Goal: Task Accomplishment & Management: Use online tool/utility

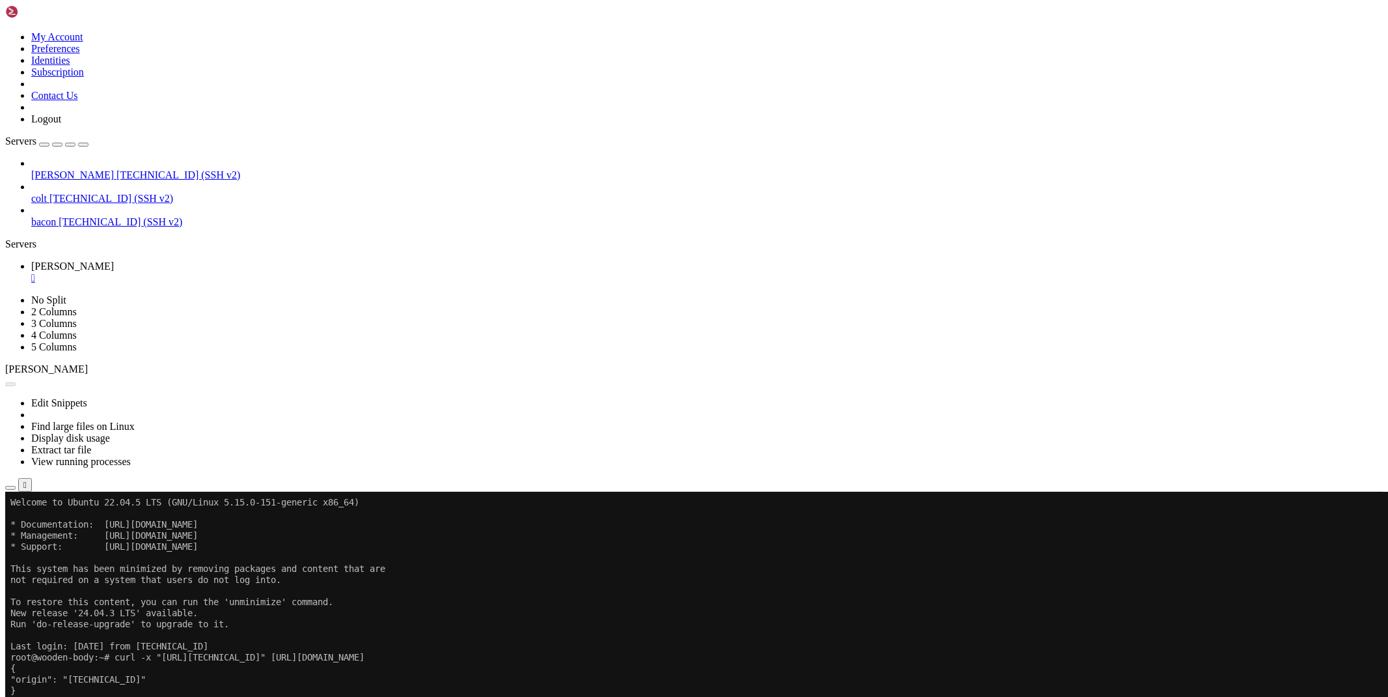
scroll to position [7, 1]
click at [217, 272] on div "" at bounding box center [707, 278] width 1352 height 12
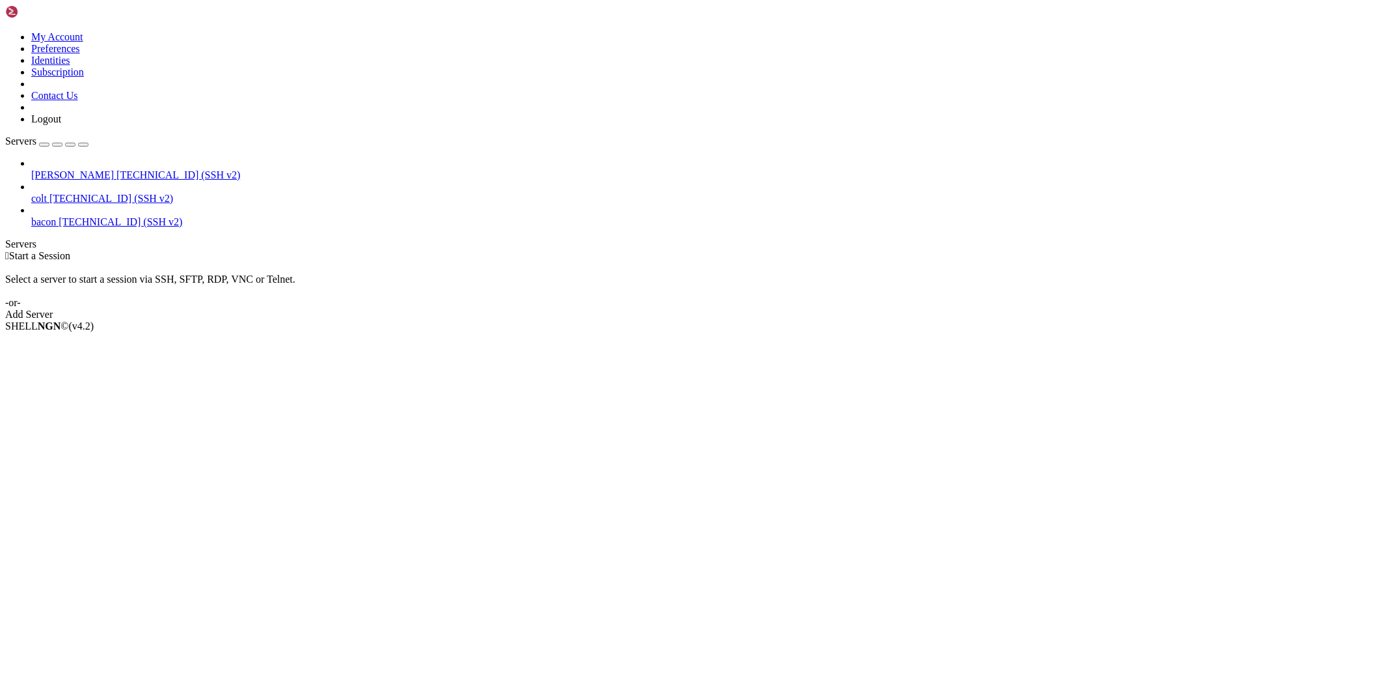
click at [51, 169] on span "[PERSON_NAME]" at bounding box center [72, 174] width 83 height 11
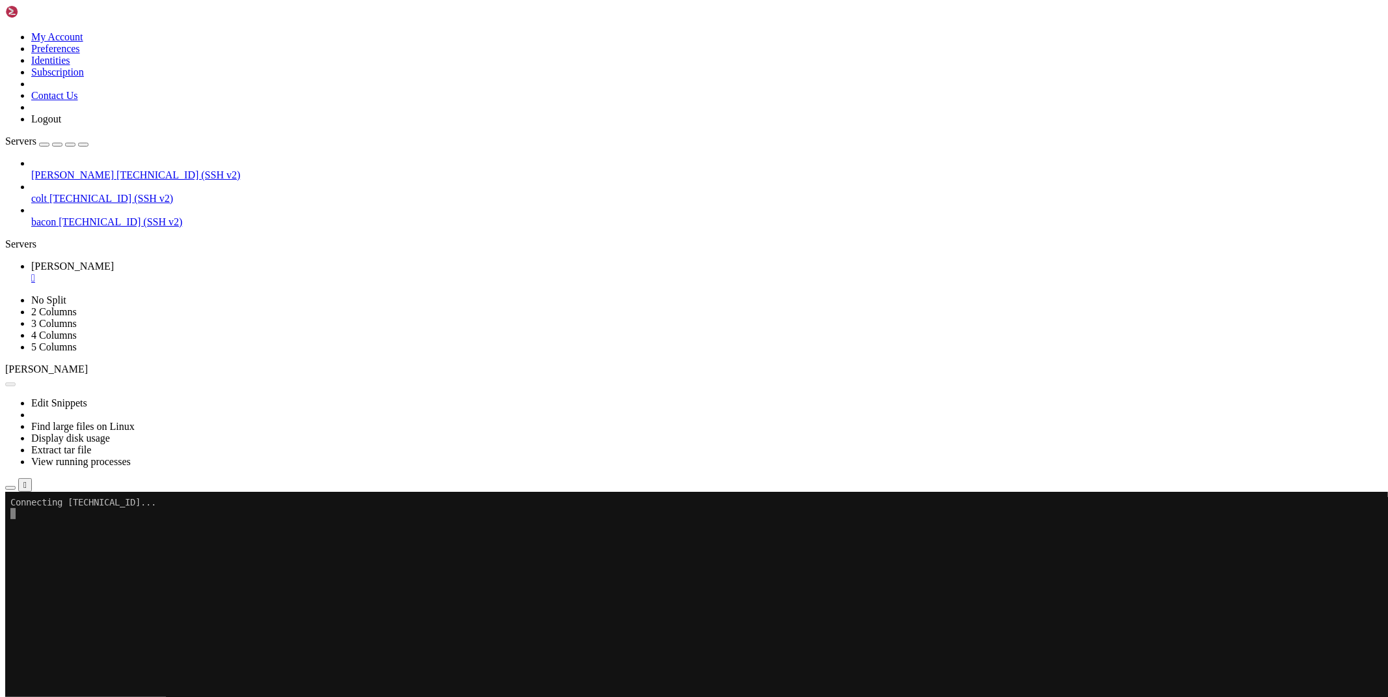
scroll to position [0, 0]
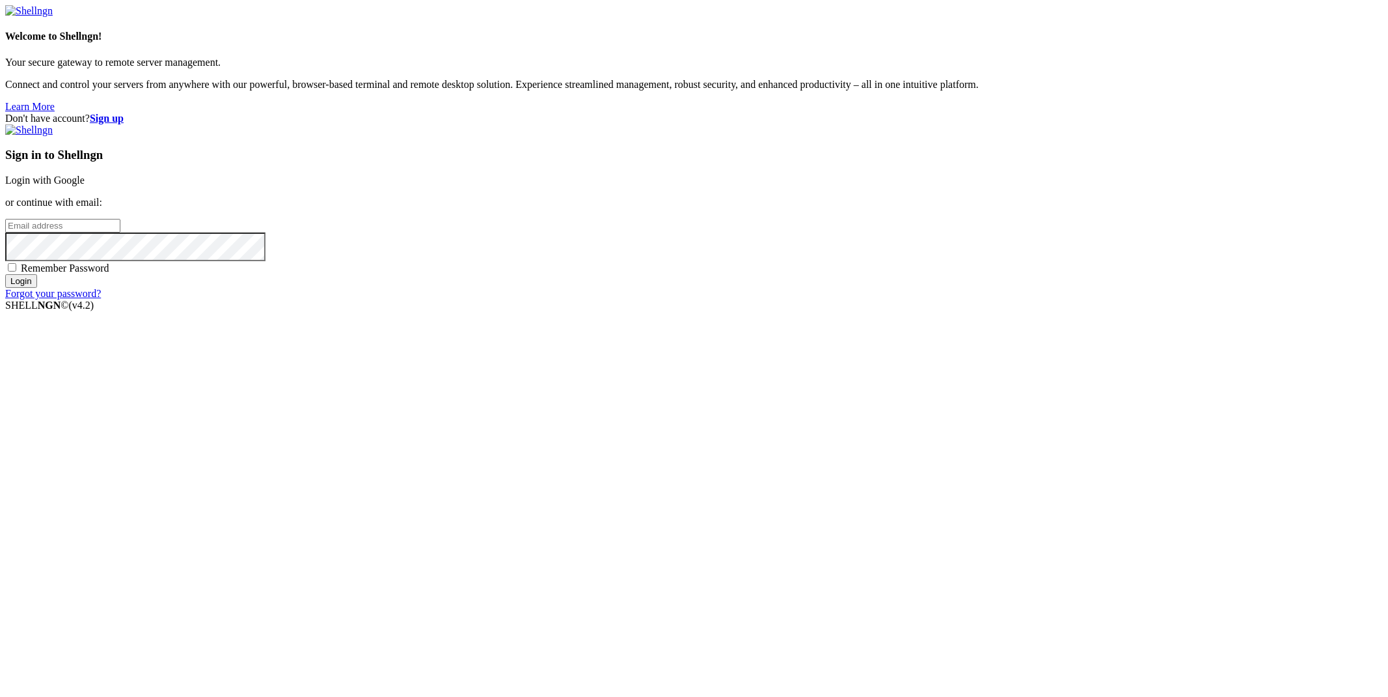
click at [85, 186] on link "Login with Google" at bounding box center [44, 179] width 79 height 11
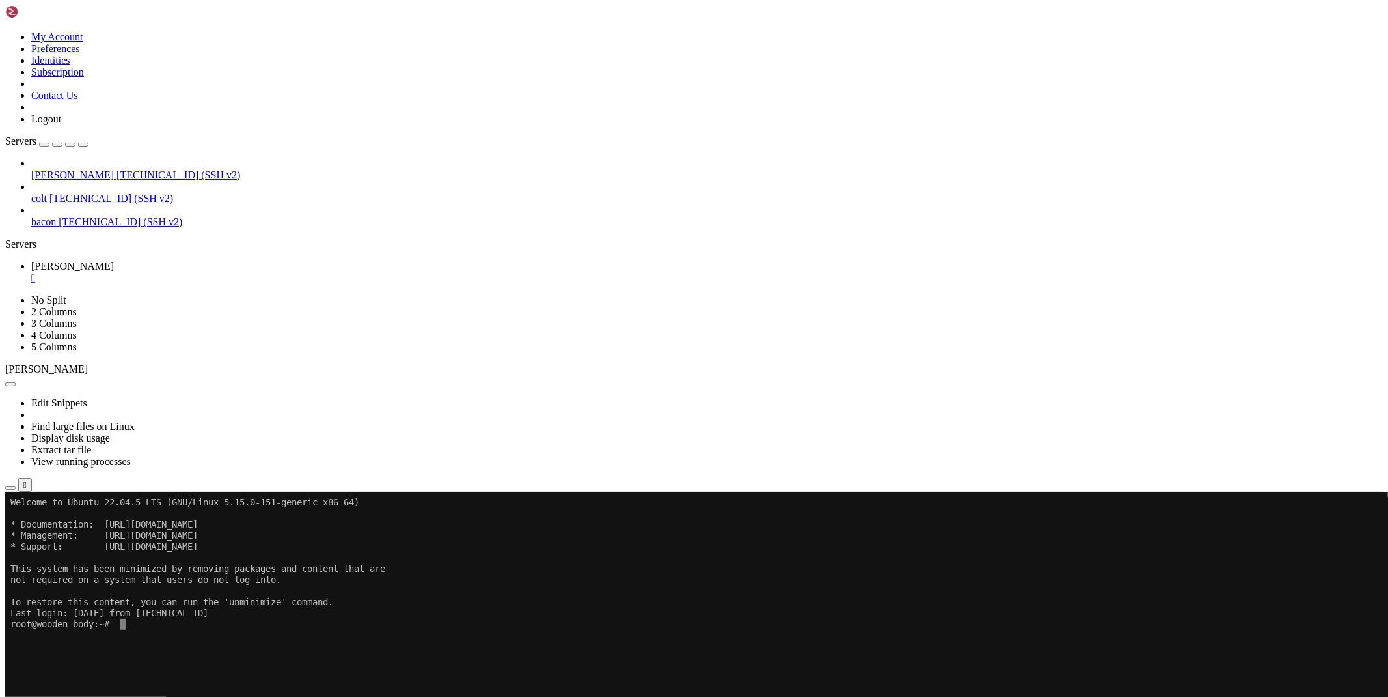
click at [219, 272] on div "" at bounding box center [707, 278] width 1352 height 12
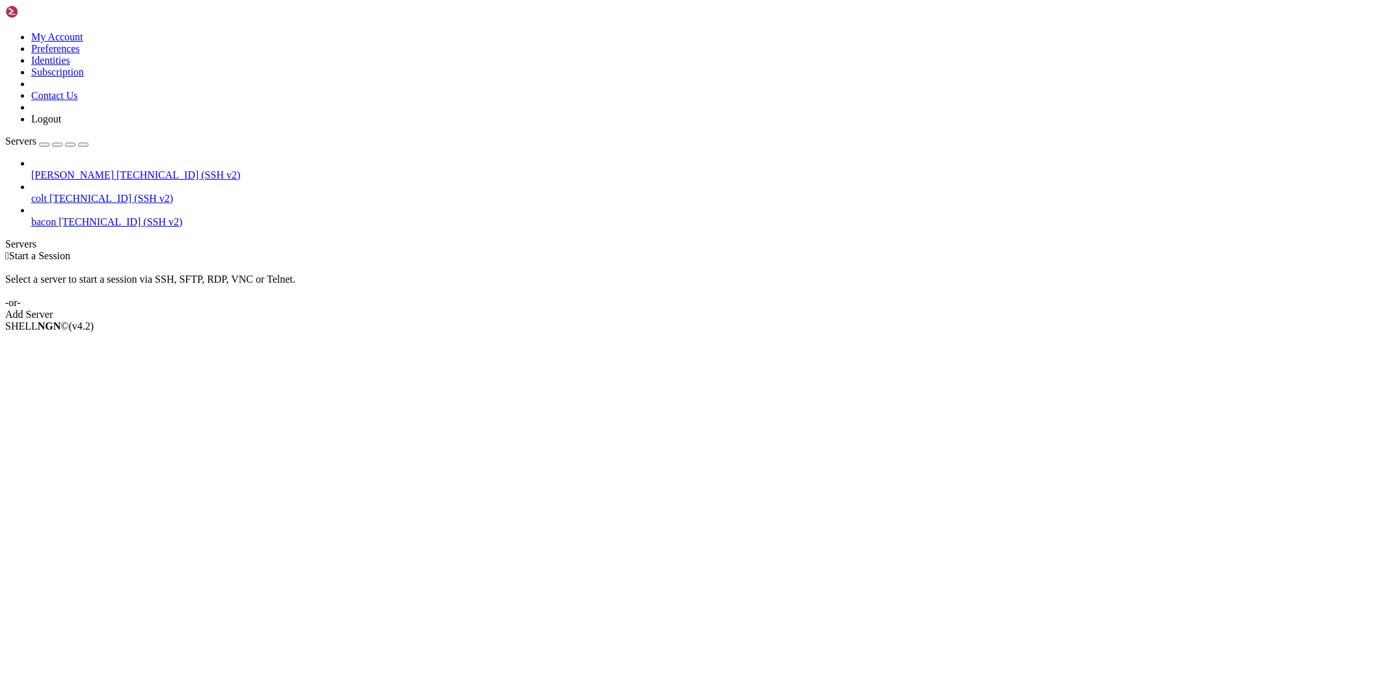
click at [81, 193] on span "[TECHNICAL_ID] (SSH v2)" at bounding box center [111, 198] width 124 height 11
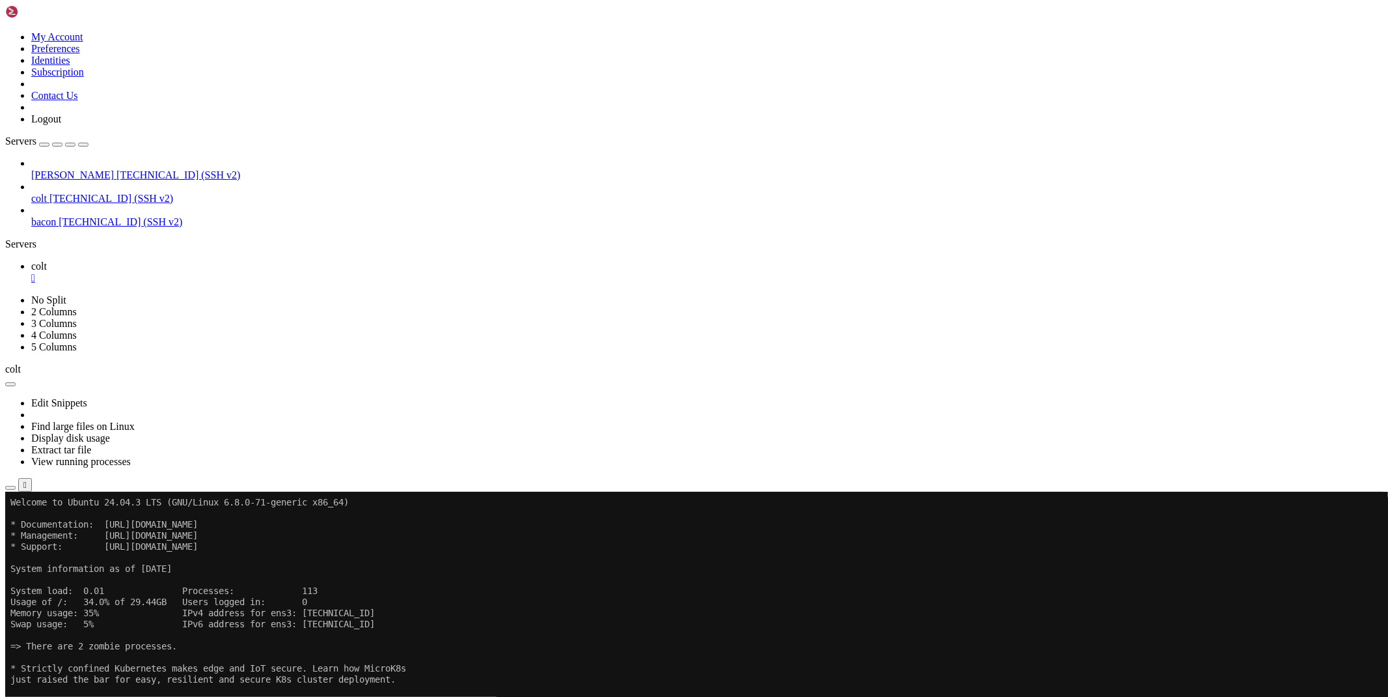
click at [16, 486] on button "button" at bounding box center [10, 488] width 10 height 4
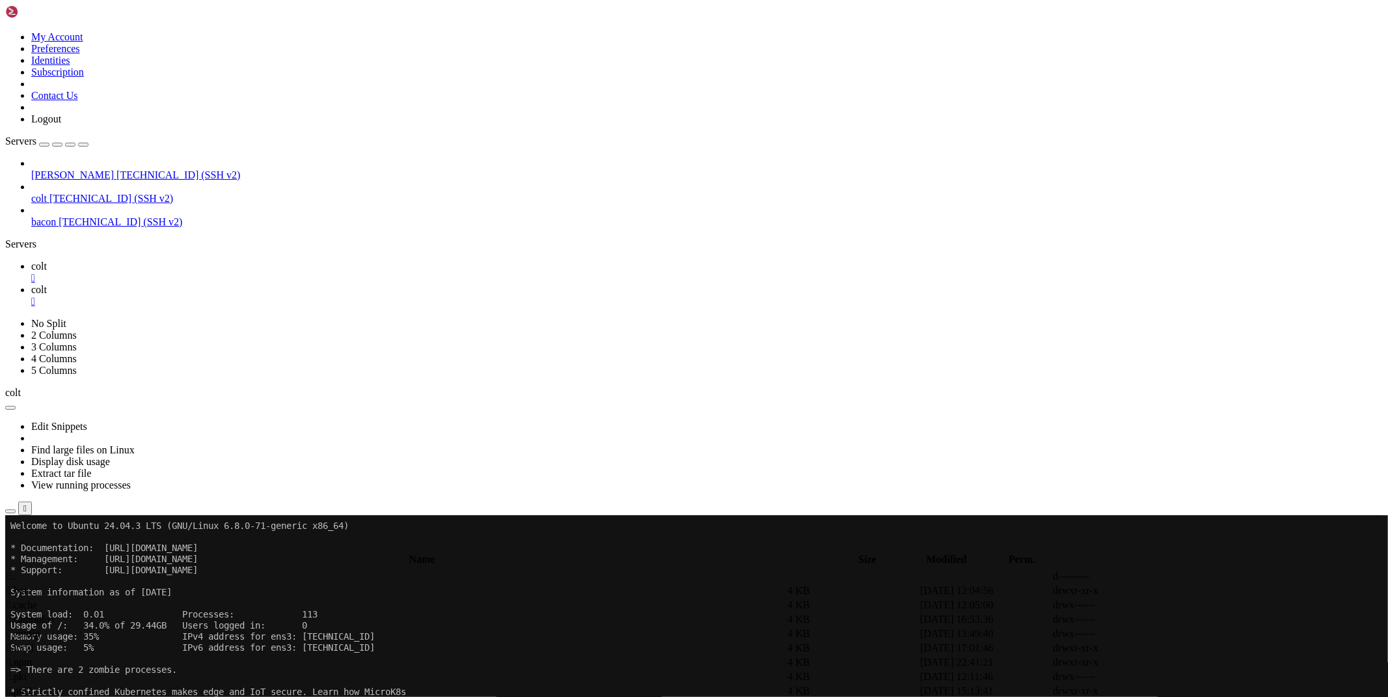
scroll to position [217, 0]
click at [16, 570] on span " .." at bounding box center [11, 575] width 9 height 11
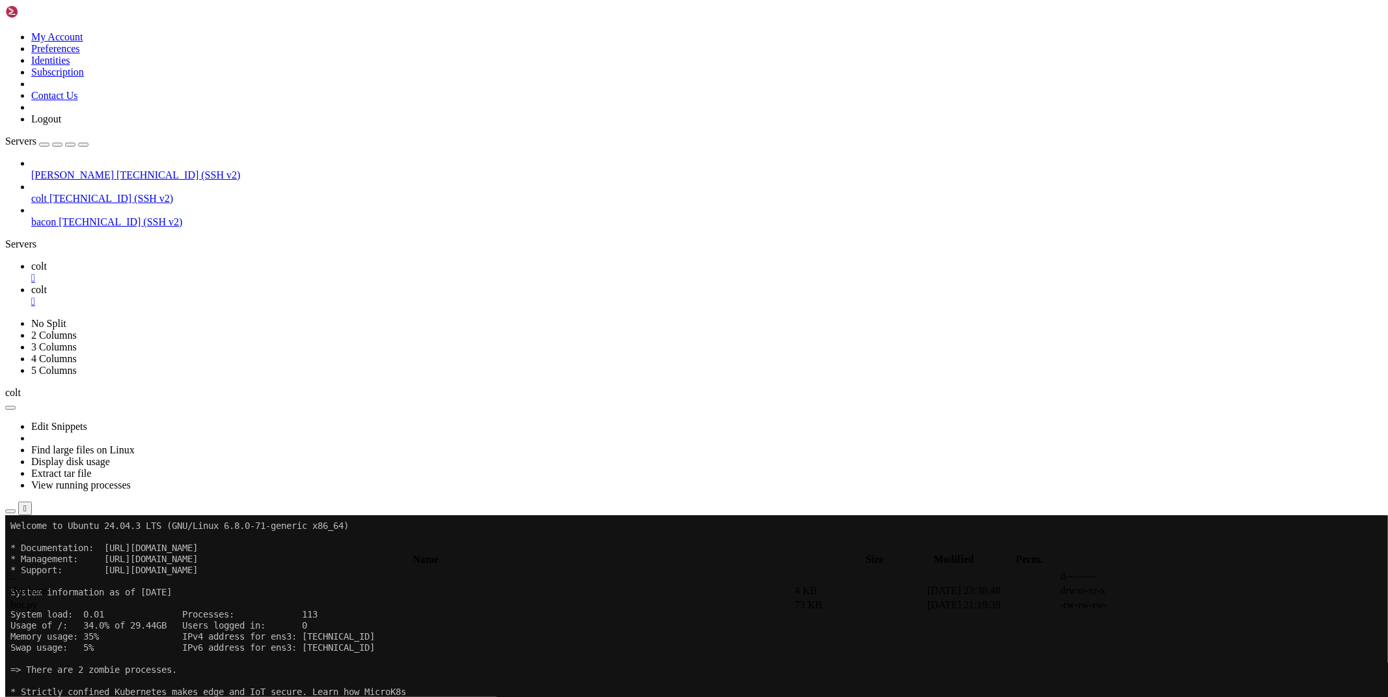
click at [183, 260] on link "colt " at bounding box center [707, 271] width 1352 height 23
click at [47, 284] on span "colt" at bounding box center [39, 289] width 16 height 11
click at [187, 570] on td " .." at bounding box center [400, 576] width 786 height 13
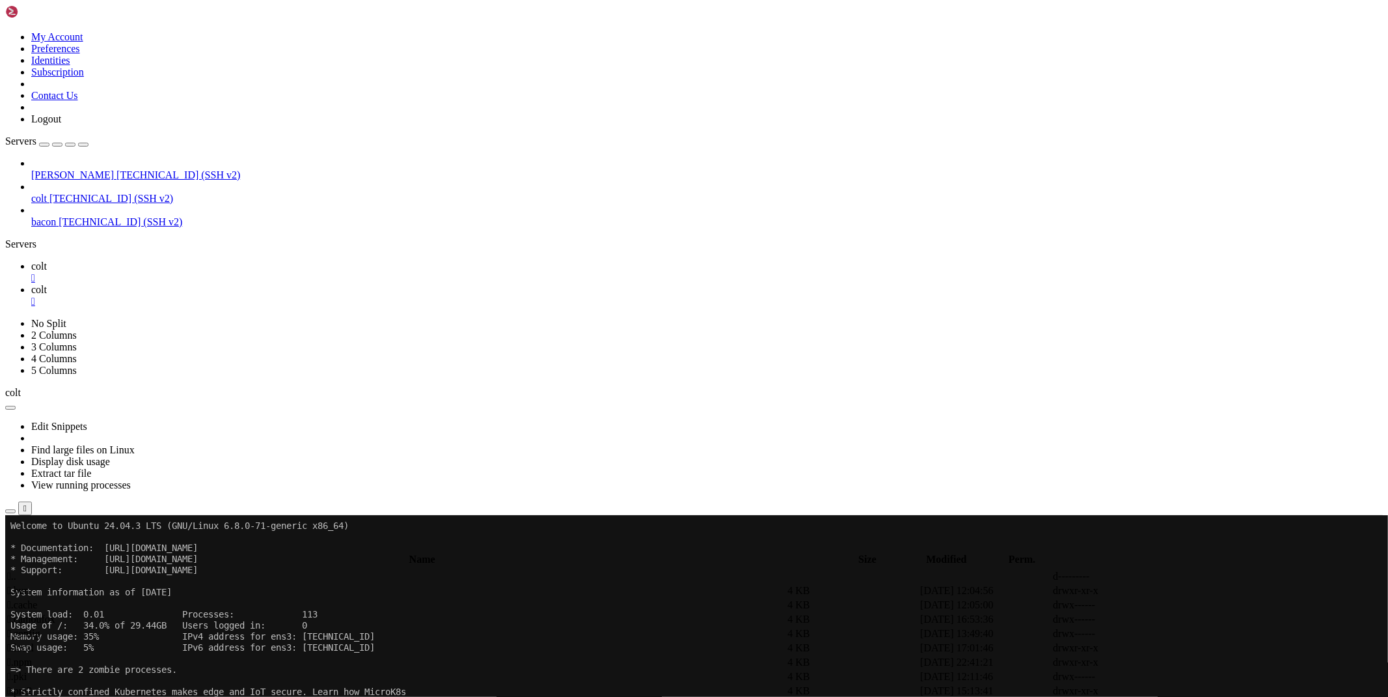
click at [204, 570] on td " .." at bounding box center [400, 576] width 786 height 13
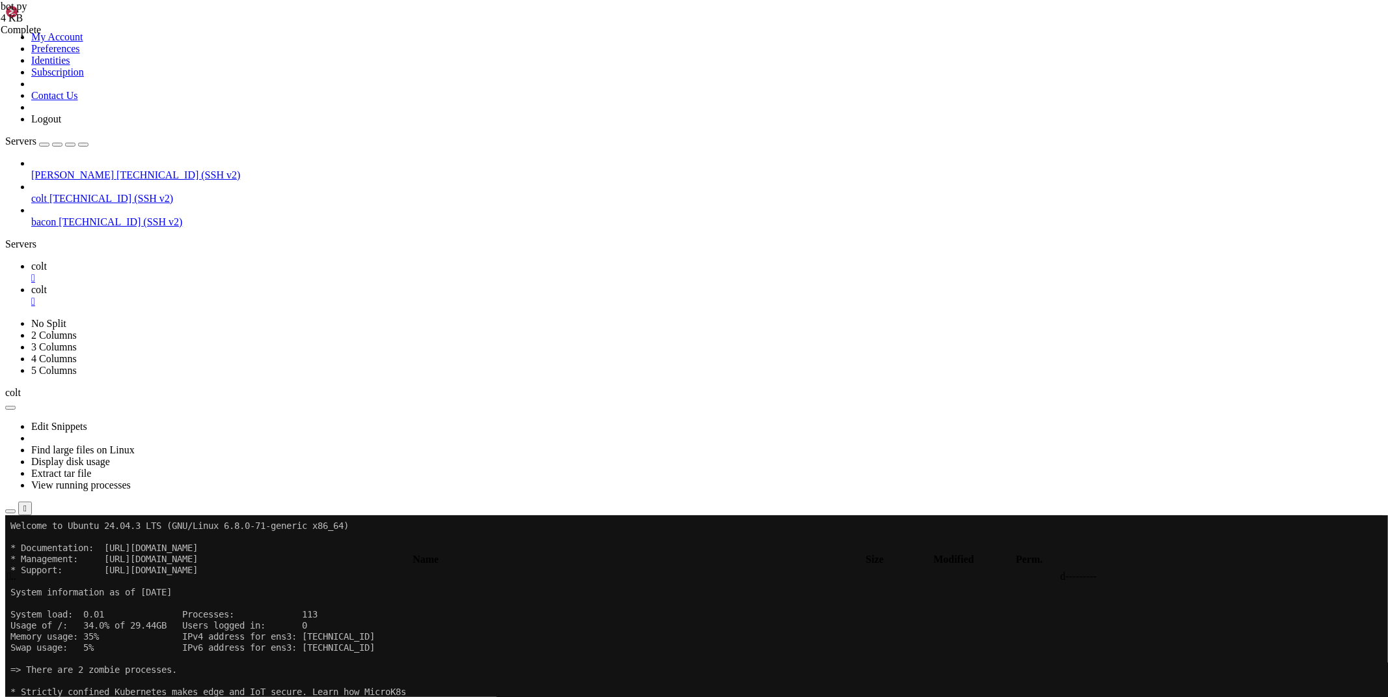
click at [31, 260] on icon at bounding box center [31, 265] width 0 height 11
drag, startPoint x: 247, startPoint y: 20, endPoint x: 249, endPoint y: 27, distance: 7.3
click at [47, 284] on span "colt" at bounding box center [39, 289] width 16 height 11
click at [141, 547] on div "submit" at bounding box center [141, 547] width 0 height 0
click at [40, 599] on span " images" at bounding box center [23, 604] width 33 height 11
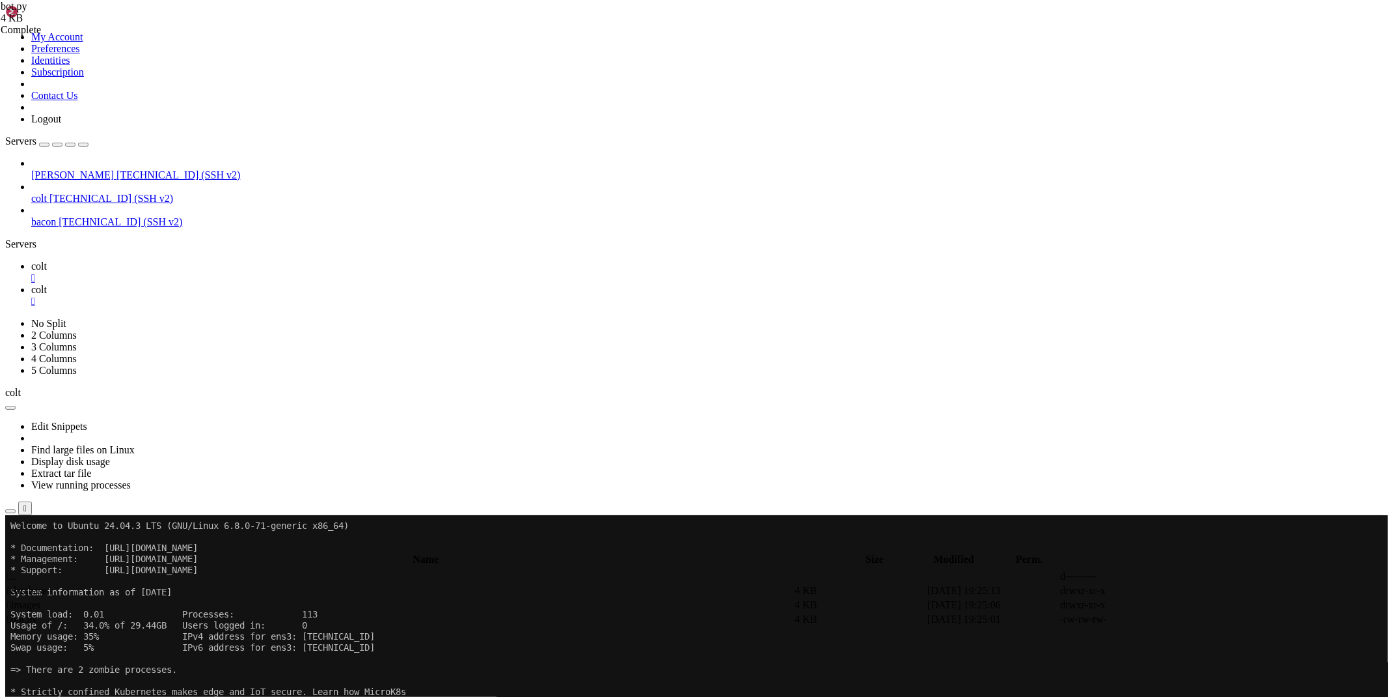
click at [40, 599] on span " images" at bounding box center [23, 604] width 33 height 11
click at [16, 570] on span " .." at bounding box center [11, 575] width 9 height 11
click at [47, 585] on span " database" at bounding box center [27, 590] width 40 height 11
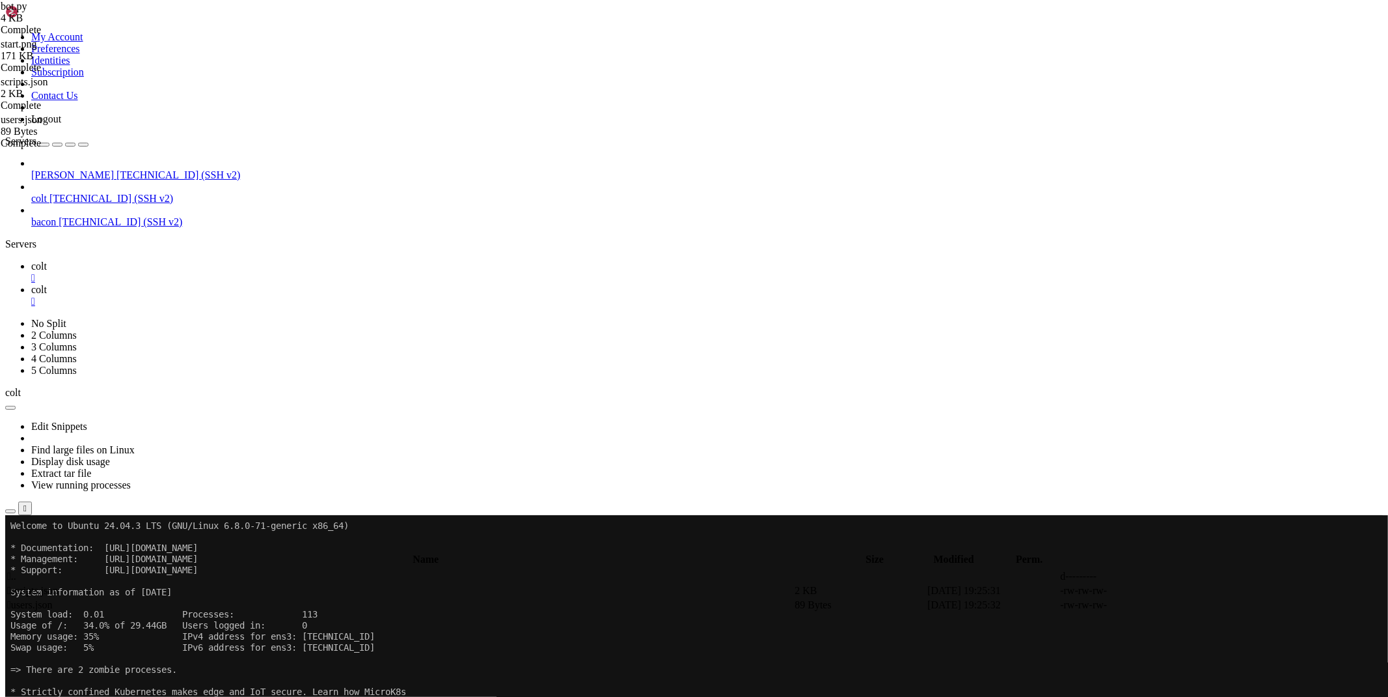
click at [214, 570] on td " .." at bounding box center [400, 576] width 786 height 13
type input "/root/bacon-scripts"
click at [1193, 619] on icon at bounding box center [1193, 619] width 0 height 0
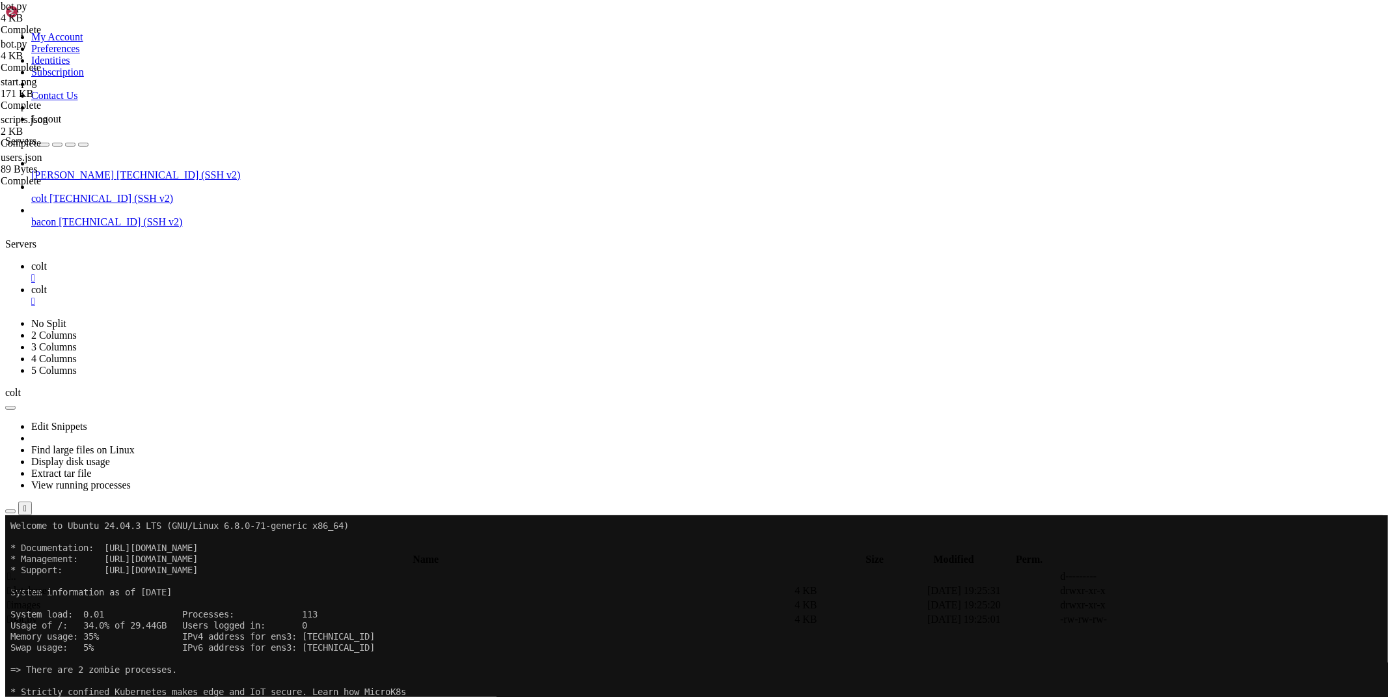
scroll to position [0, 9]
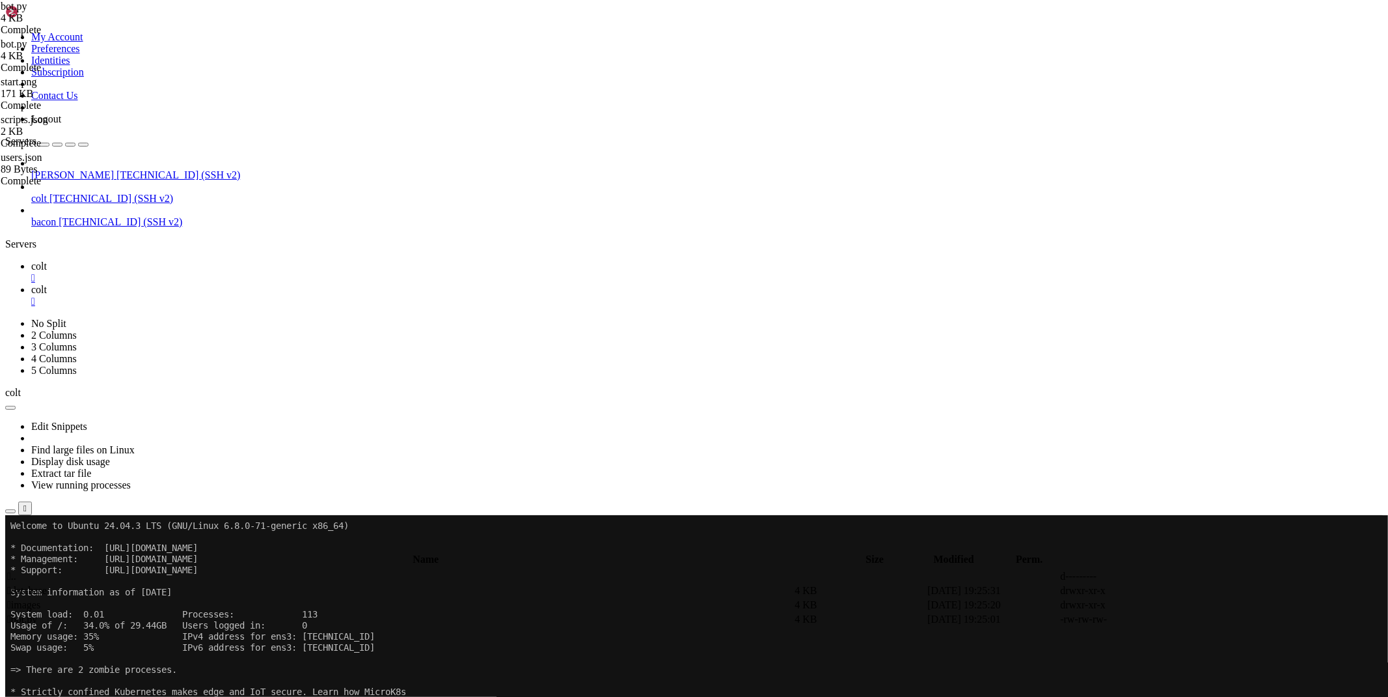
type textarea "async with [DOMAIN_NAME]('/root/bacon-scripts/images/start.png', 'rb') as p:"
click at [180, 260] on link "colt " at bounding box center [707, 271] width 1352 height 23
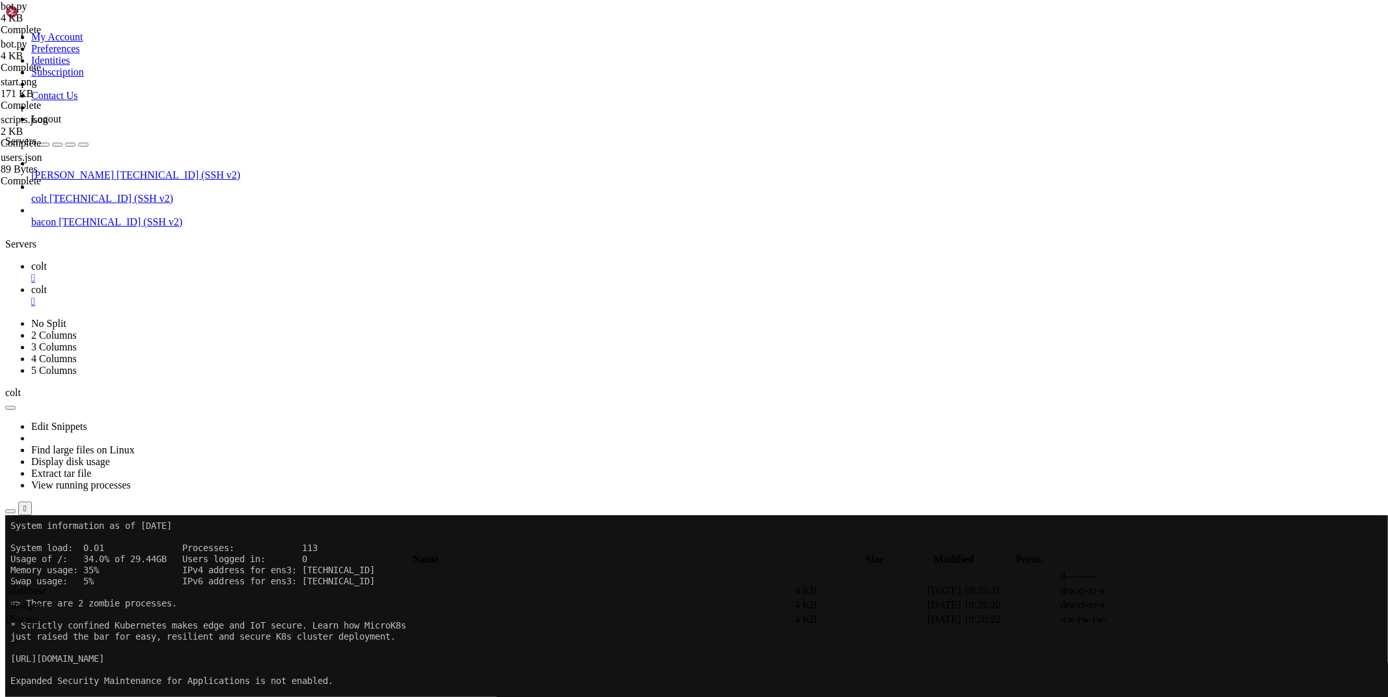
click at [212, 272] on div "" at bounding box center [707, 278] width 1352 height 12
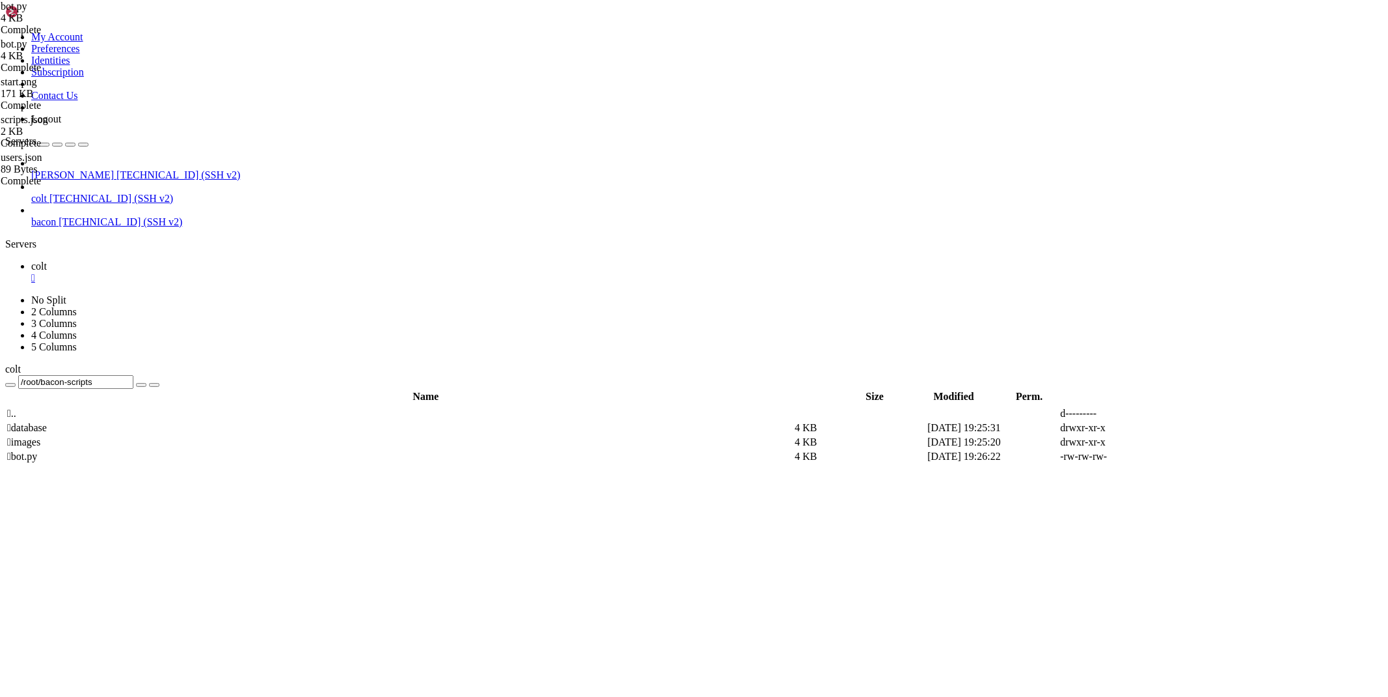
click at [212, 272] on div "" at bounding box center [707, 278] width 1352 height 12
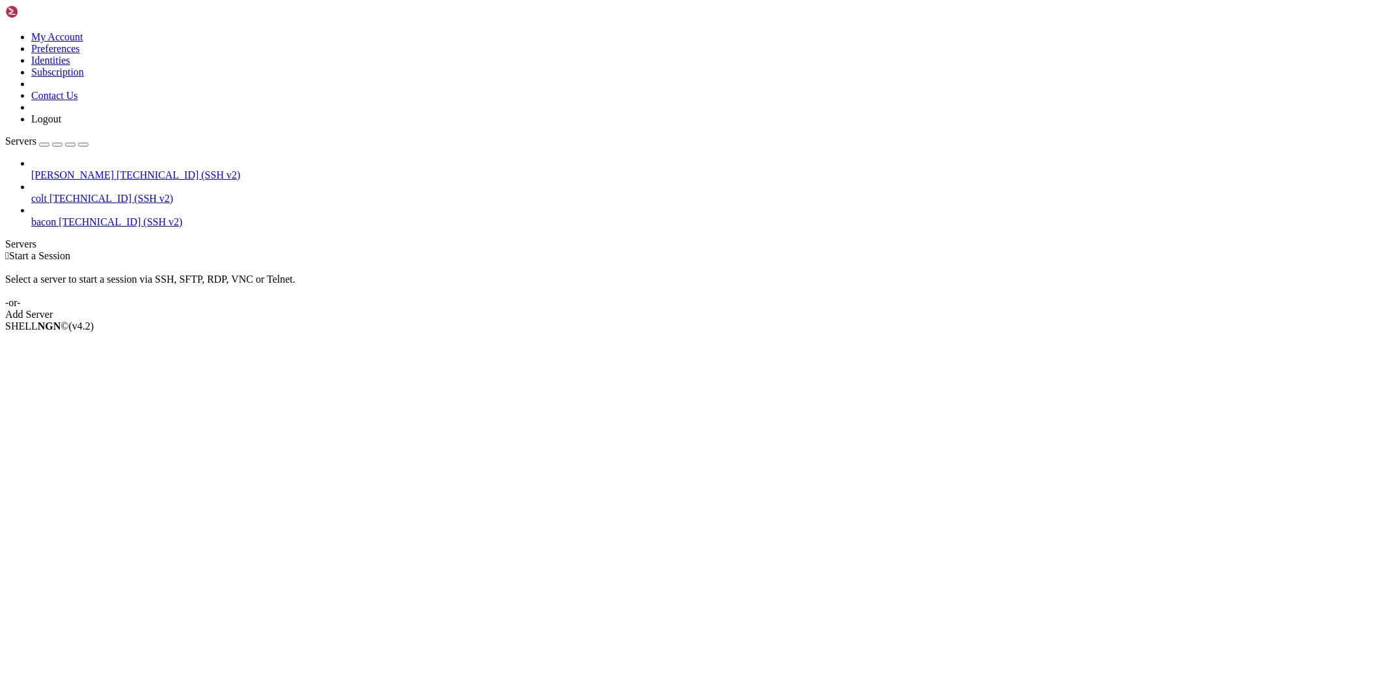
click at [44, 169] on span "[PERSON_NAME]" at bounding box center [72, 174] width 83 height 11
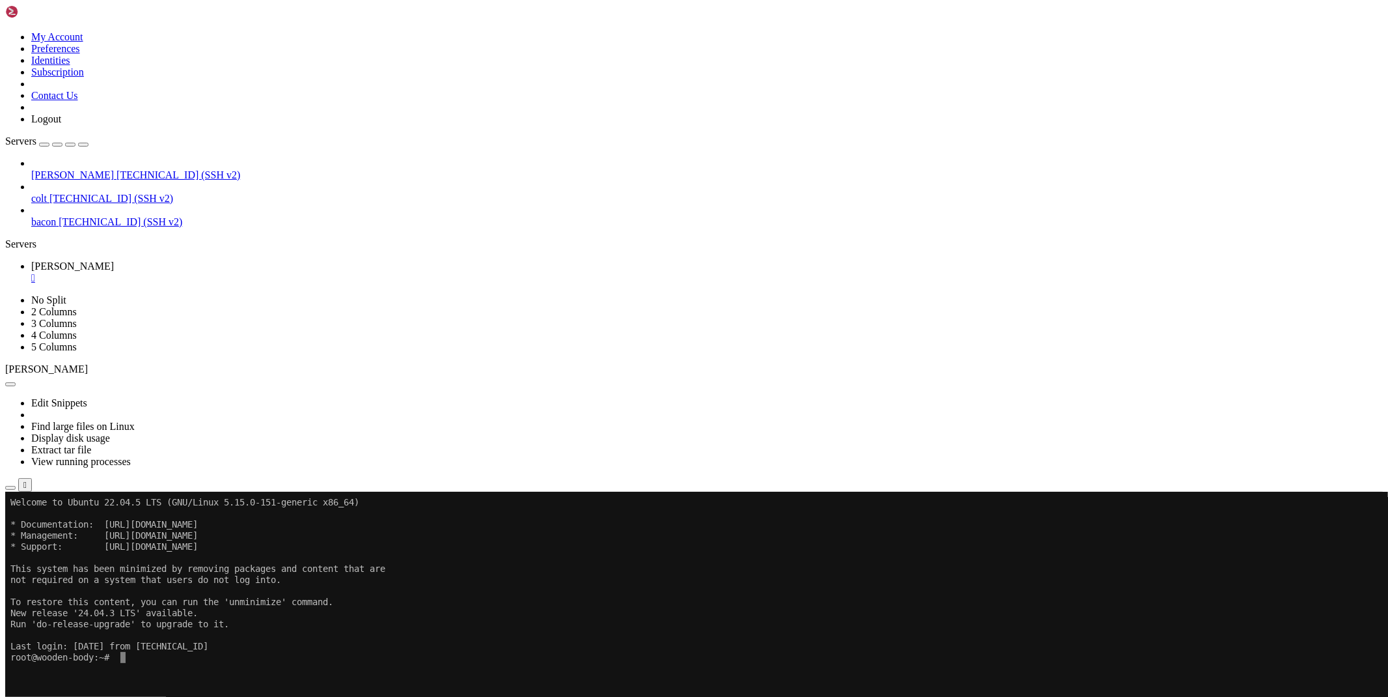
scroll to position [7, 1]
drag, startPoint x: 1285, startPoint y: 685, endPoint x: 1336, endPoint y: 682, distance: 51.5
click at [1336, 538] on div "[TECHNICAL_ID] Connected" at bounding box center [694, 525] width 1378 height 23
copy div "[TECHNICAL_ID]"
click at [206, 375] on div "Edit Snippets Find large files on Linux Display disk usage Extract tar file Vie…" at bounding box center [694, 433] width 1378 height 117
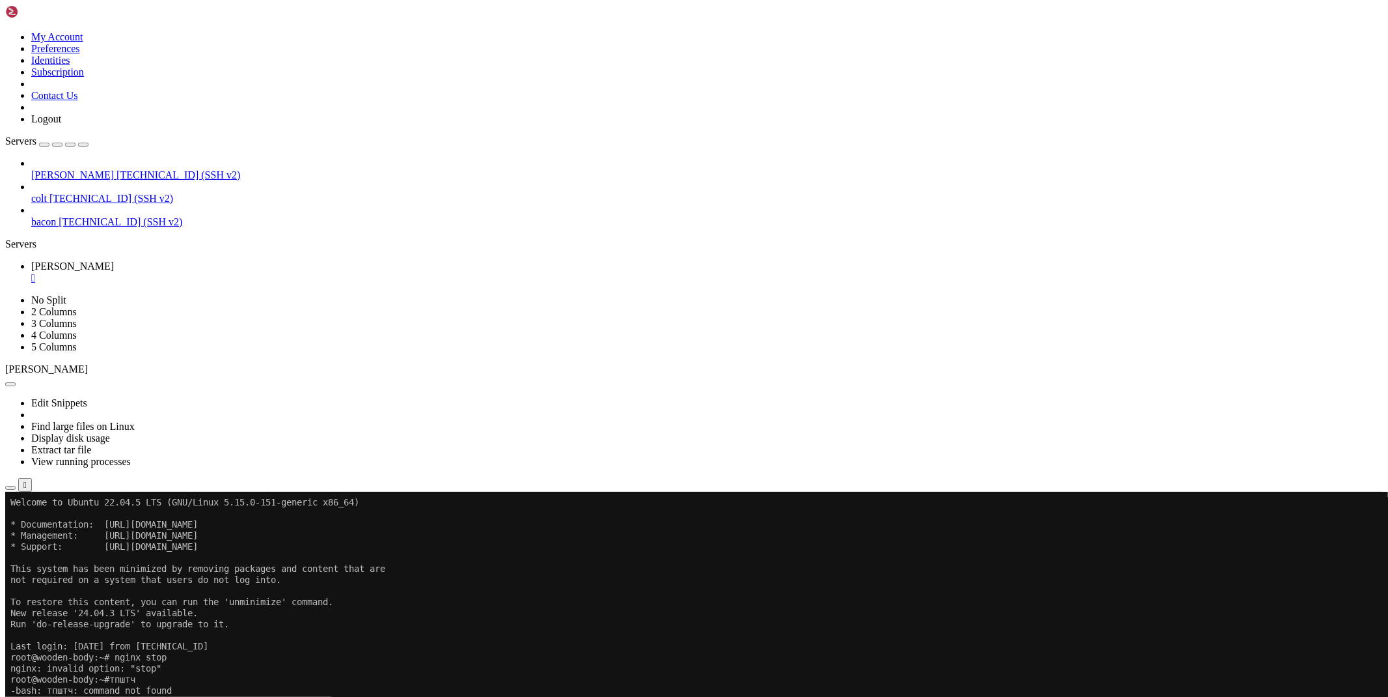
click at [10, 488] on icon "button" at bounding box center [10, 488] width 0 height 0
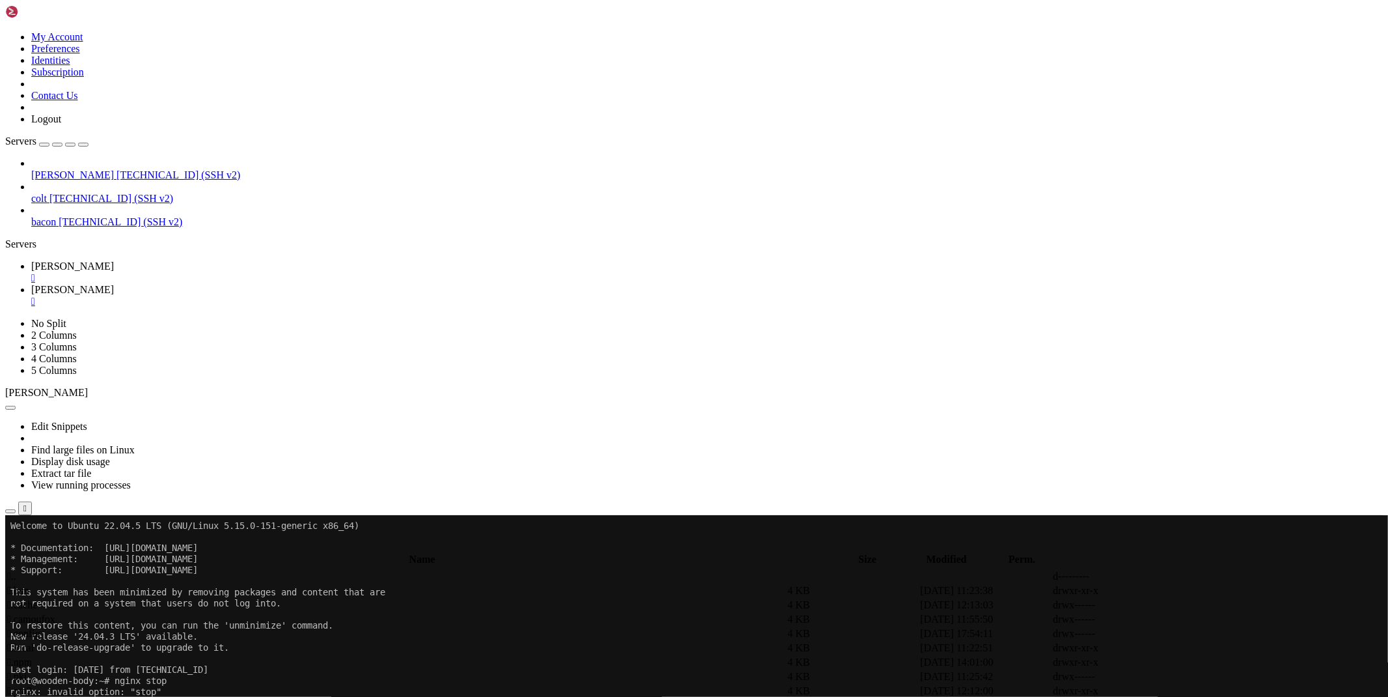
scroll to position [0, 0]
click at [16, 570] on span " .." at bounding box center [11, 575] width 9 height 11
click at [23, 613] on span " etc" at bounding box center [15, 618] width 16 height 11
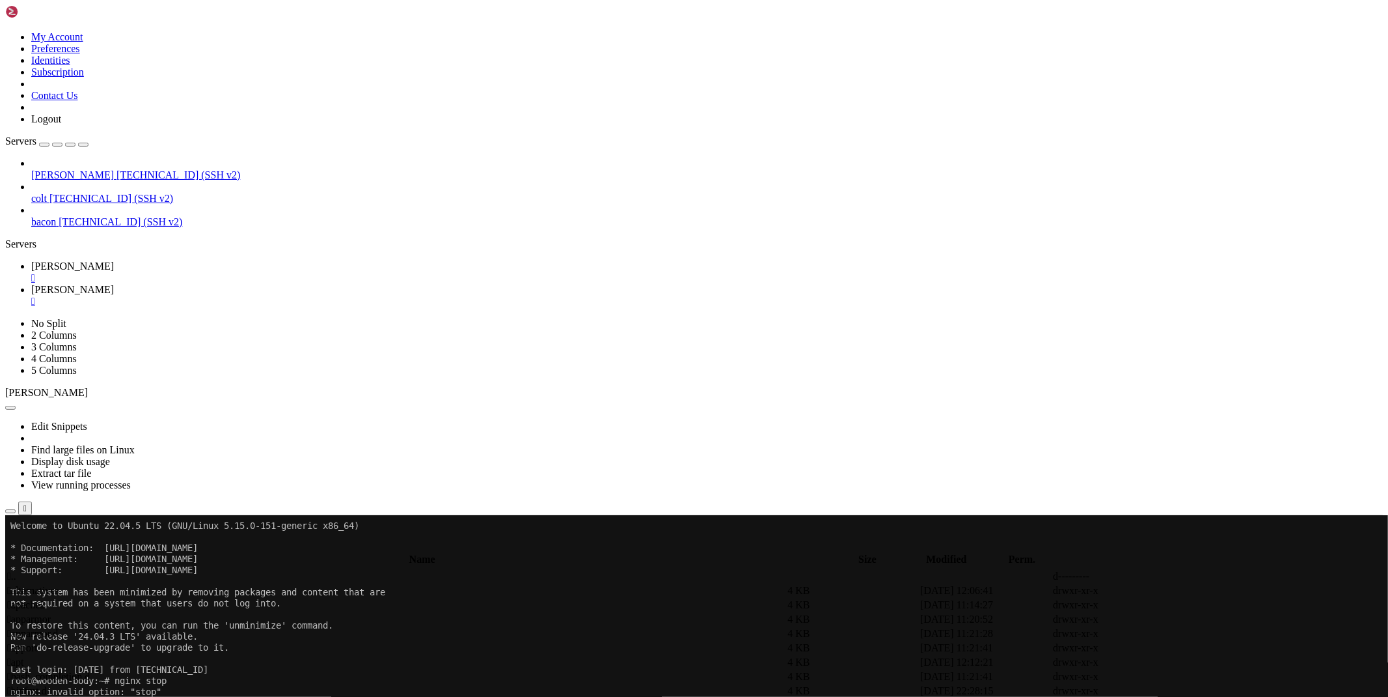
click at [51, 613] on span " apparmor" at bounding box center [29, 618] width 44 height 11
click at [34, 372] on span " nginx" at bounding box center [20, 366] width 27 height 11
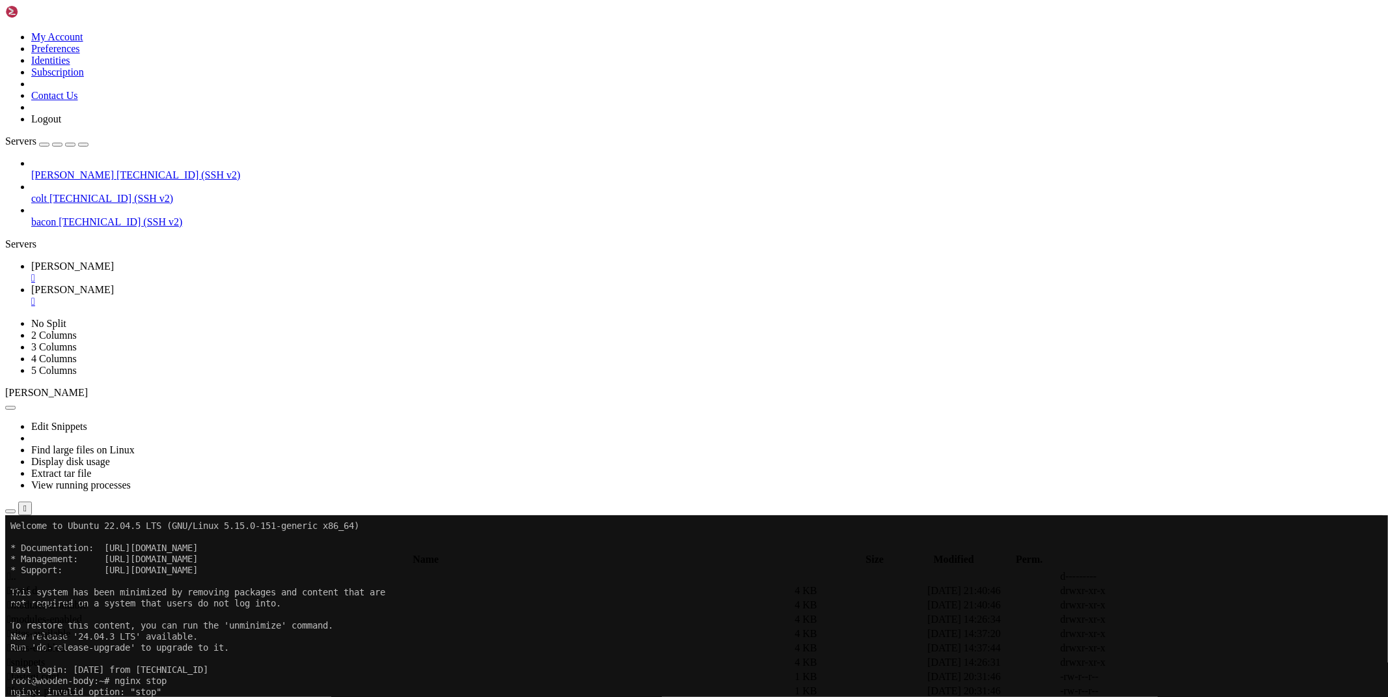
click at [70, 628] on span " sites-available" at bounding box center [38, 633] width 63 height 11
type input "/etc/nginx/sites-available"
click at [1193, 605] on icon at bounding box center [1193, 605] width 0 height 0
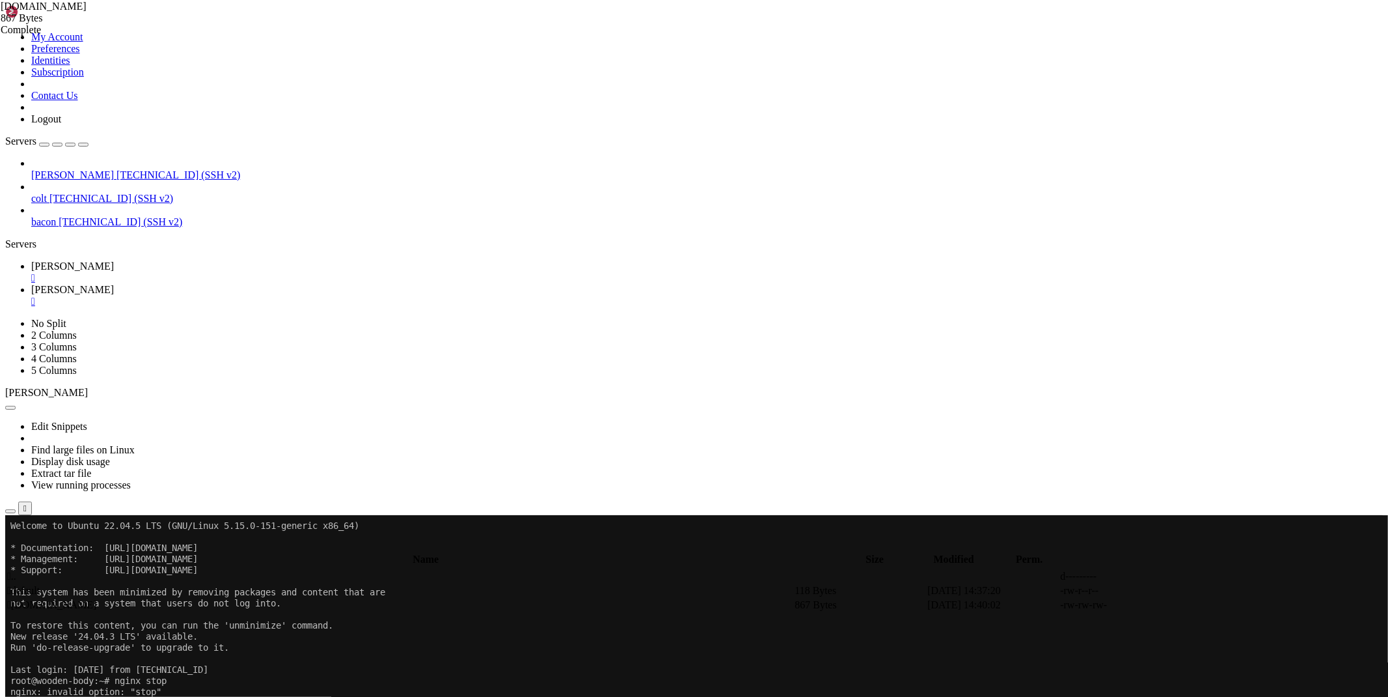
scroll to position [0, 7]
drag, startPoint x: 350, startPoint y: 260, endPoint x: 174, endPoint y: 150, distance: 207.3
type textarea "listen 443 ssl; # managed by Certbot ssl_certificate /etc/letsencrypt/live/[DOM…"
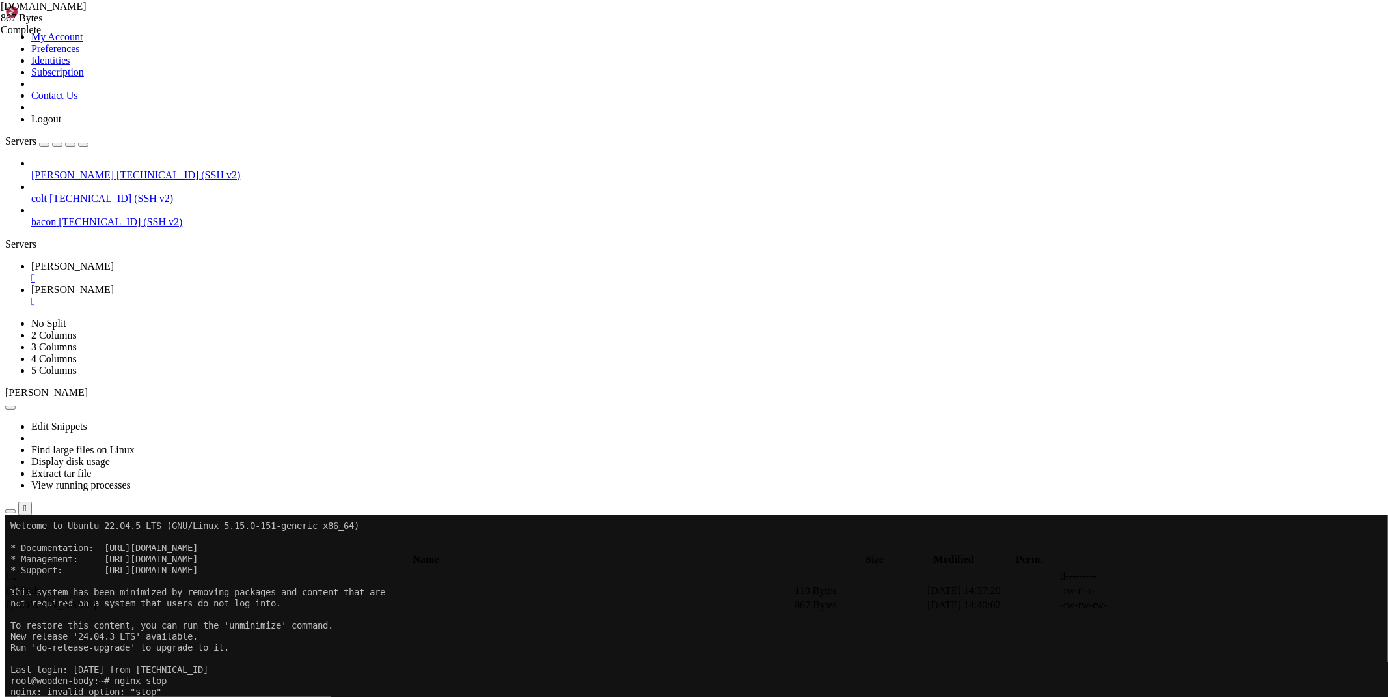
type textarea "}"
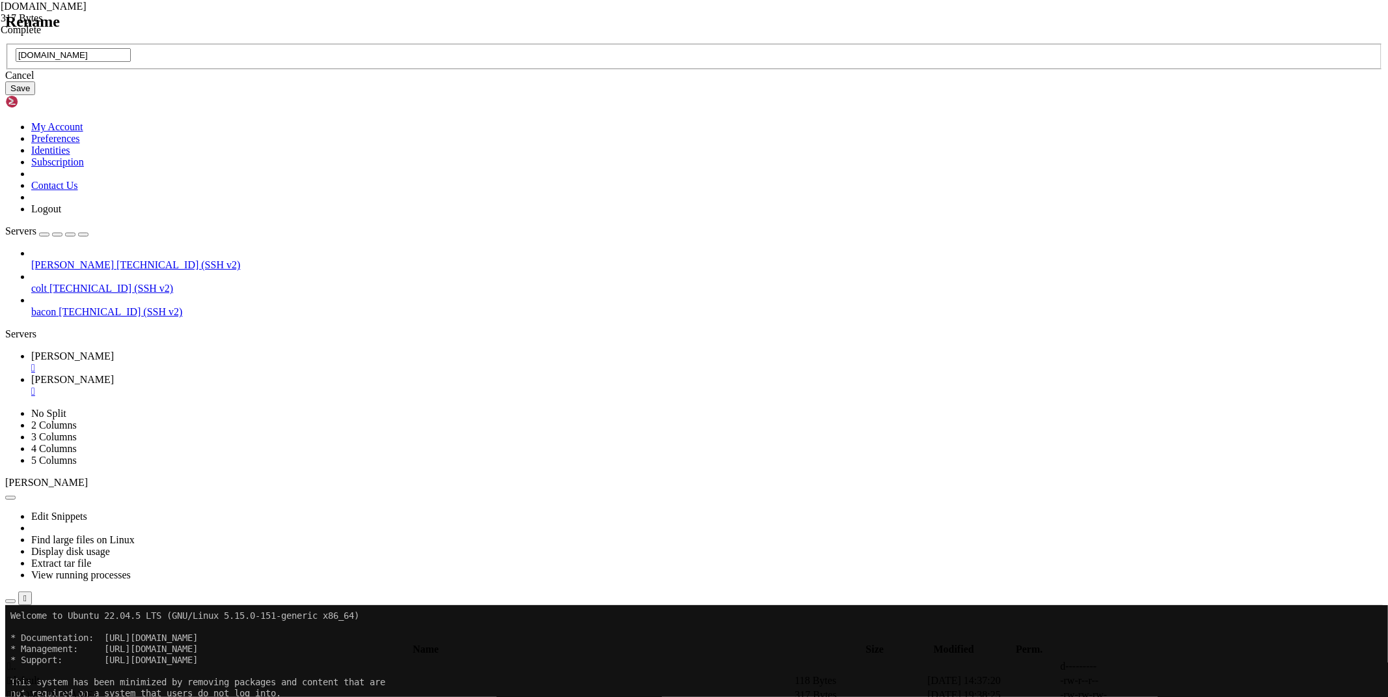
type input "[DOMAIN_NAME]"
click at [35, 95] on button "Save" at bounding box center [20, 88] width 30 height 14
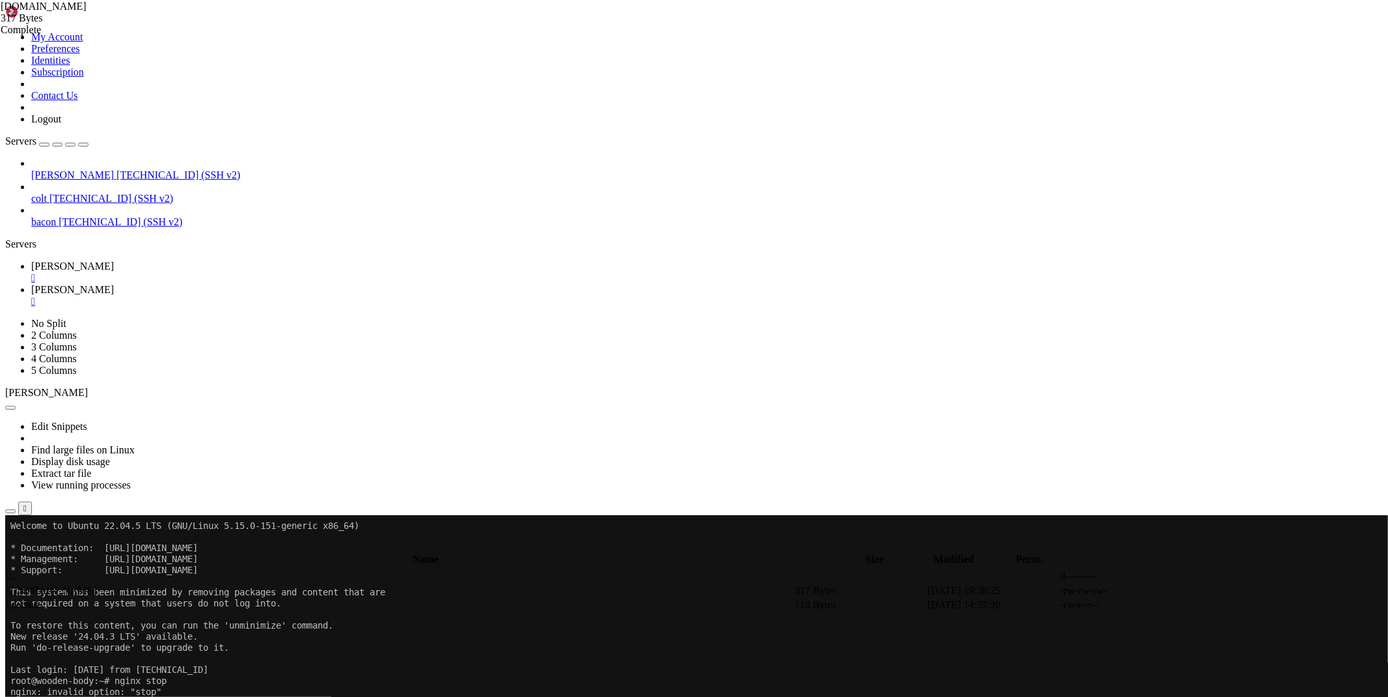
click at [187, 260] on link "[PERSON_NAME] " at bounding box center [707, 271] width 1352 height 23
drag, startPoint x: 139, startPoint y: 972, endPoint x: 11, endPoint y: 934, distance: 133.7
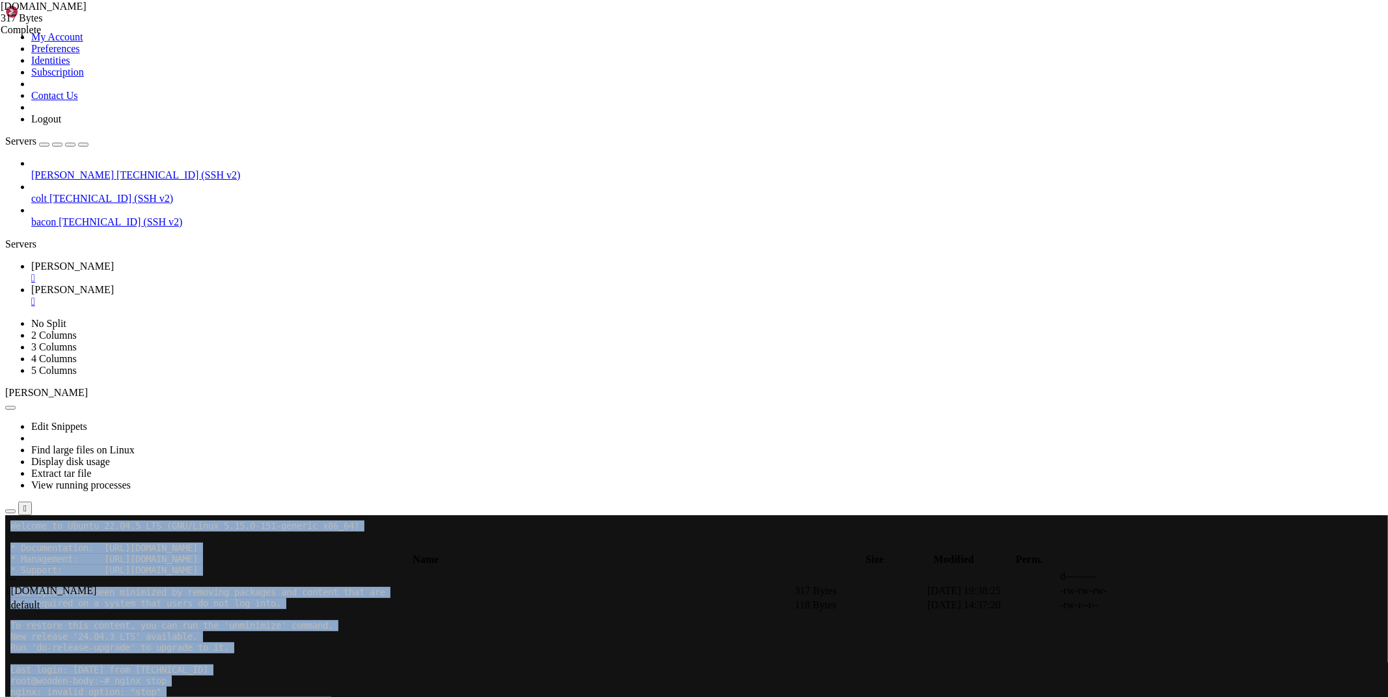
drag, startPoint x: 139, startPoint y: 1131, endPoint x: 82, endPoint y: 1019, distance: 125.5
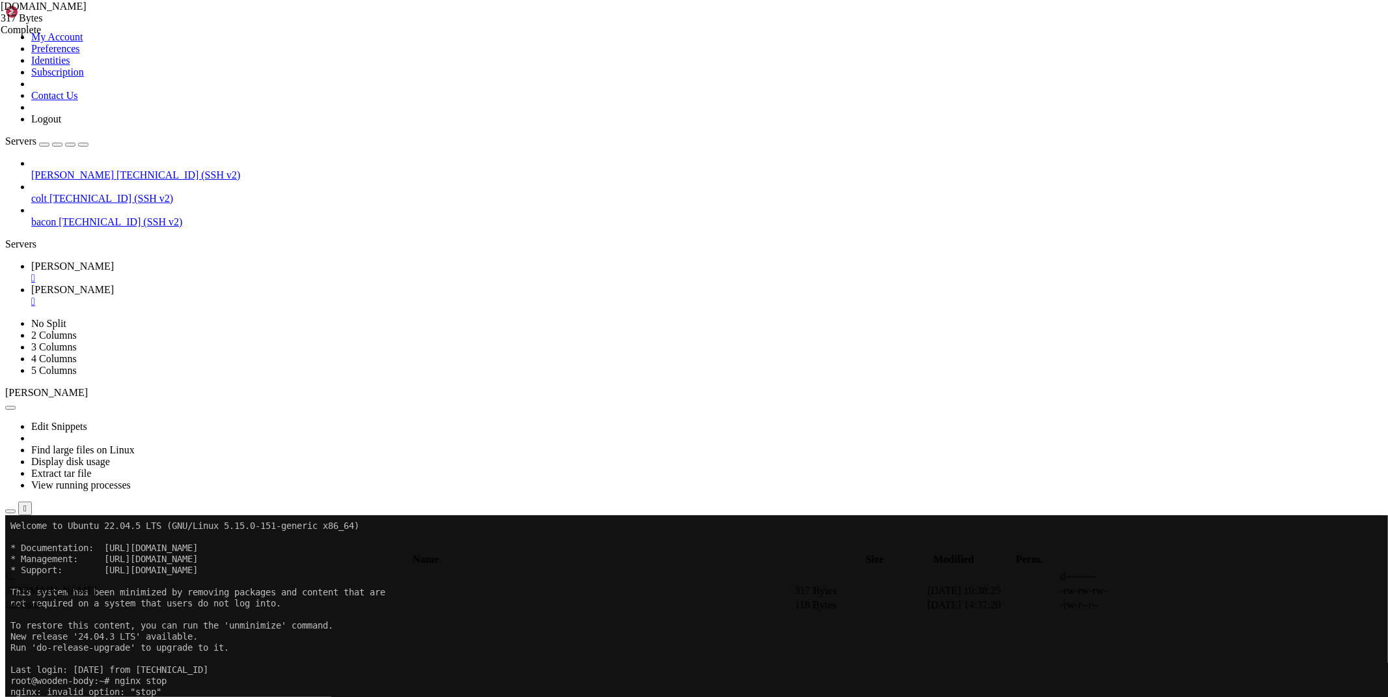
drag, startPoint x: 146, startPoint y: 1124, endPoint x: 10, endPoint y: 932, distance: 234.8
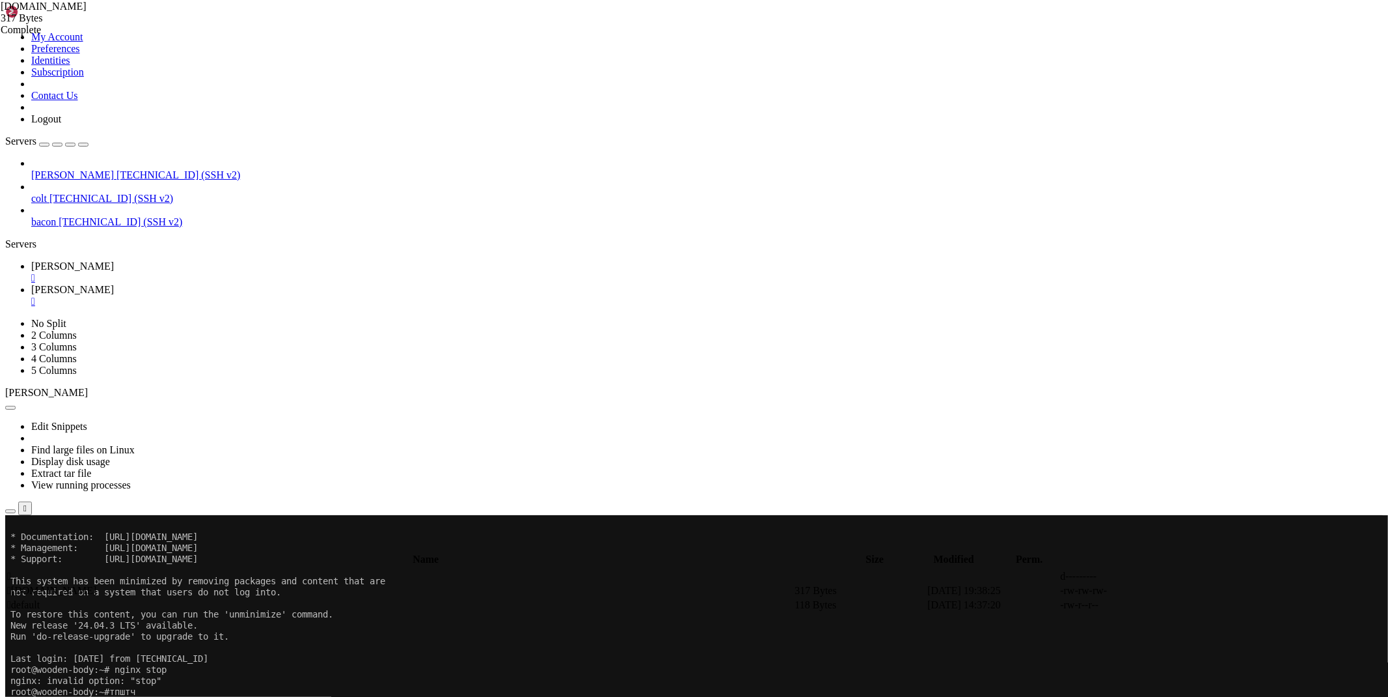
scroll to position [10, 0]
click at [31, 284] on icon at bounding box center [31, 289] width 0 height 11
click at [191, 553] on th "Name" at bounding box center [426, 559] width 839 height 13
click at [16, 570] on span " .." at bounding box center [11, 575] width 9 height 11
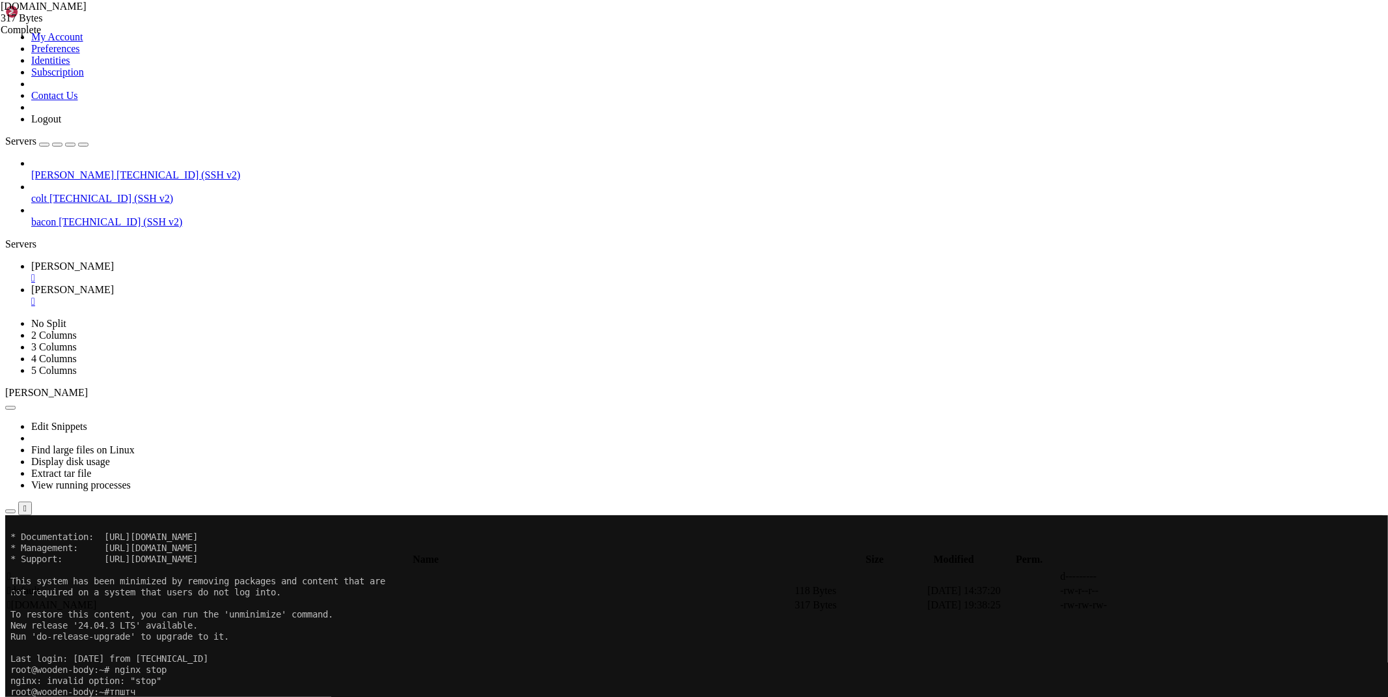
type input "/etc/nginx"
click at [56, 642] on span " nginx.conf" at bounding box center [31, 647] width 49 height 11
click at [1193, 648] on icon at bounding box center [1193, 648] width 0 height 0
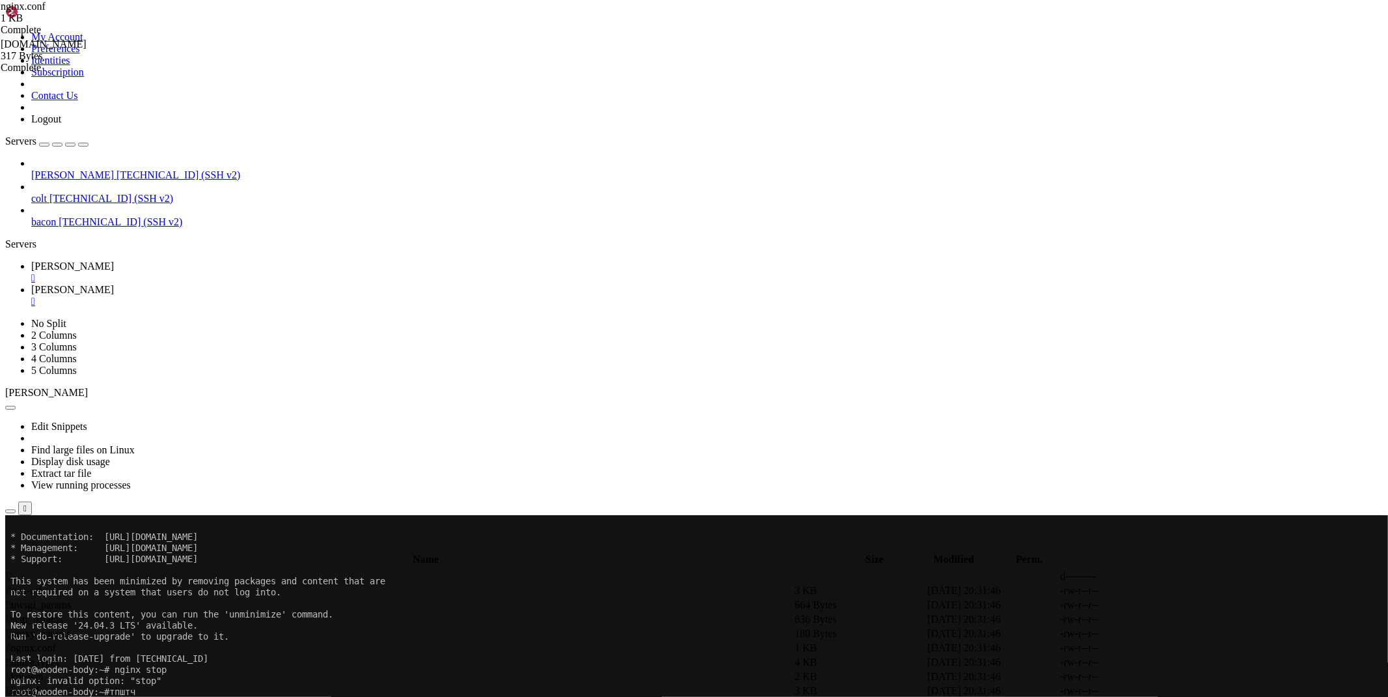
type textarea "#}"
click at [114, 260] on span "[PERSON_NAME]" at bounding box center [72, 265] width 83 height 11
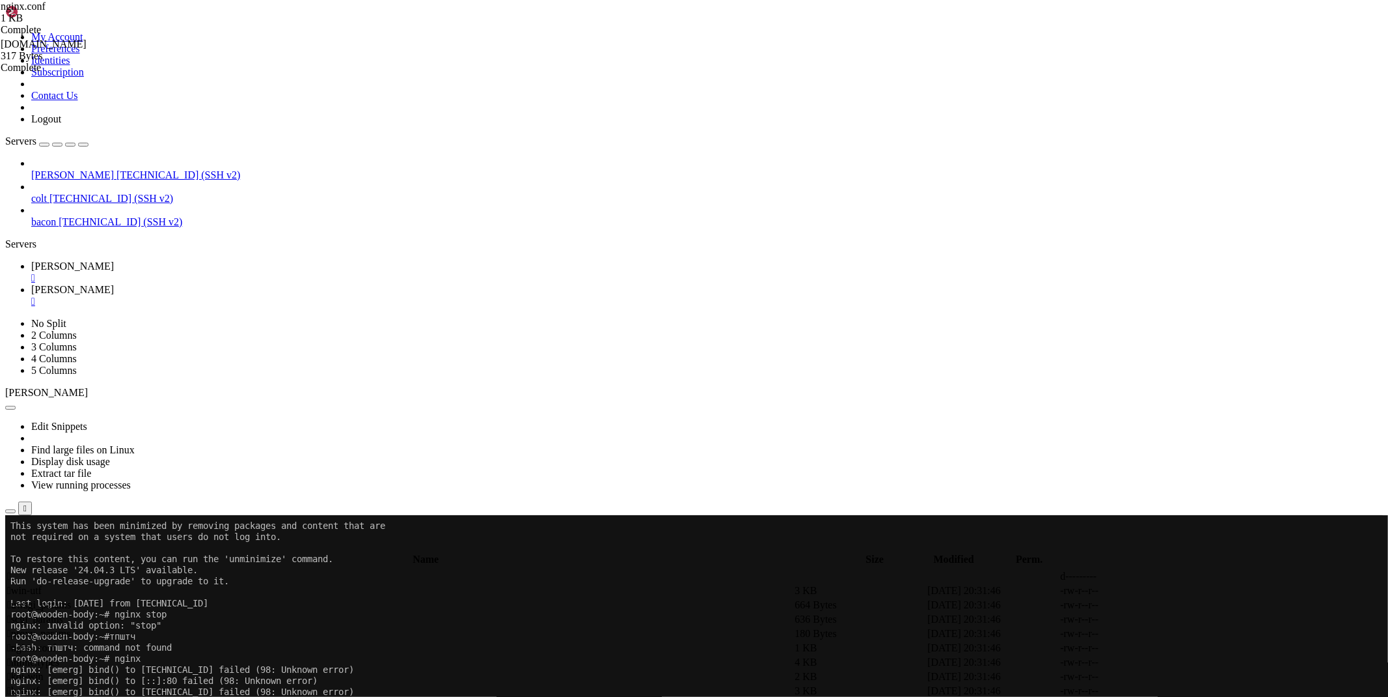
scroll to position [66, 0]
click at [114, 284] on span "[PERSON_NAME]" at bounding box center [72, 289] width 83 height 11
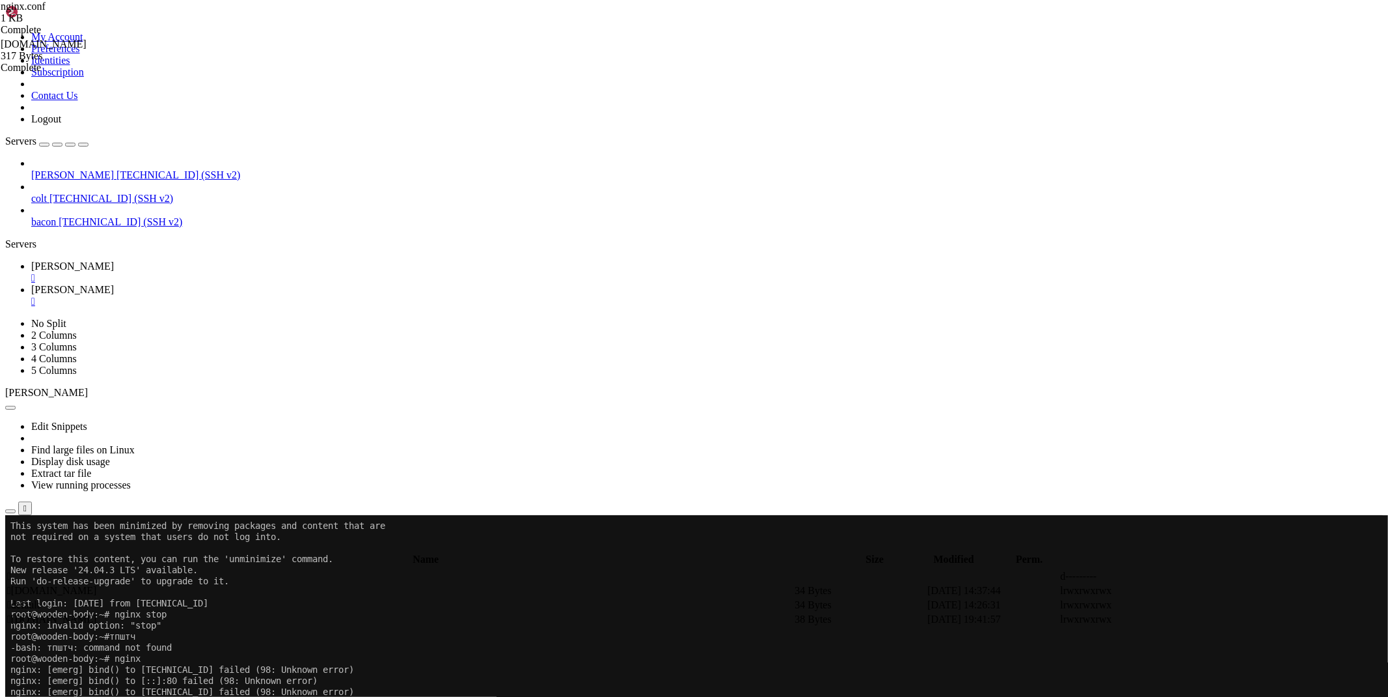
click at [193, 260] on link "[PERSON_NAME] " at bounding box center [707, 271] width 1352 height 23
drag, startPoint x: 139, startPoint y: 1123, endPoint x: 11, endPoint y: 1065, distance: 140.7
click at [114, 284] on span "[PERSON_NAME]" at bounding box center [72, 289] width 83 height 11
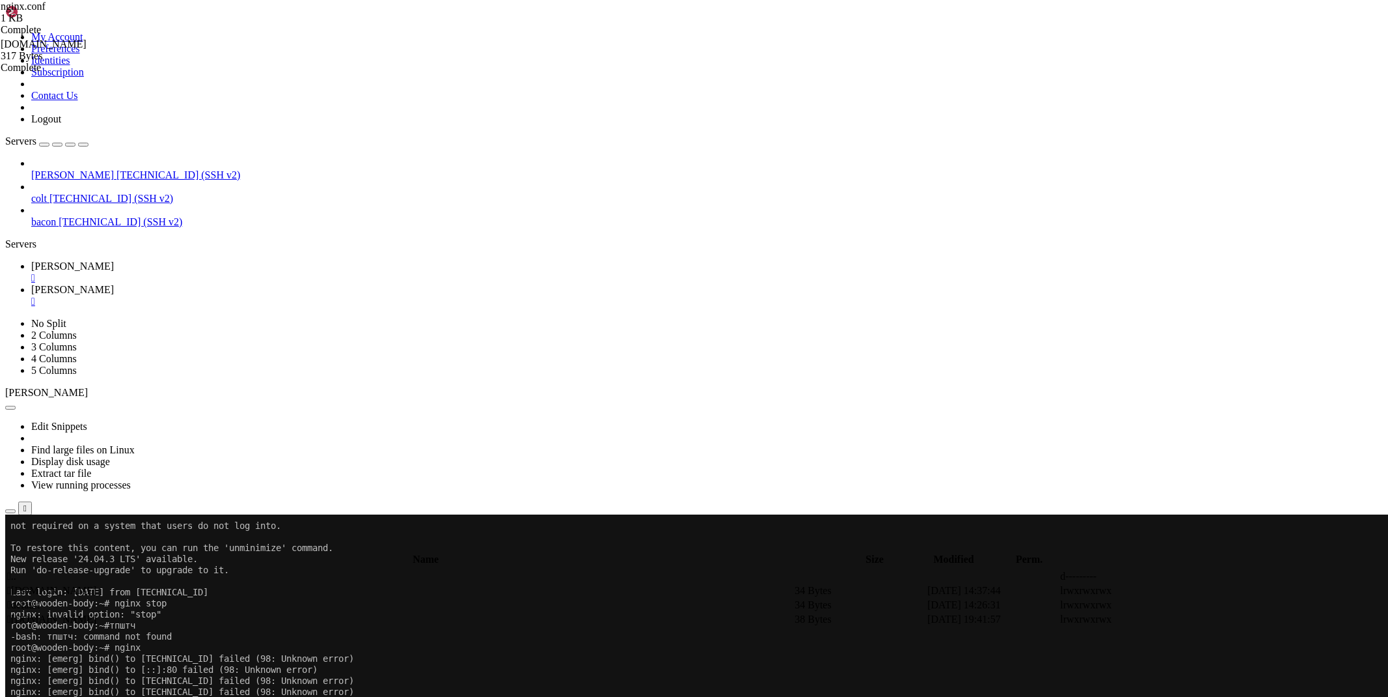
click at [218, 570] on td " .." at bounding box center [400, 576] width 786 height 13
click at [217, 570] on td " .." at bounding box center [400, 576] width 786 height 13
type input "/etc/nginx"
click at [56, 642] on span " nginx.conf" at bounding box center [31, 647] width 49 height 11
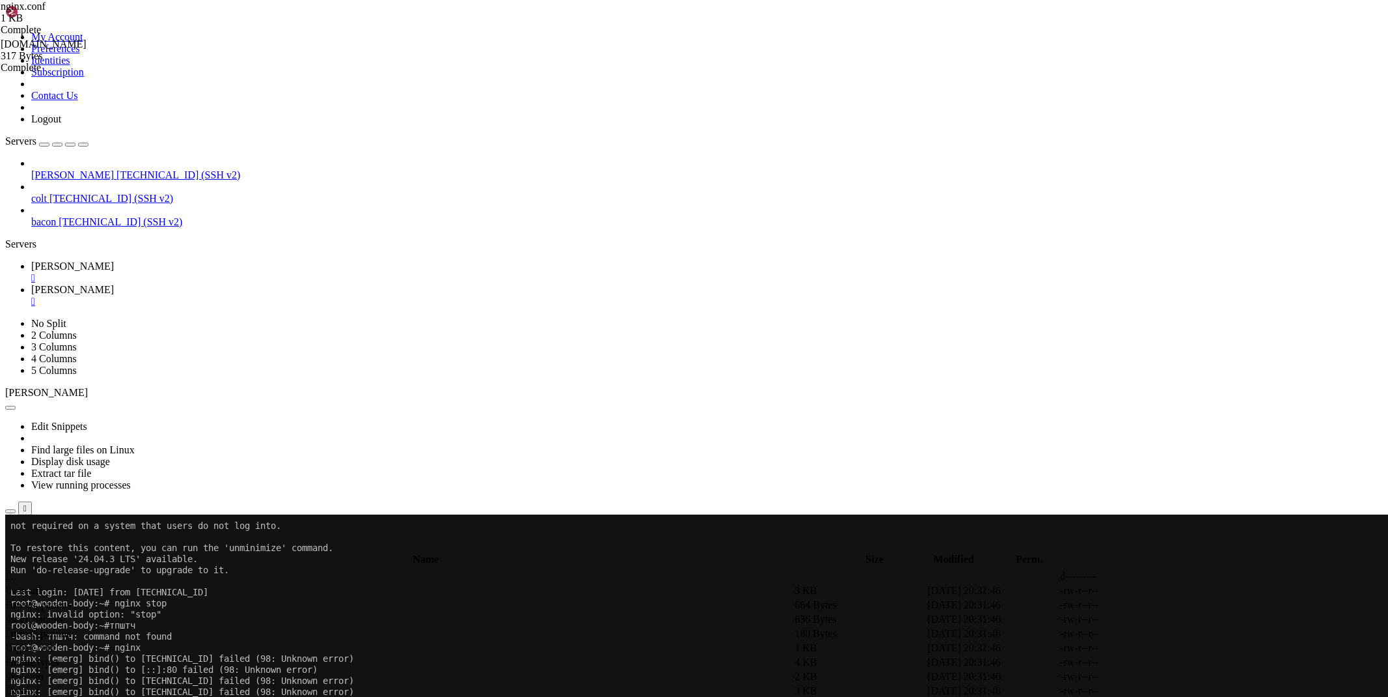
click at [1193, 648] on icon at bounding box center [1193, 648] width 0 height 0
drag, startPoint x: 204, startPoint y: 534, endPoint x: 147, endPoint y: 135, distance: 403.1
click at [147, 135] on div "My Account Preferences Identities Subscription Contact Us Logout Servers [PERSO…" at bounding box center [694, 628] width 1378 height 1247
type textarea "http {"
click at [114, 260] on span "[PERSON_NAME]" at bounding box center [72, 265] width 83 height 11
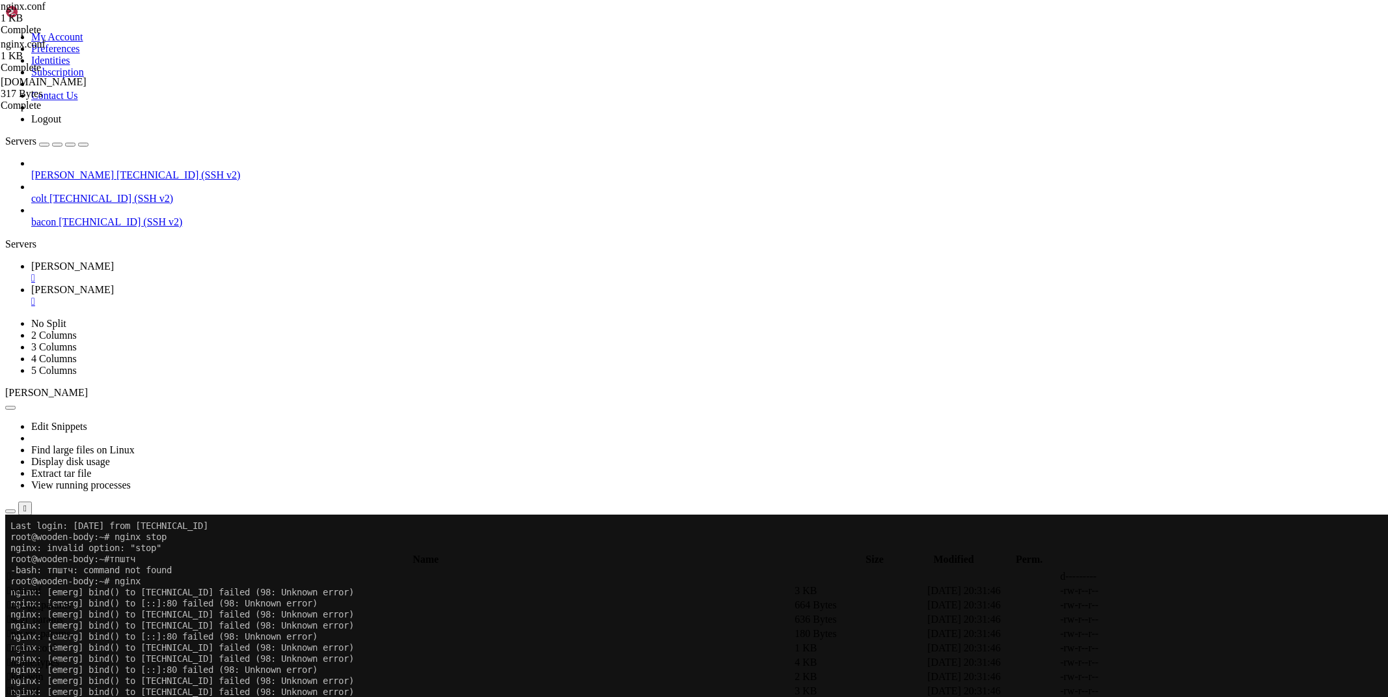
scroll to position [144, 0]
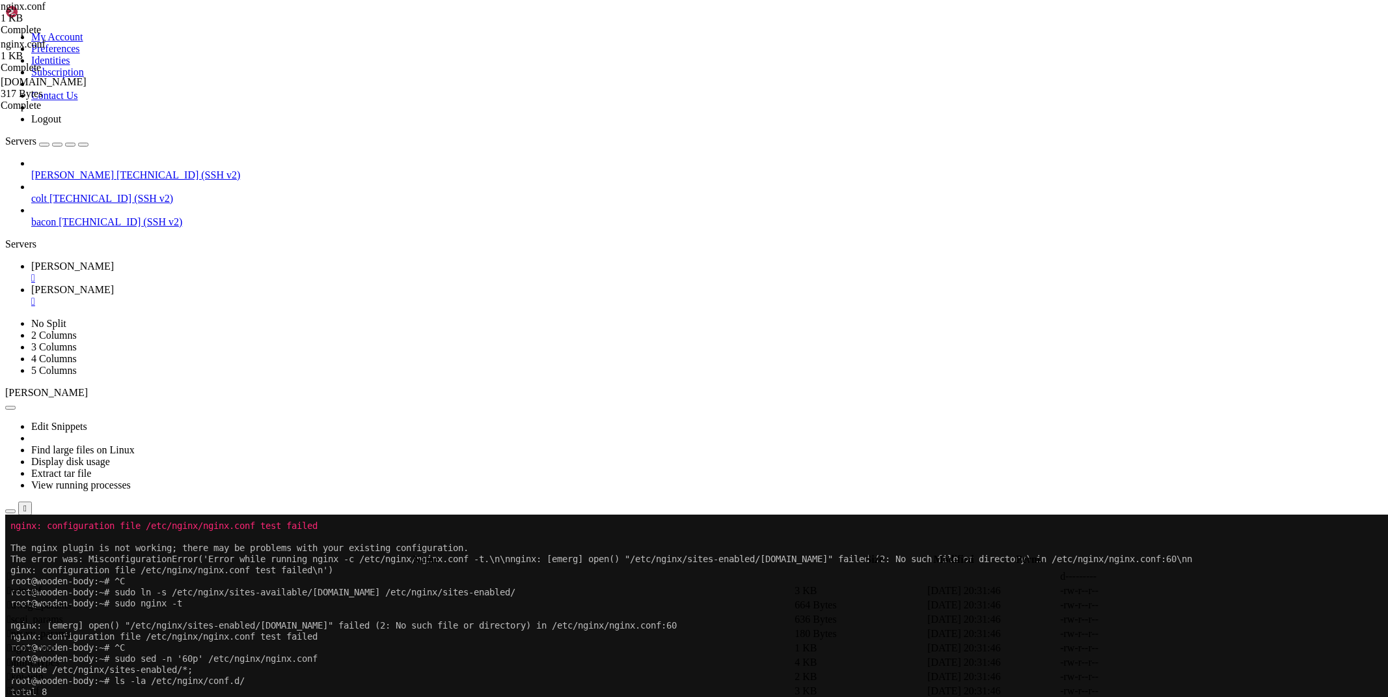
scroll to position [542, 0]
click at [259, 284] on link "[PERSON_NAME] " at bounding box center [707, 295] width 1352 height 23
click at [16, 570] on span " .." at bounding box center [11, 575] width 9 height 11
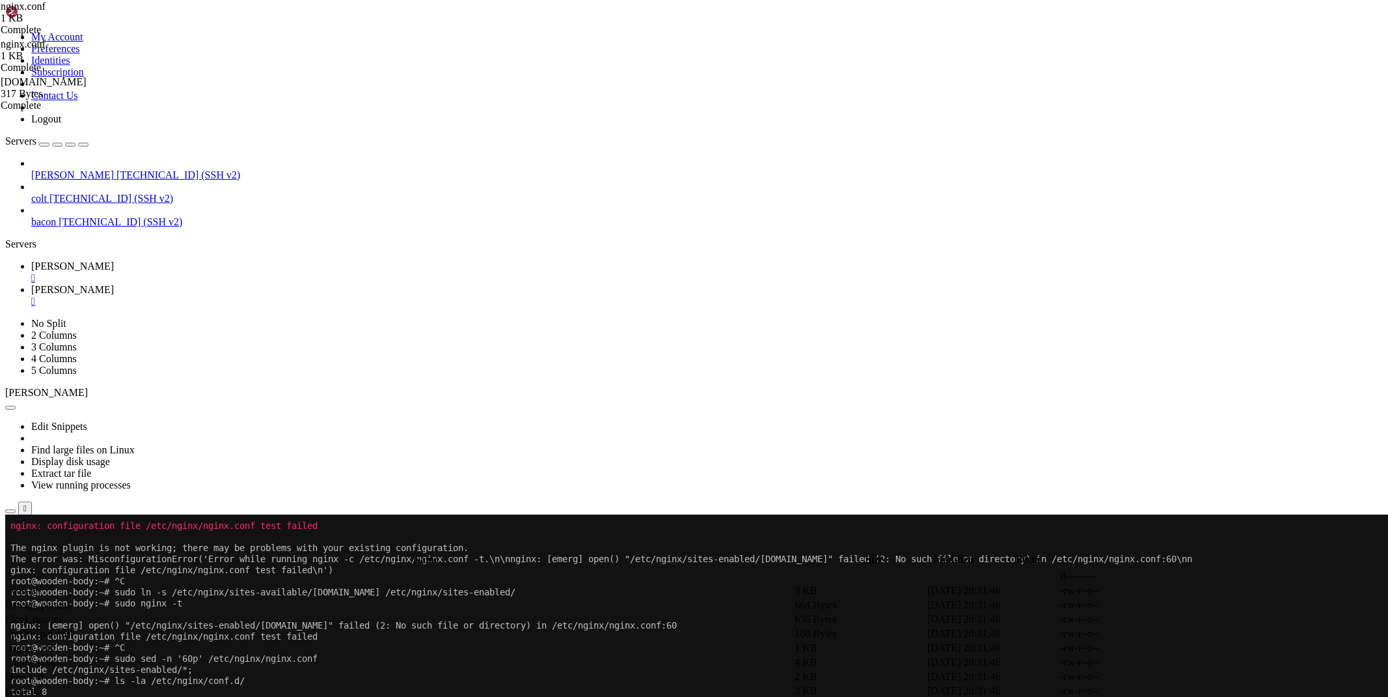
click at [16, 570] on span " .." at bounding box center [11, 575] width 9 height 11
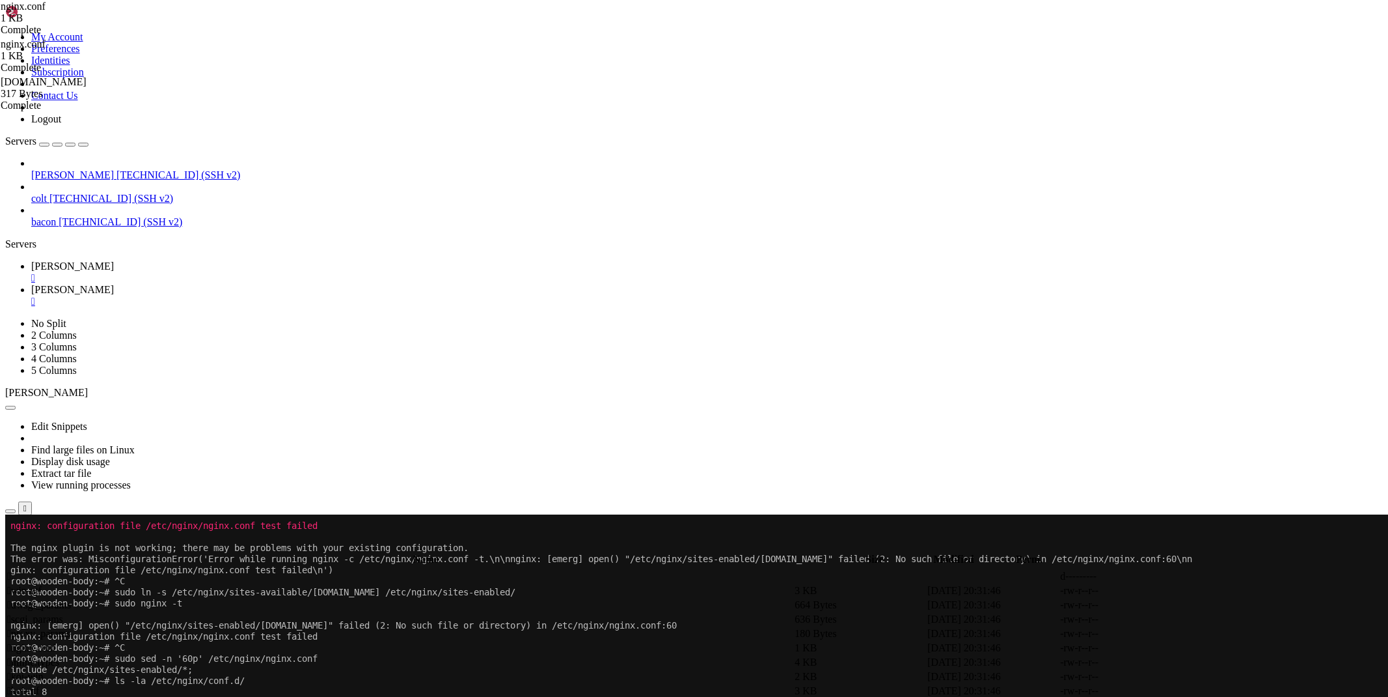
click at [16, 570] on span " .." at bounding box center [11, 575] width 9 height 11
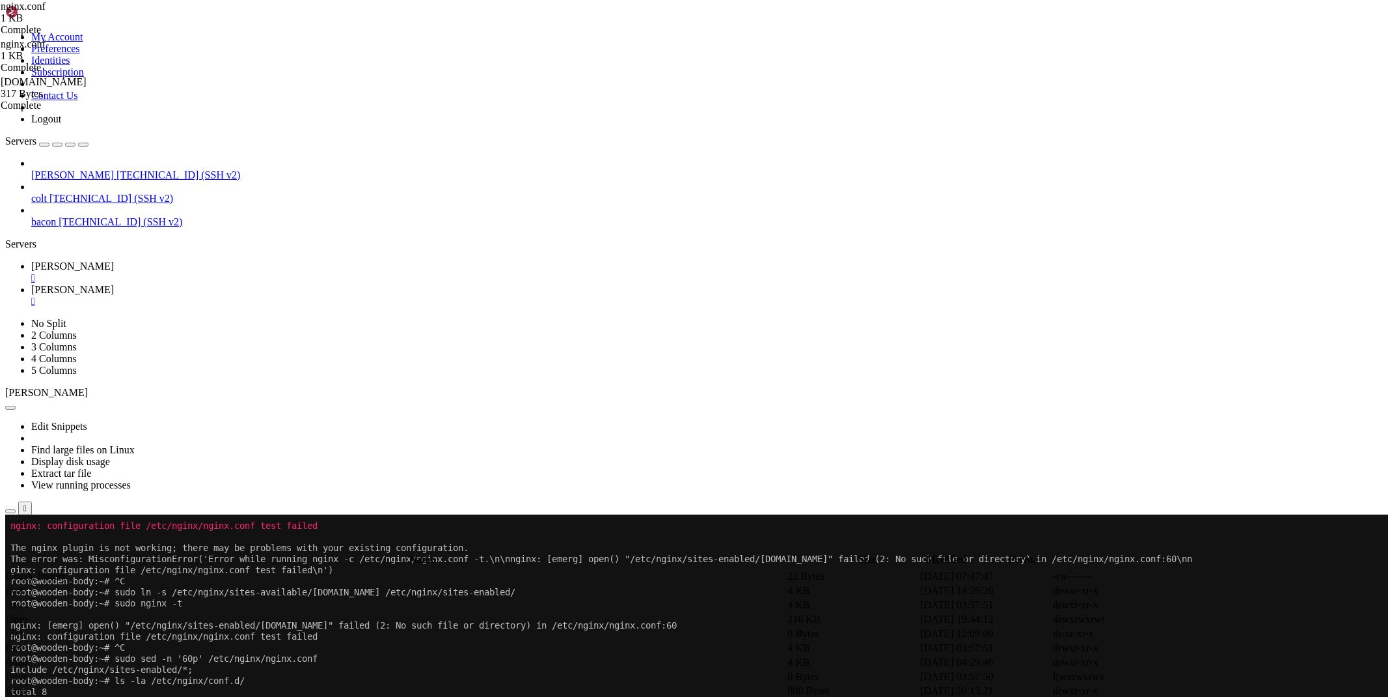
click at [28, 696] on span " root" at bounding box center [17, 704] width 21 height 11
type input "/root"
click at [218, 272] on div "" at bounding box center [707, 278] width 1352 height 12
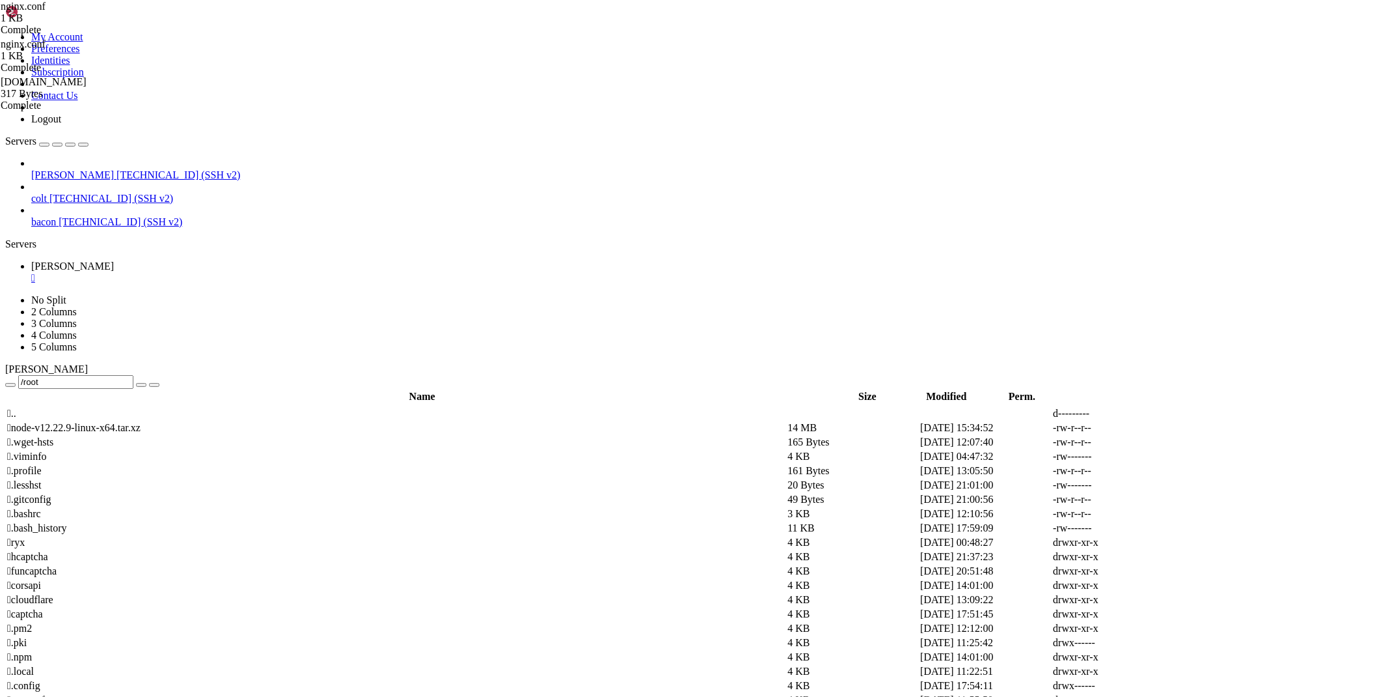
click at [218, 272] on div "" at bounding box center [707, 278] width 1352 height 12
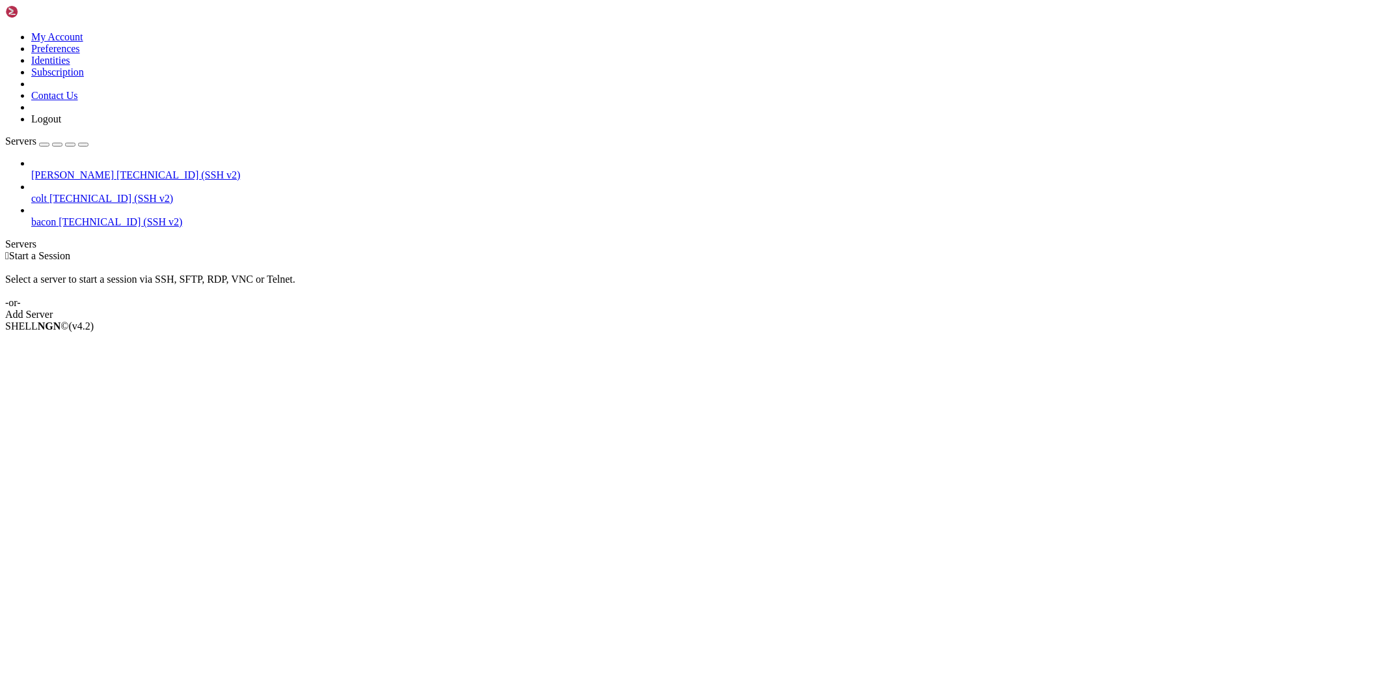
click at [47, 193] on span "colt" at bounding box center [39, 198] width 16 height 11
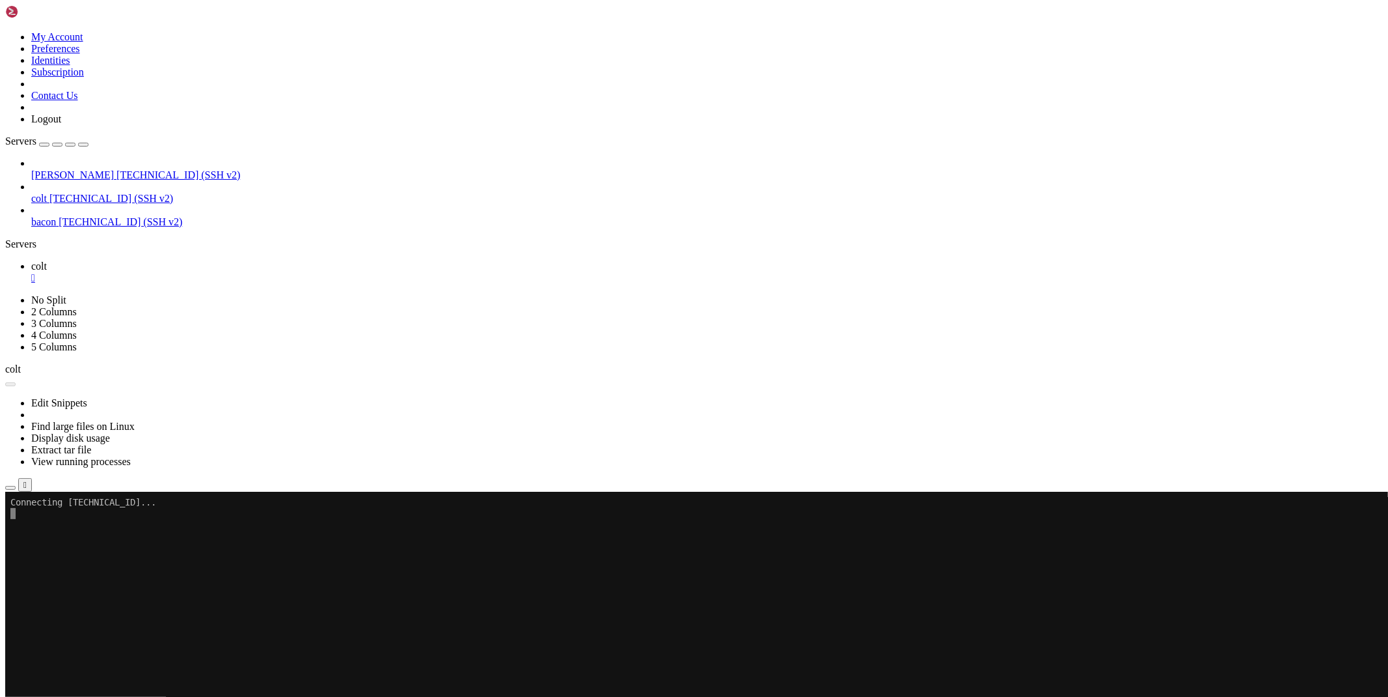
scroll to position [0, 0]
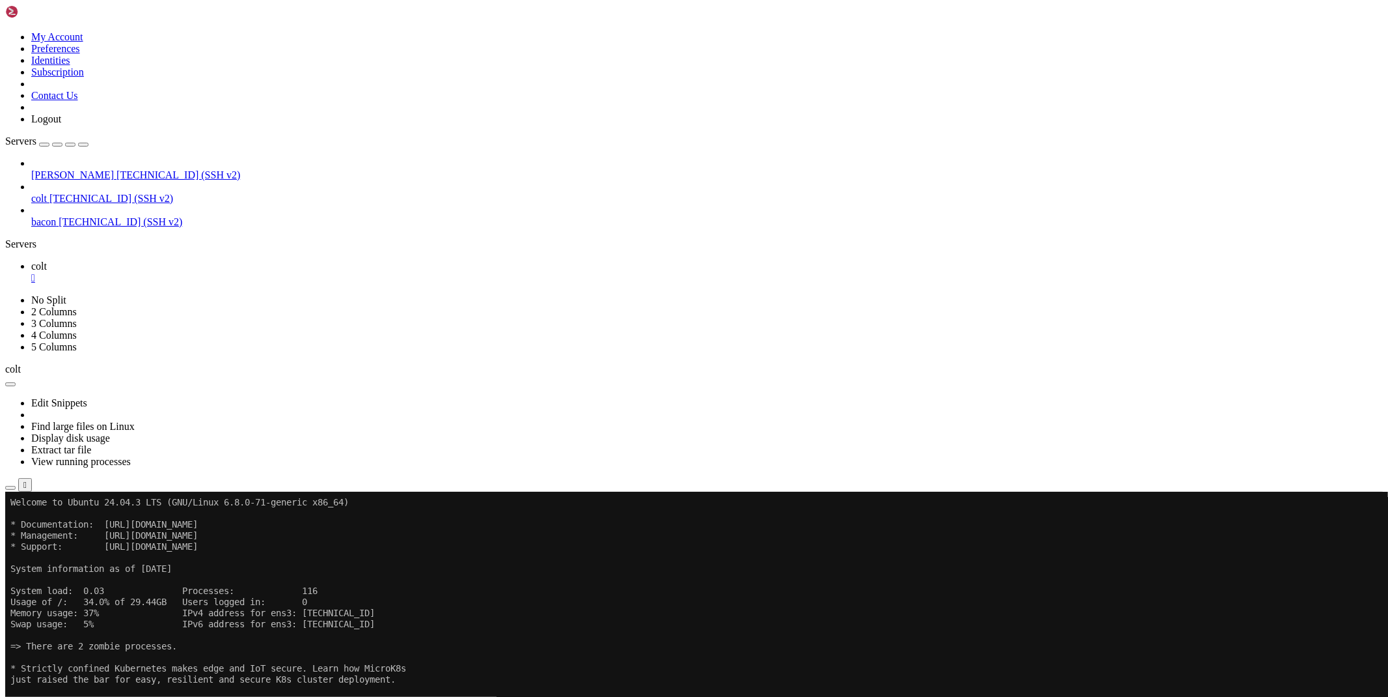
click at [16, 486] on button "button" at bounding box center [10, 488] width 10 height 4
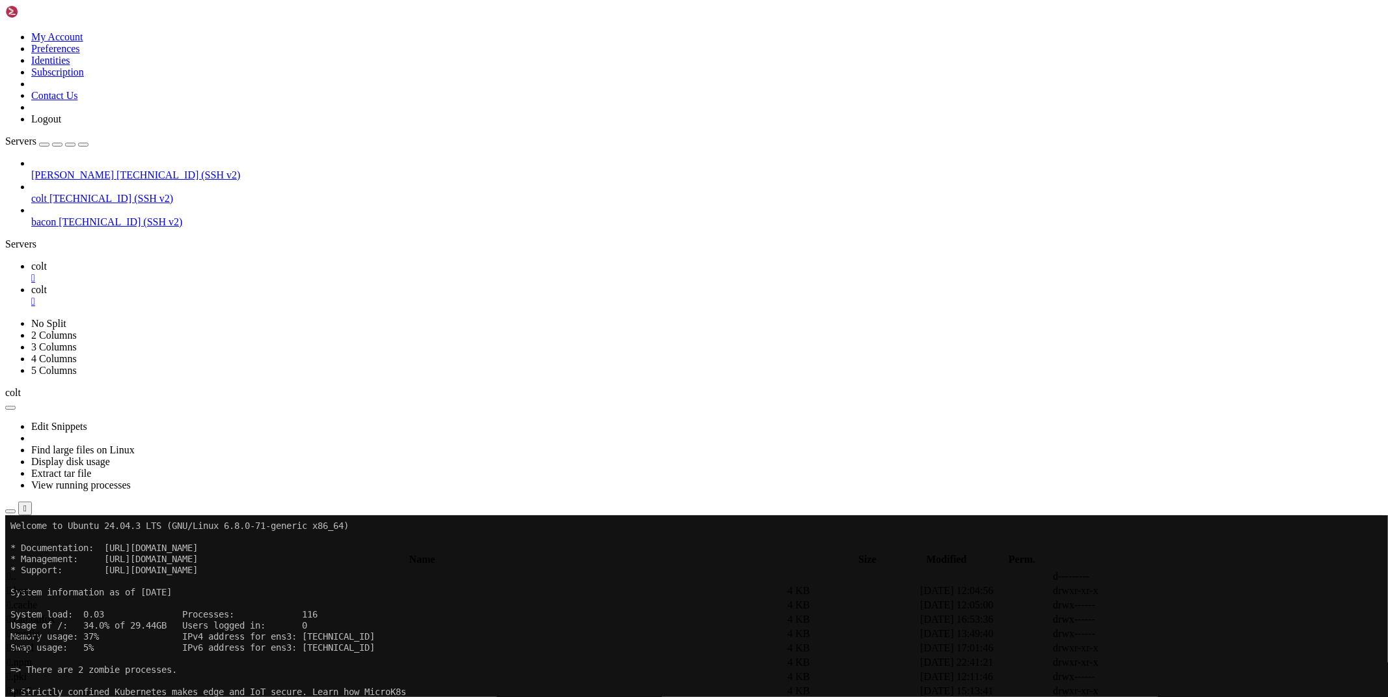
type input "/root/bacon-bot"
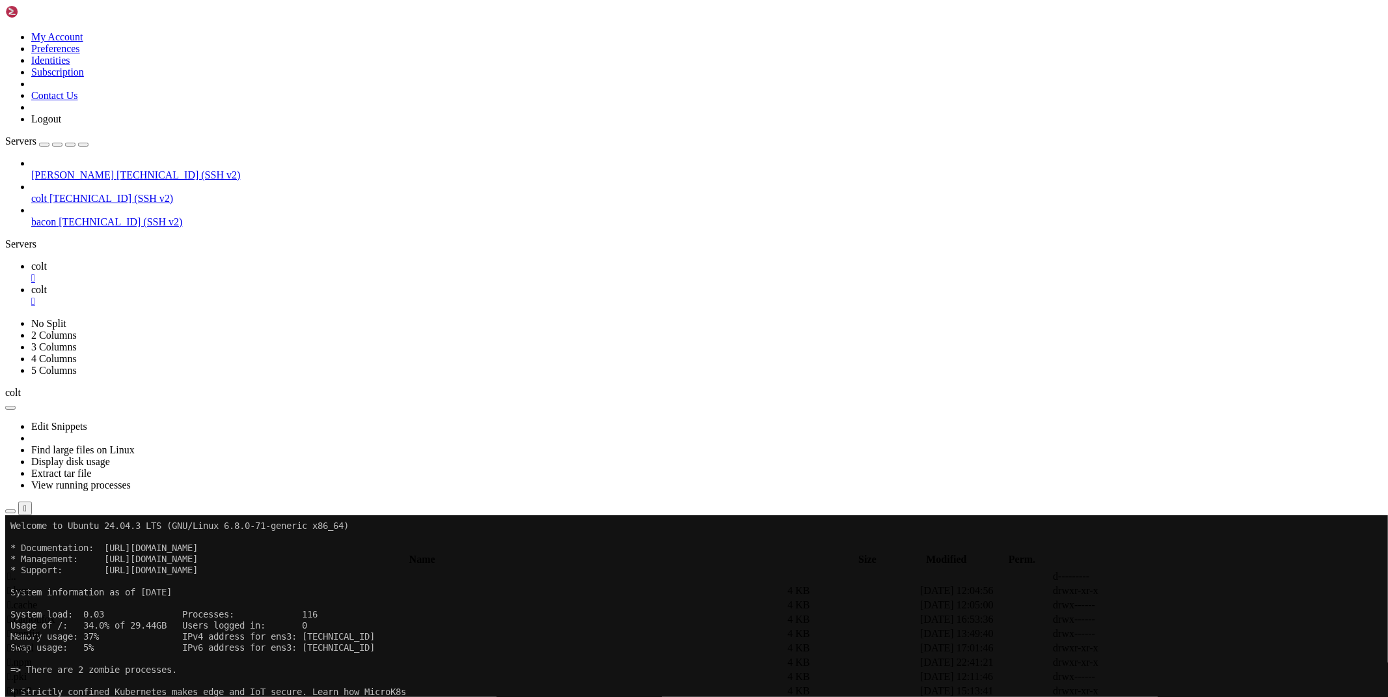
click at [1193, 605] on icon at bounding box center [1193, 605] width 0 height 0
type textarea "import telebot, requests, json, time, threading"
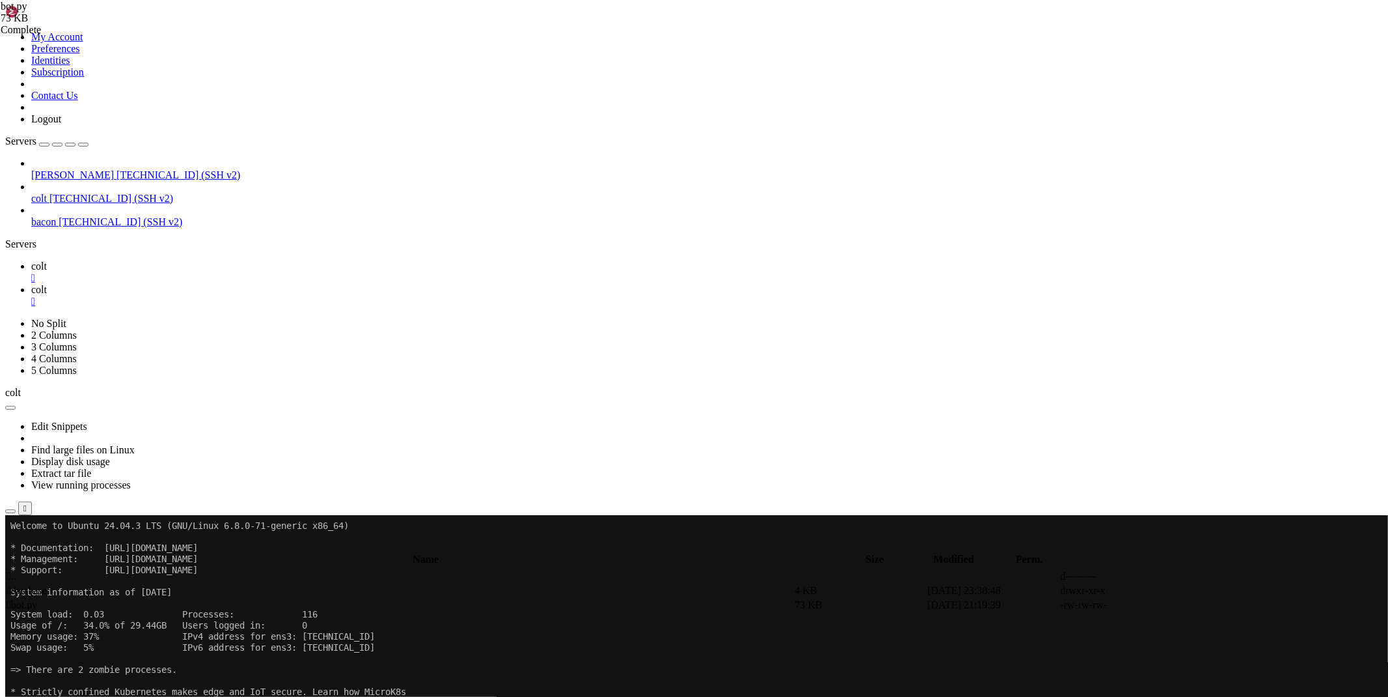
paste textarea
type textarea "bot.infinity_polling()"
click at [31, 260] on icon at bounding box center [31, 265] width 0 height 11
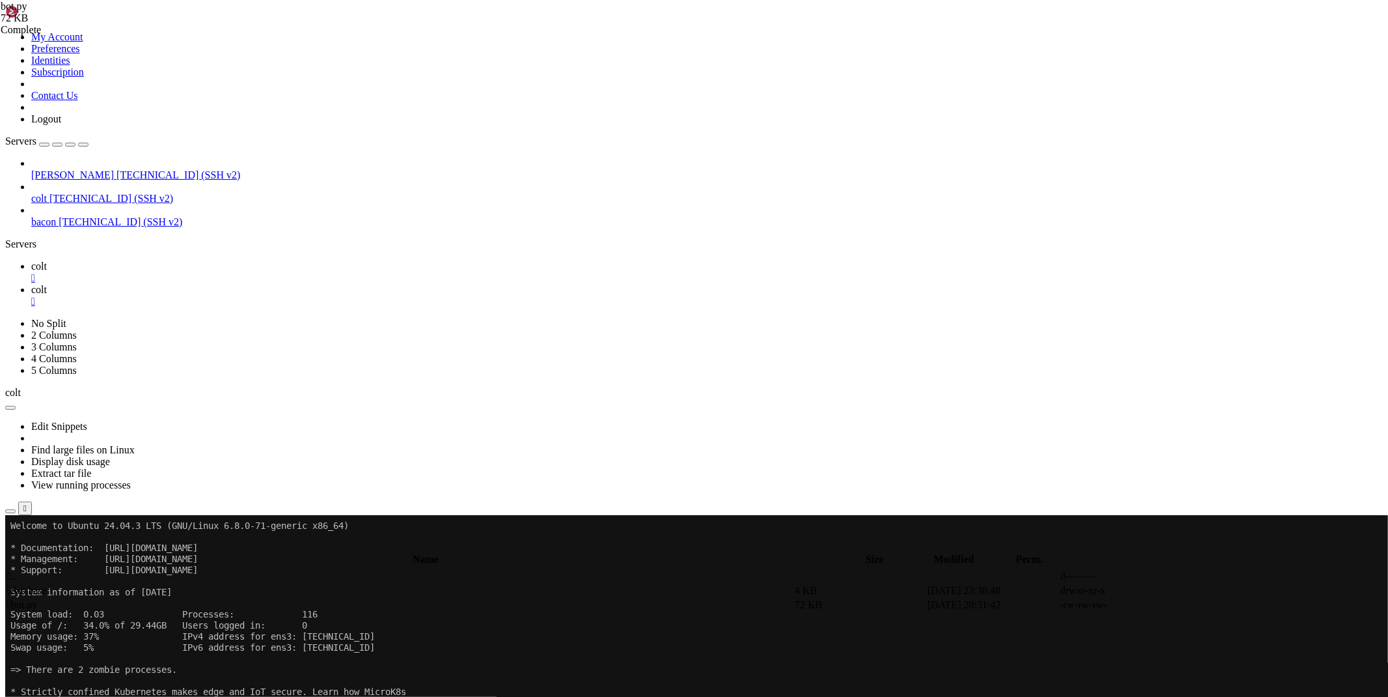
click at [210, 260] on link "colt " at bounding box center [707, 271] width 1352 height 23
click at [215, 272] on div "" at bounding box center [707, 278] width 1352 height 12
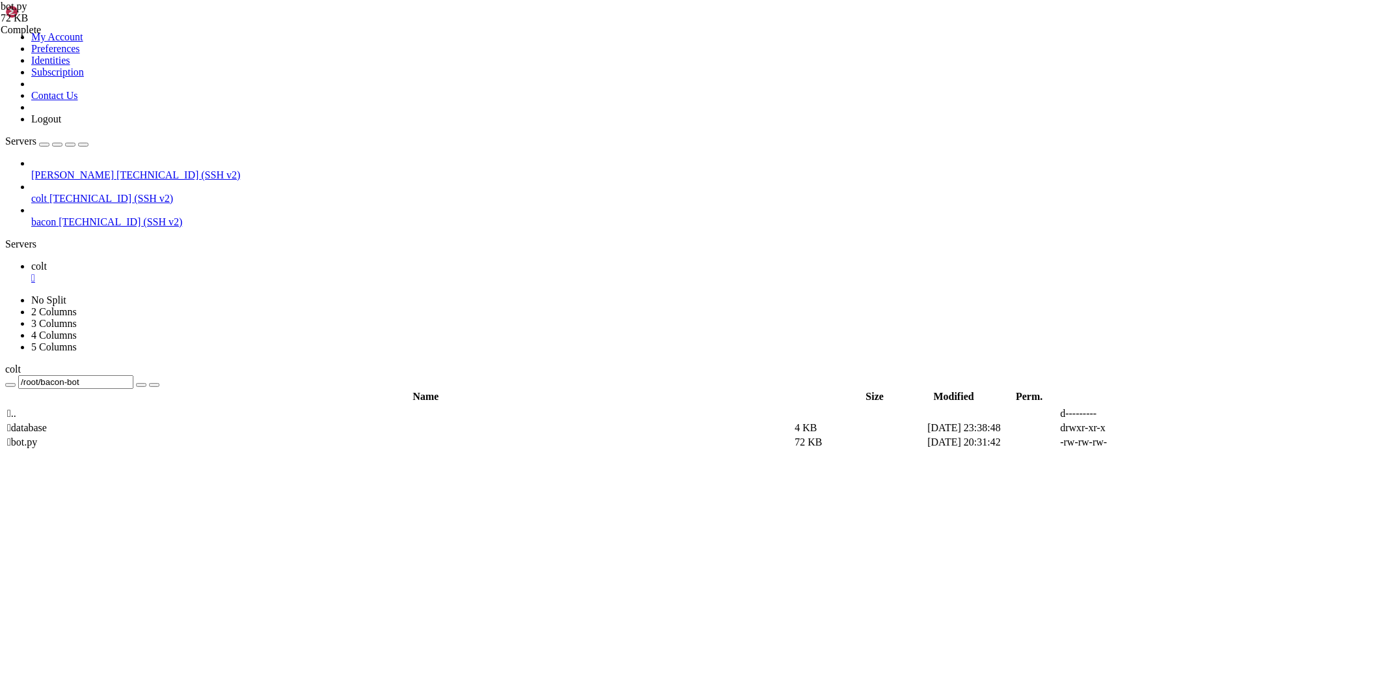
click at [213, 272] on div "" at bounding box center [707, 278] width 1352 height 12
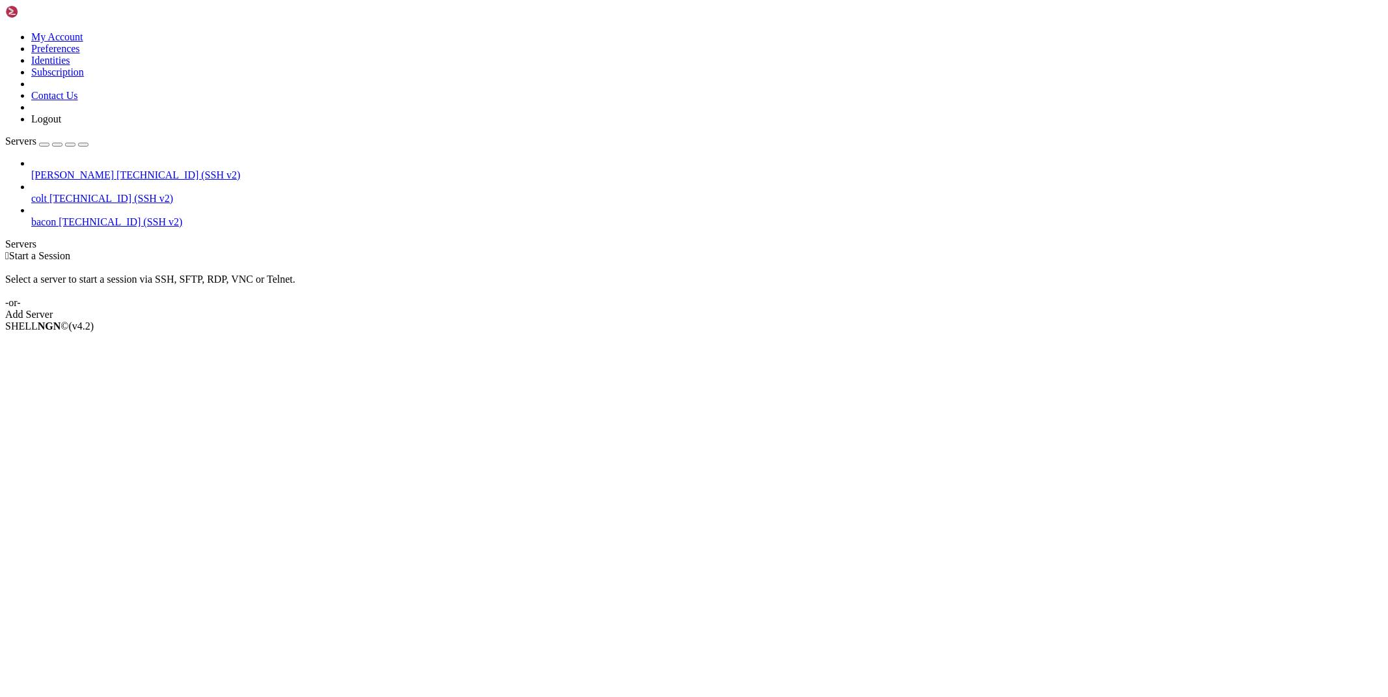
click at [56, 216] on span "bacon" at bounding box center [43, 221] width 25 height 11
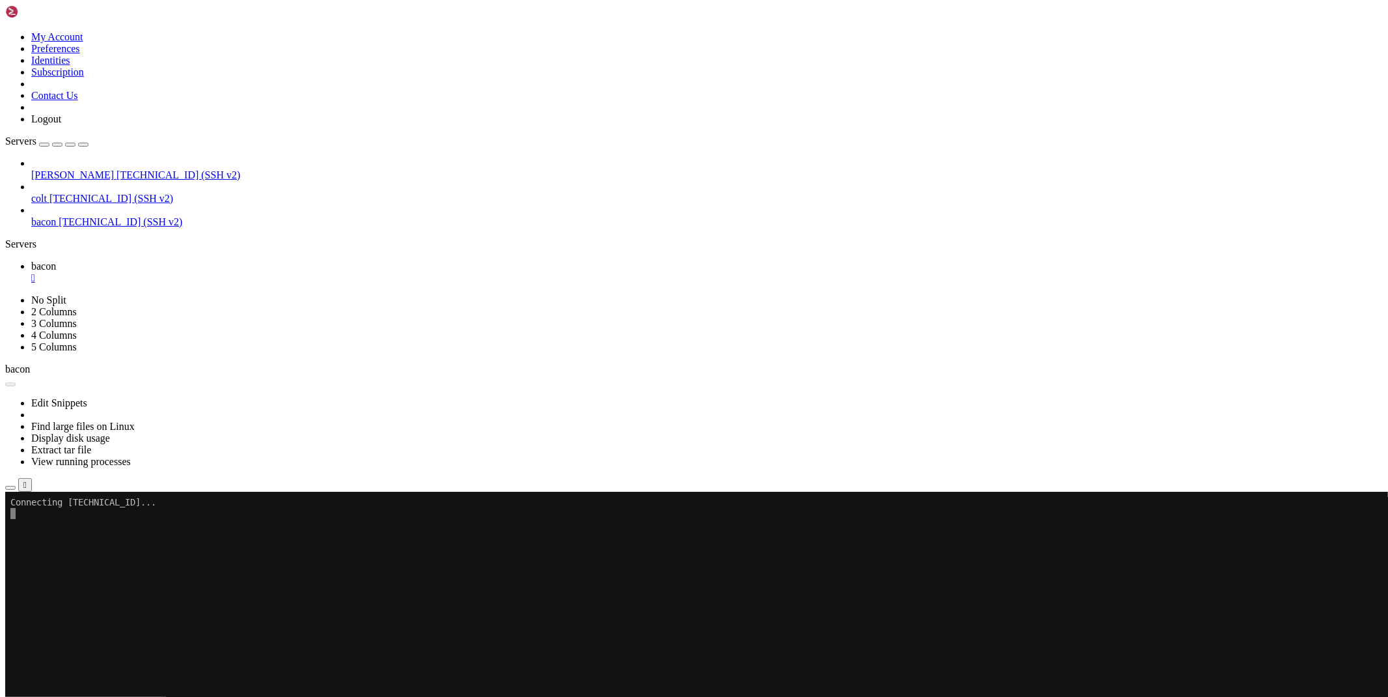
scroll to position [0, 0]
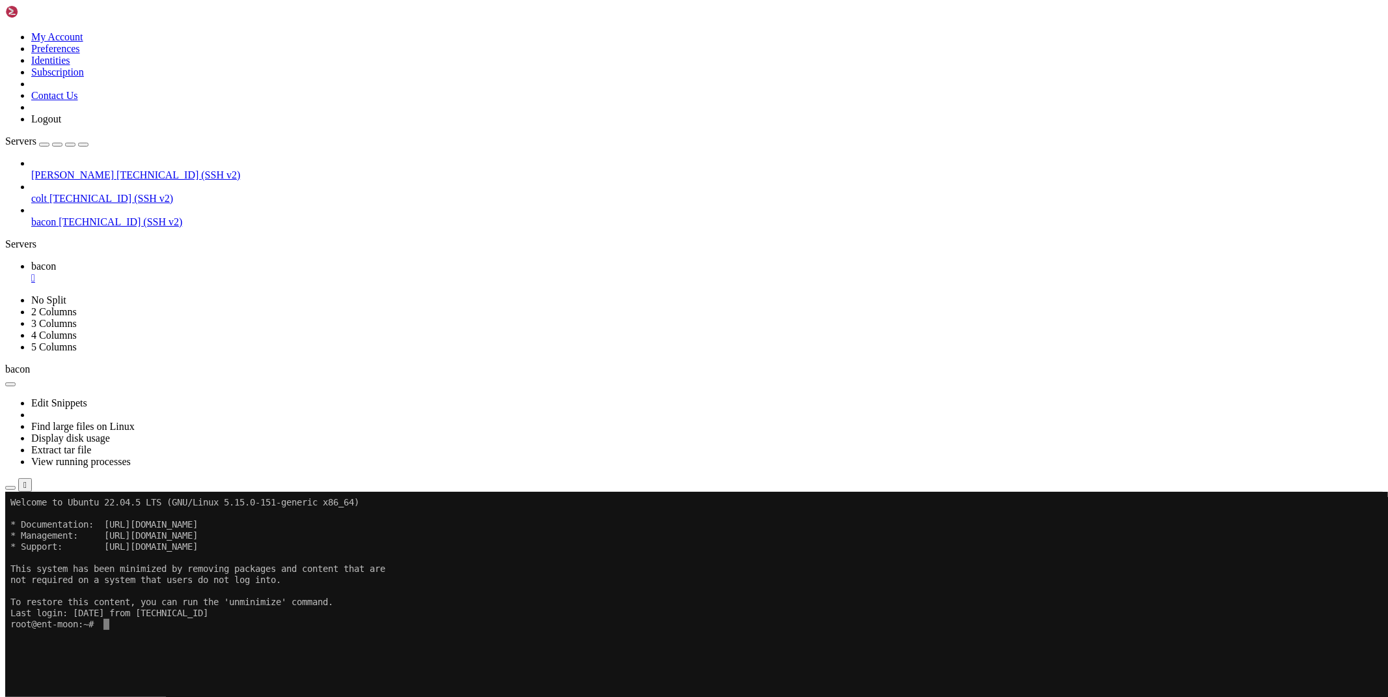
click at [10, 488] on icon "button" at bounding box center [10, 488] width 0 height 0
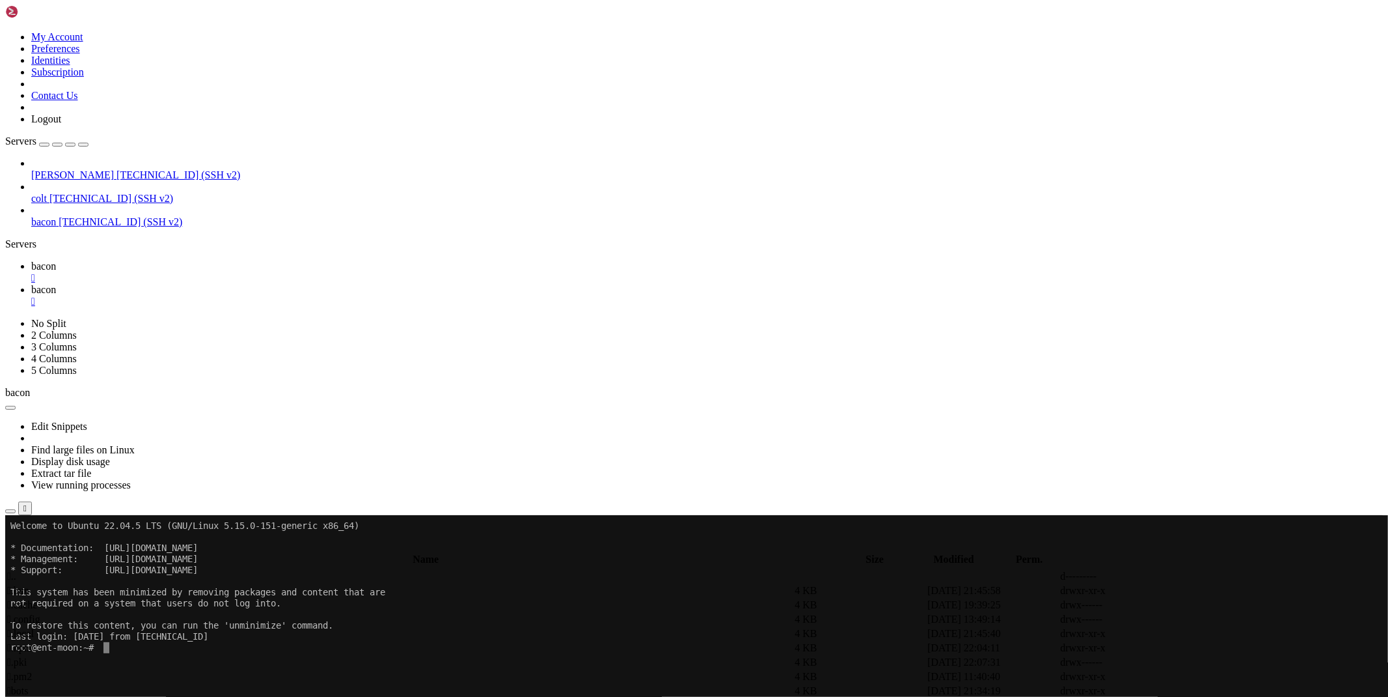
click at [29, 685] on span " bots" at bounding box center [17, 690] width 21 height 11
type input "/root/bots"
click at [1193, 619] on link at bounding box center [1193, 619] width 0 height 0
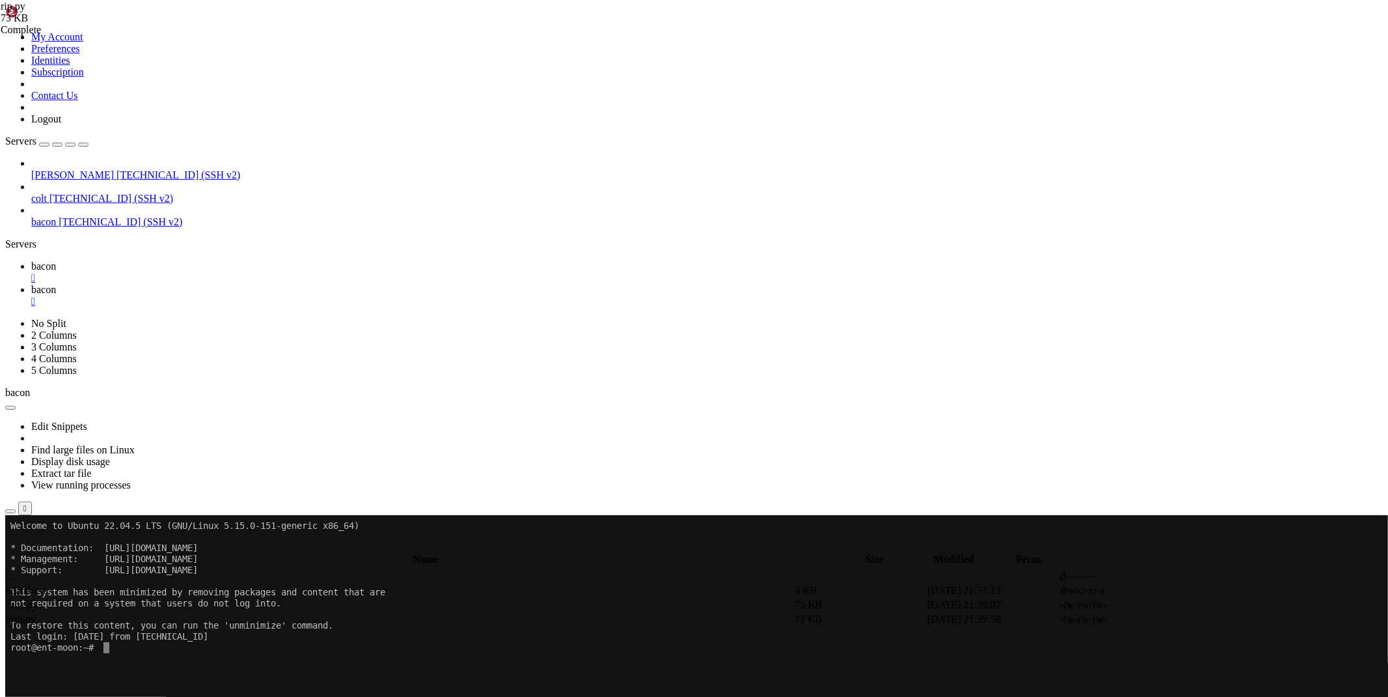
drag, startPoint x: 195, startPoint y: 422, endPoint x: 1388, endPoint y: 717, distance: 1228.6
click at [1388, 696] on html "Loading... My Account Preferences Identities Subscription Contact Us Logout Ser…" at bounding box center [694, 644] width 1388 height 1288
type textarea "loot=['[DOMAIN_NAME]','[DOMAIN_NAME]','[DOMAIN_NAME]','[DOMAIN_NAME]','[DOMAIN_…"
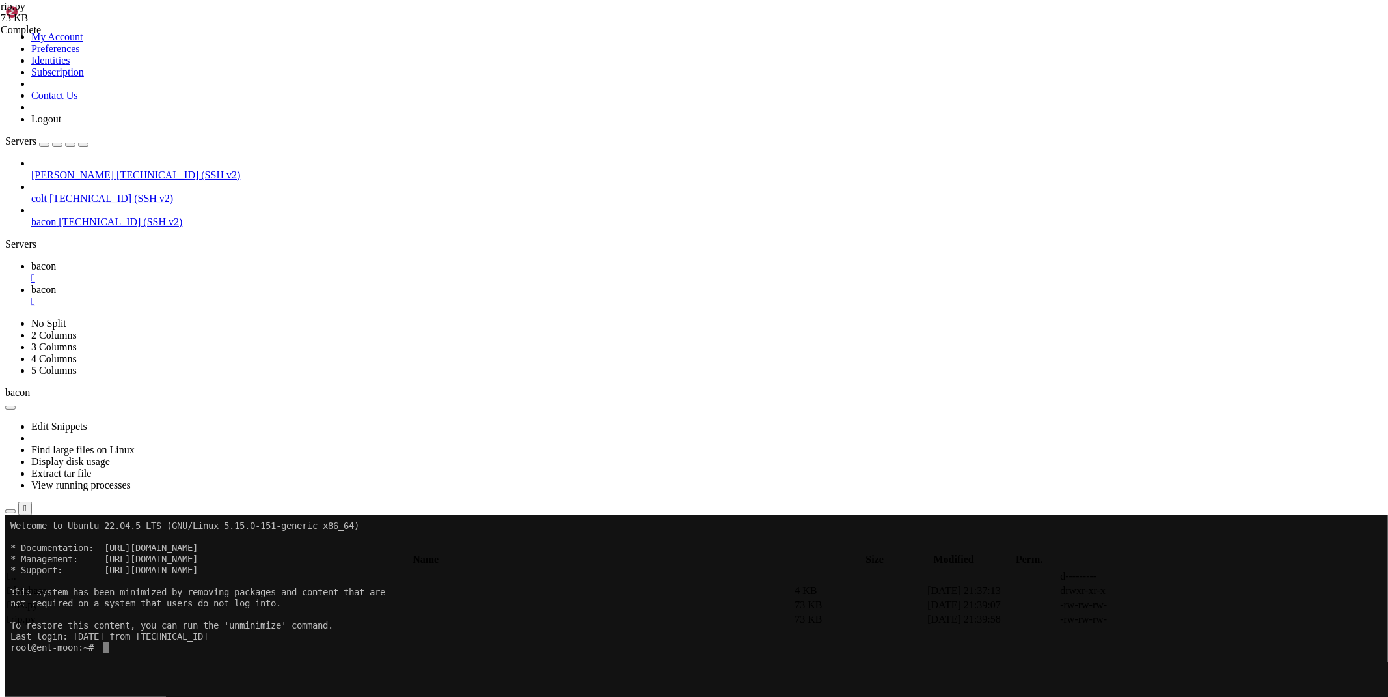
paste textarea "__api = '[URL][DOMAIN_NAME]'"
type textarea "__api = '[URL][DOMAIN_NAME]'"
click at [1193, 605] on icon at bounding box center [1193, 605] width 0 height 0
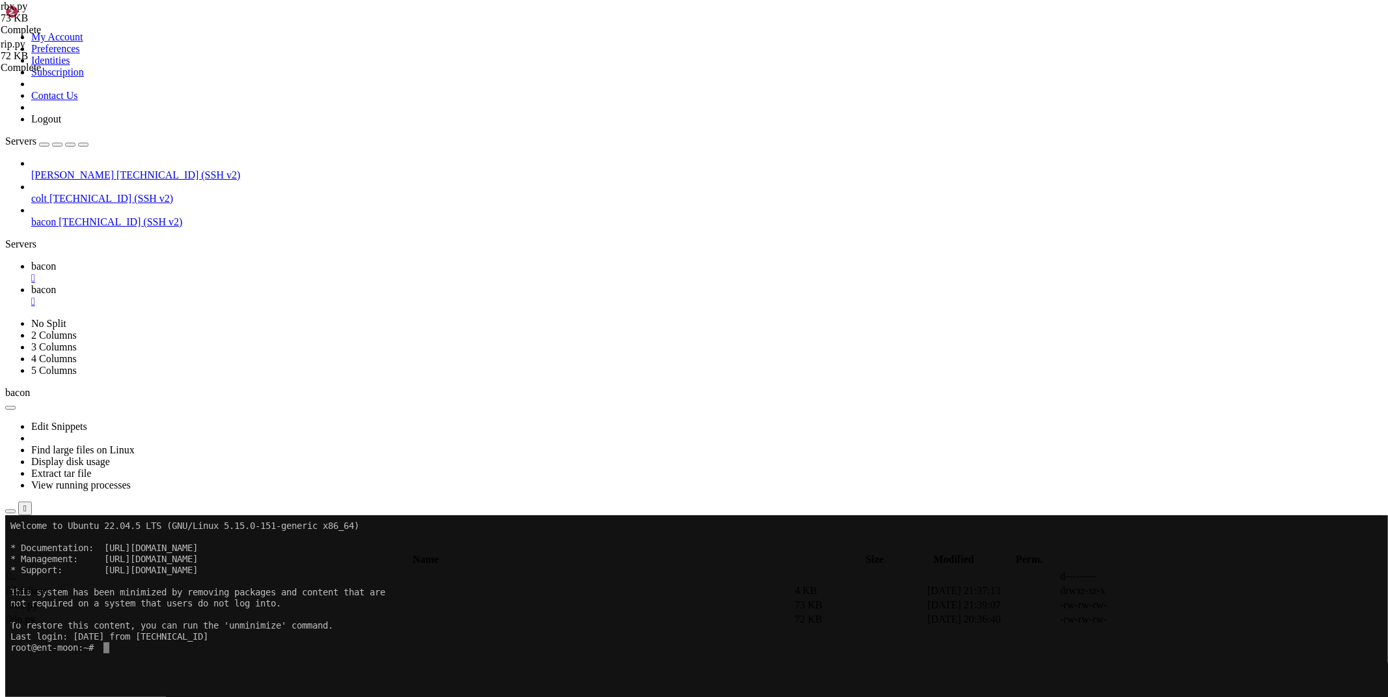
type textarea "loot=['[DOMAIN_NAME]','[DOMAIN_NAME]','[DOMAIN_NAME]','[DOMAIN_NAME]','[DOMAIN_…"
type textarea "__api = '[URL][DOMAIN_NAME]'"
drag, startPoint x: 197, startPoint y: 430, endPoint x: 1388, endPoint y: 717, distance: 1225.5
click at [1388, 696] on html "Loading... My Account Preferences Identities Subscription Contact Us Logout Ser…" at bounding box center [694, 644] width 1388 height 1288
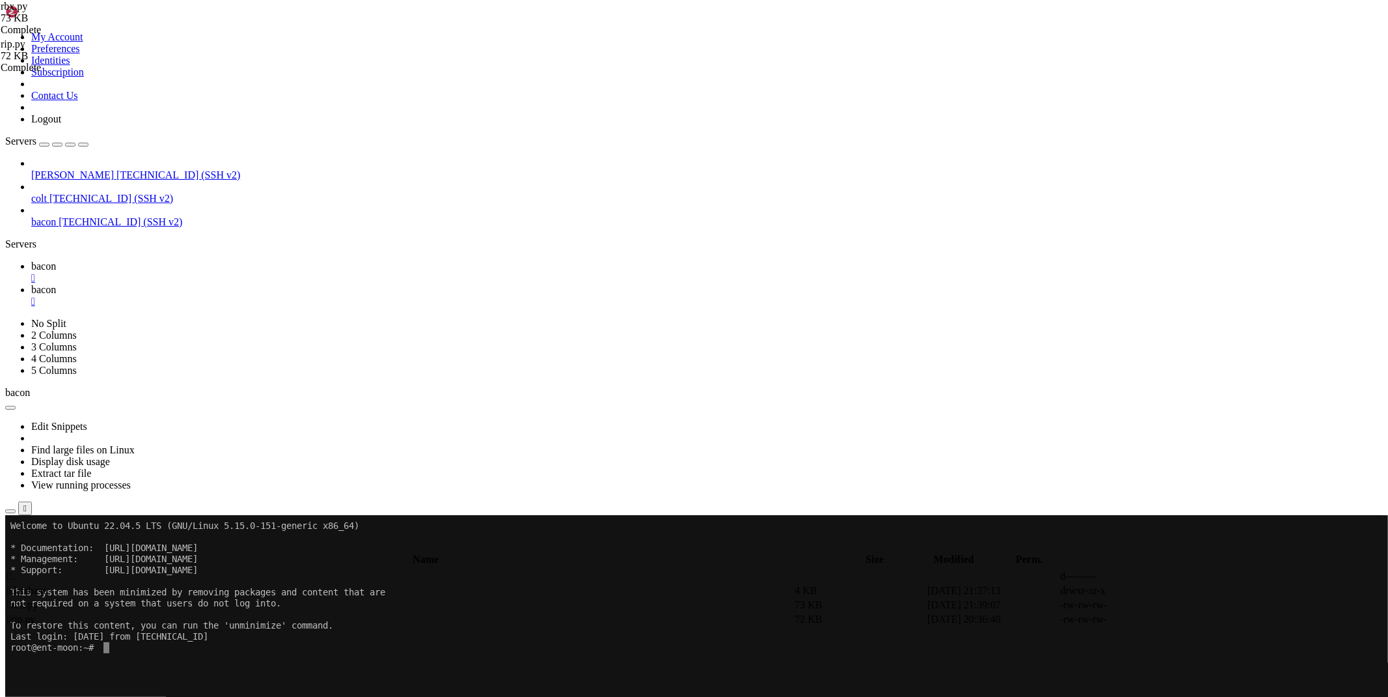
type textarea "bot.infinity_polling()"
click at [31, 260] on icon at bounding box center [31, 265] width 0 height 11
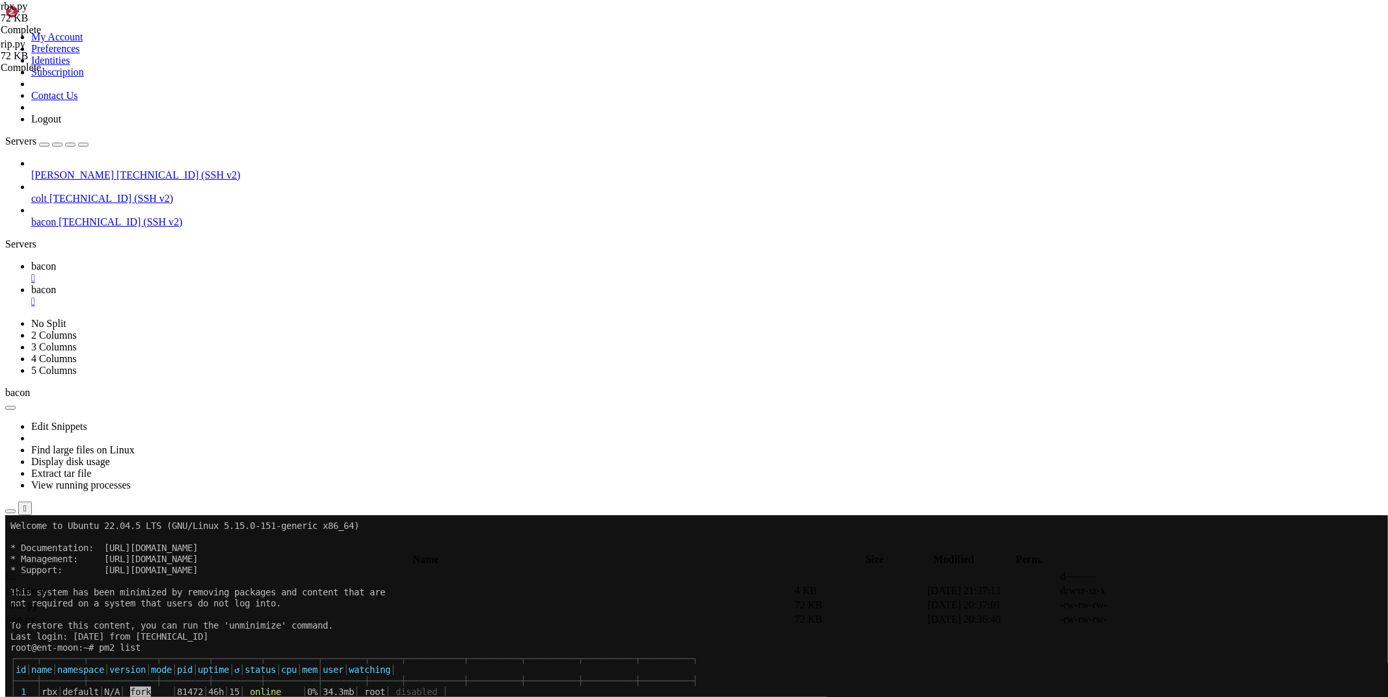
click at [293, 296] on div "" at bounding box center [707, 302] width 1352 height 12
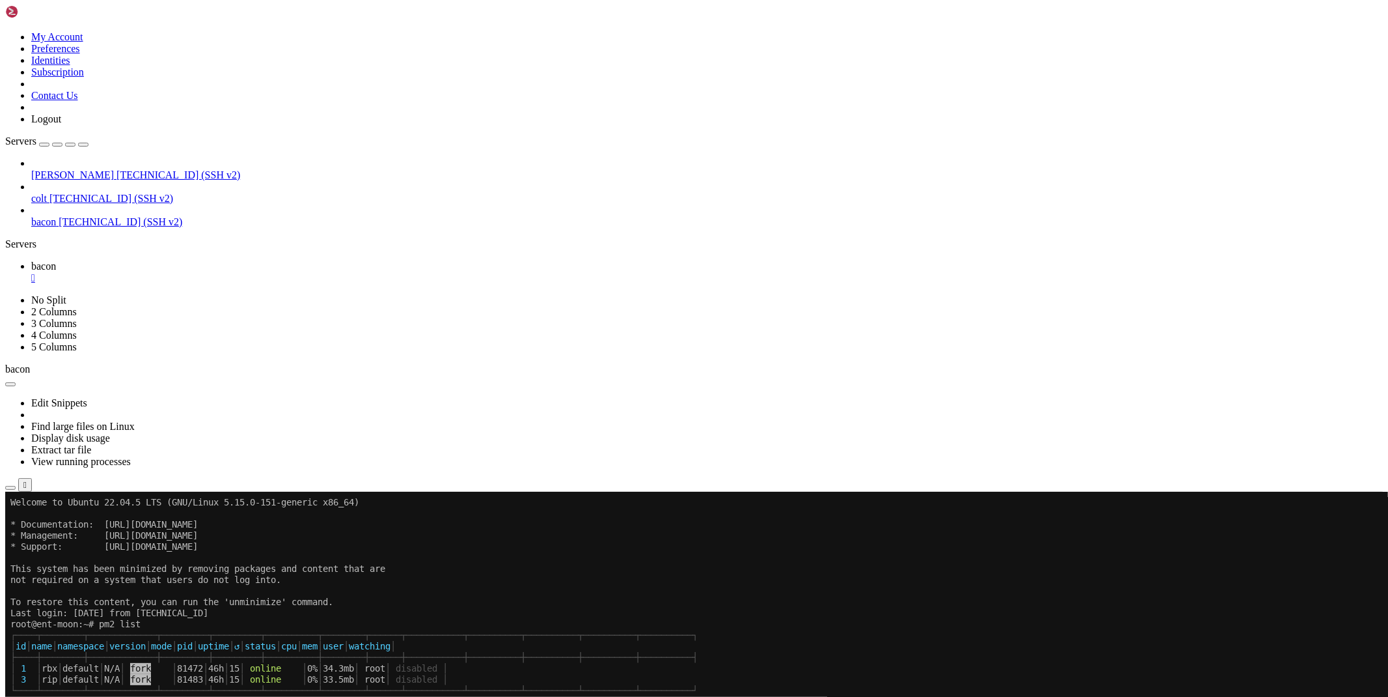
click at [222, 272] on div "" at bounding box center [707, 278] width 1352 height 12
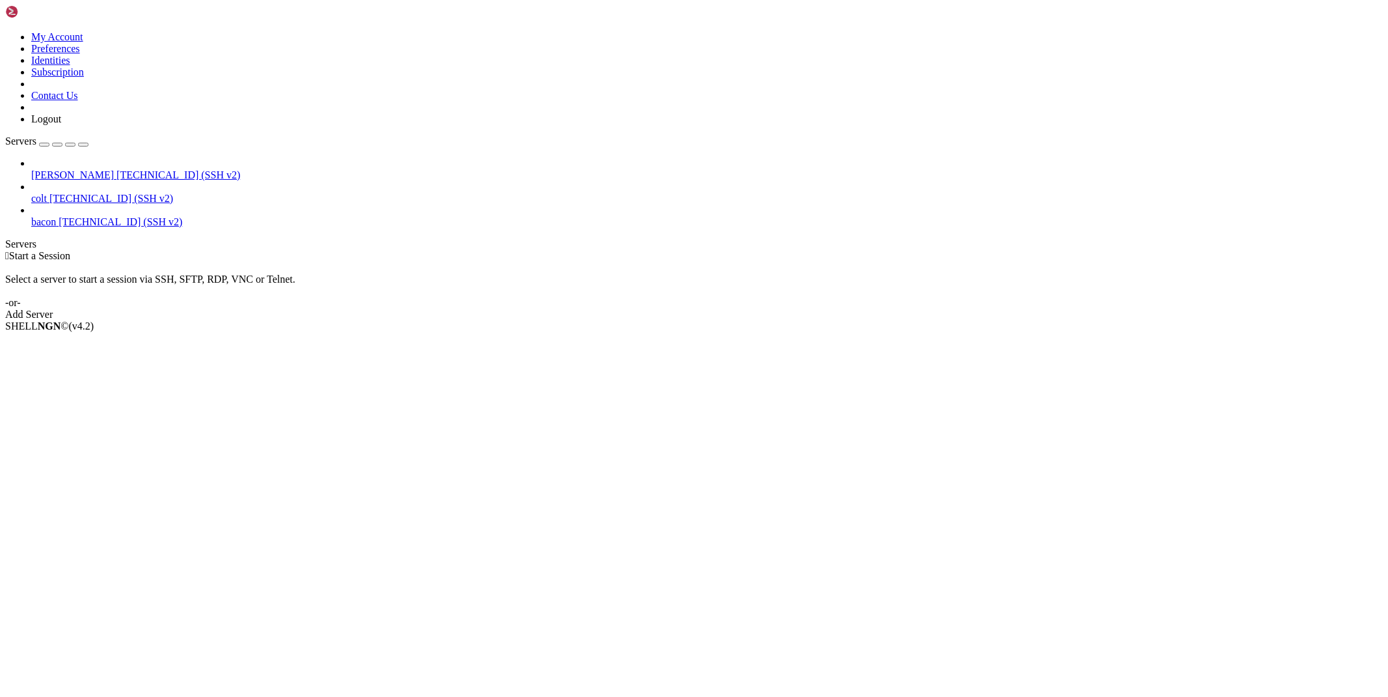
click at [72, 169] on span "[PERSON_NAME]" at bounding box center [72, 174] width 83 height 11
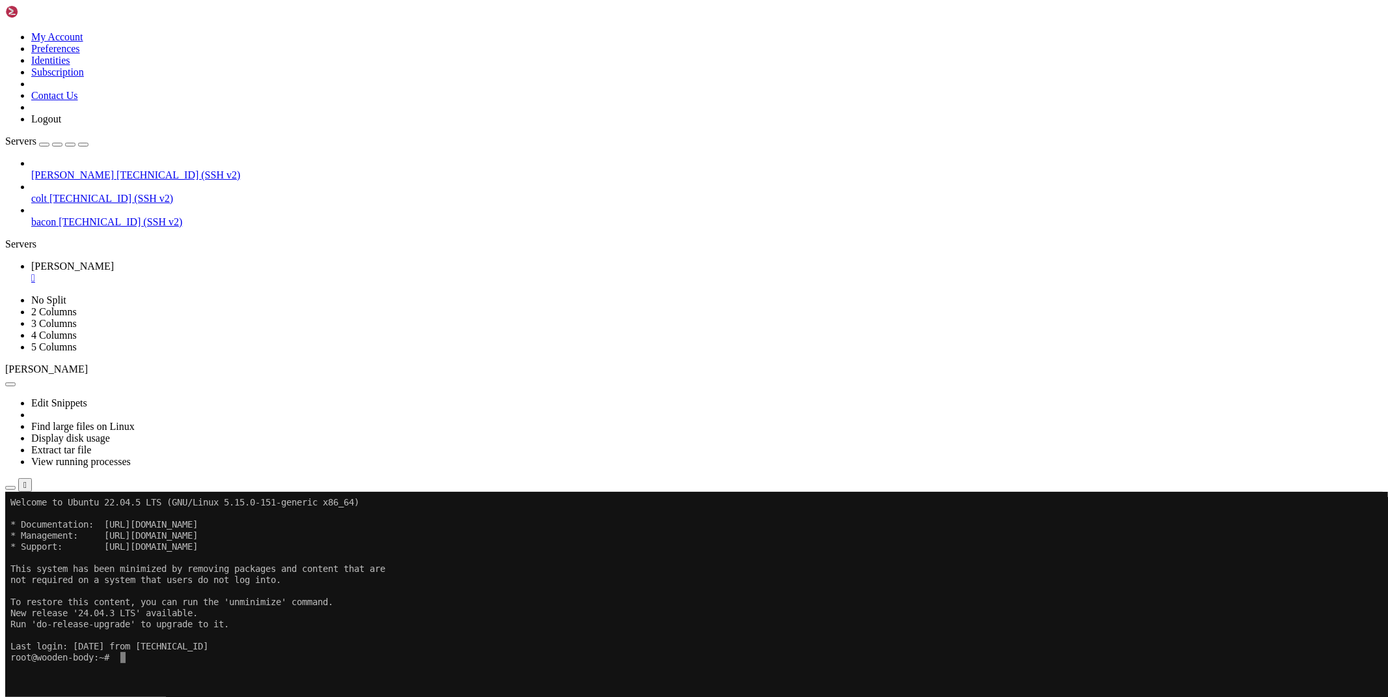
click at [10, 488] on icon "button" at bounding box center [10, 488] width 0 height 0
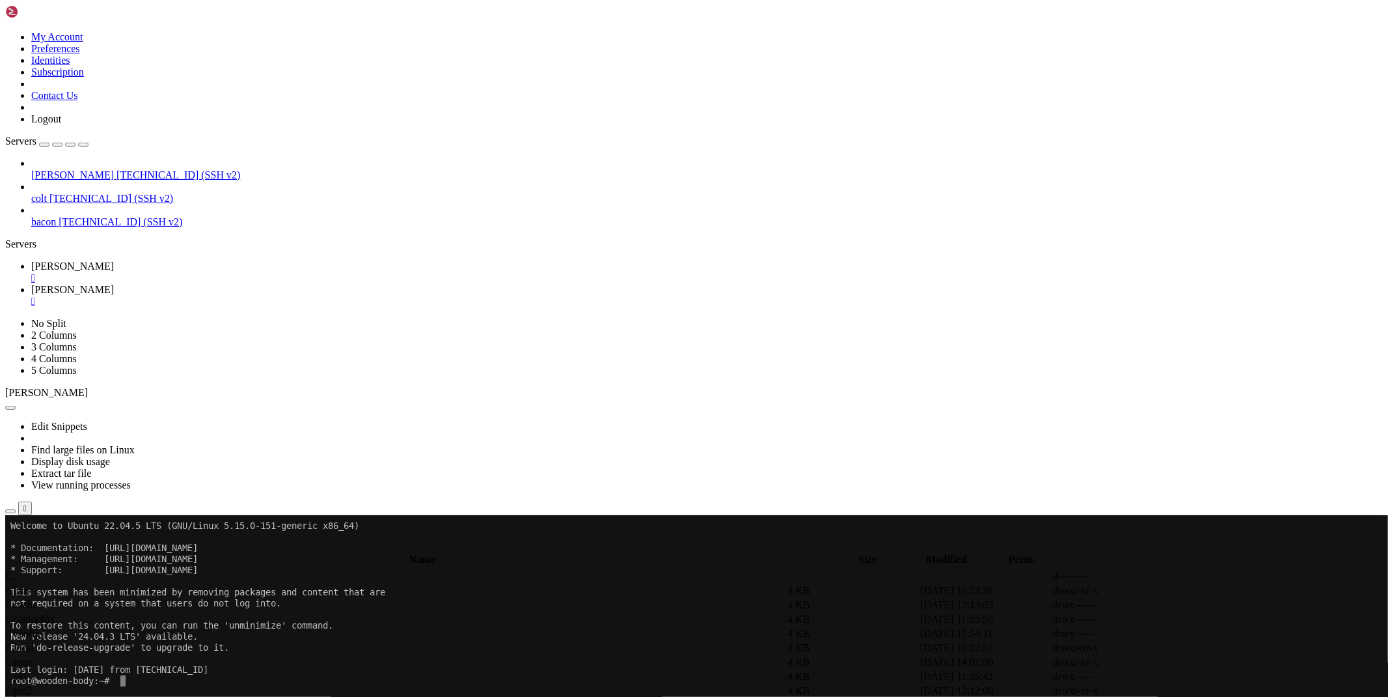
scroll to position [79, 0]
click at [389, 598] on td " bypass" at bounding box center [400, 604] width 786 height 13
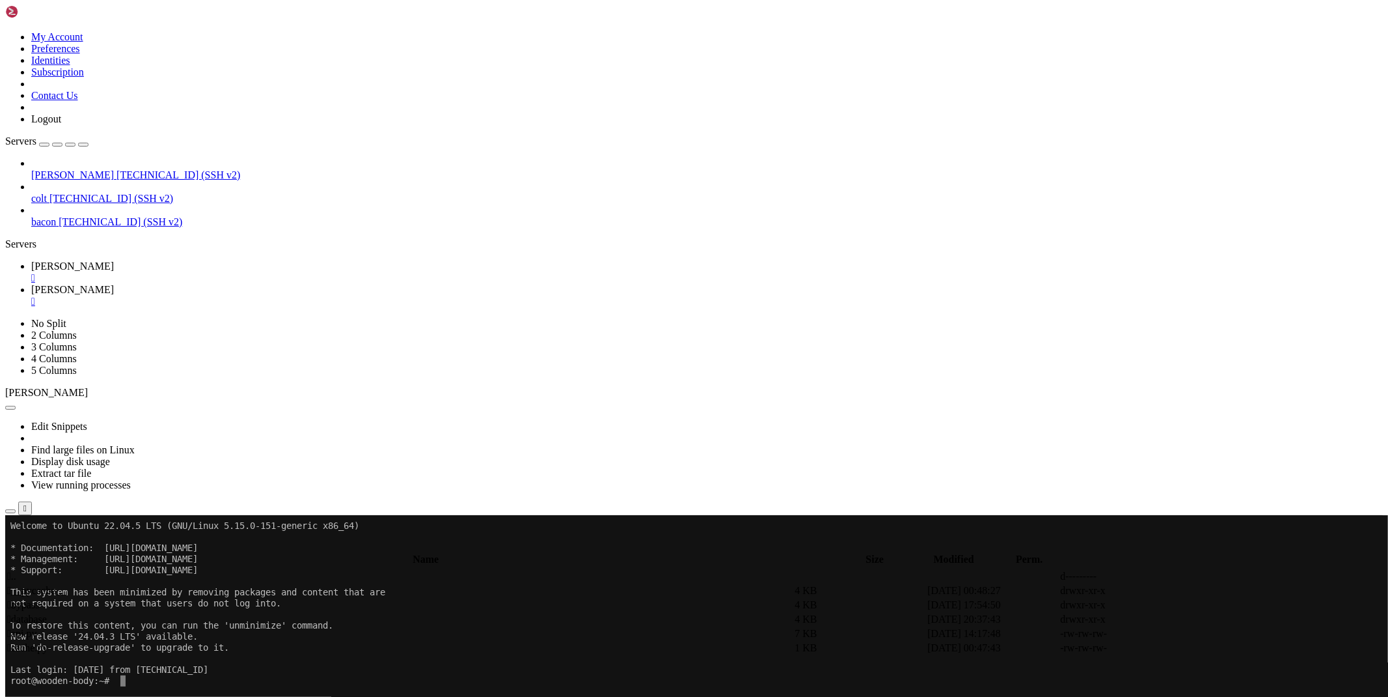
click at [389, 598] on td " bypass" at bounding box center [400, 604] width 786 height 13
type input "/root/ryx/bypass"
click at [1193, 605] on icon at bounding box center [1193, 605] width 0 height 0
type textarea "else: return 'An error occurred while bypass the Codex (whitelisted)'"
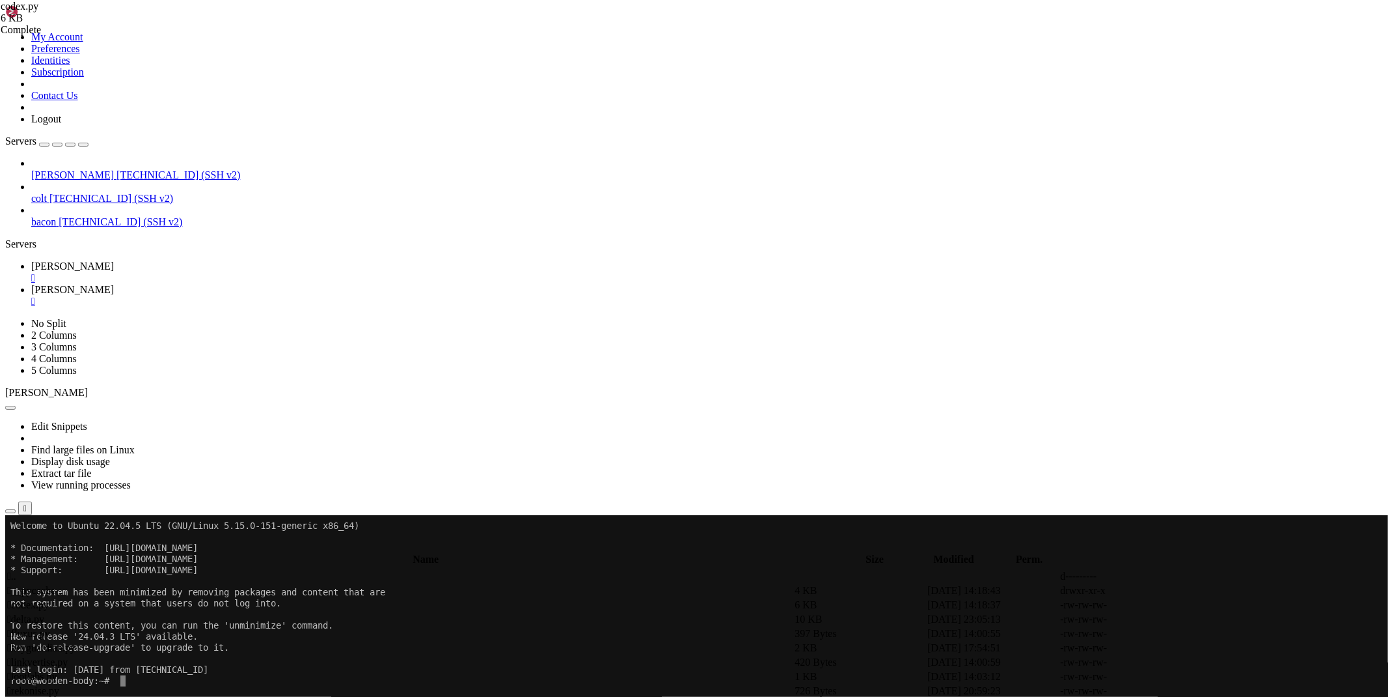
click at [1193, 619] on link at bounding box center [1193, 619] width 0 height 0
type textarea "return f'An error occurred while bypassing Delta X ({e})'"
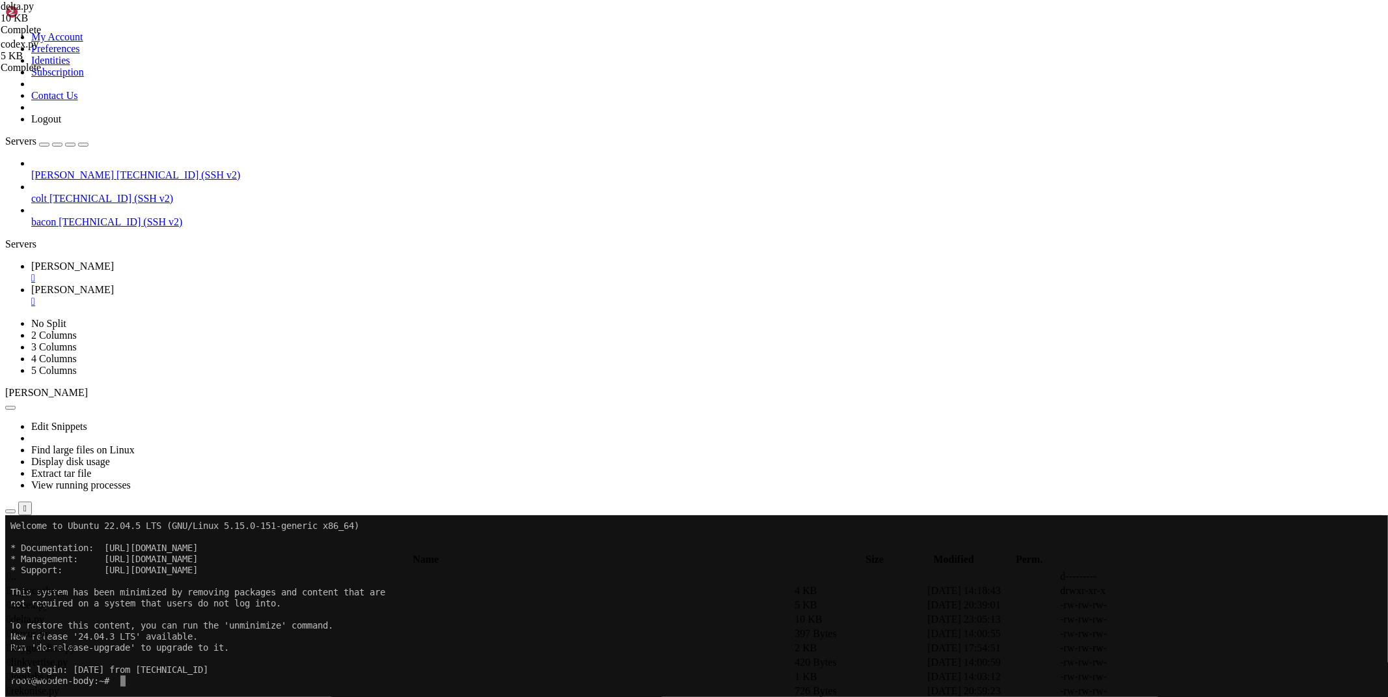
click at [1193, 691] on icon at bounding box center [1193, 691] width 0 height 0
type textarea "except: return f'An error occurred while bypassing Rekonise (f81dba3)'"
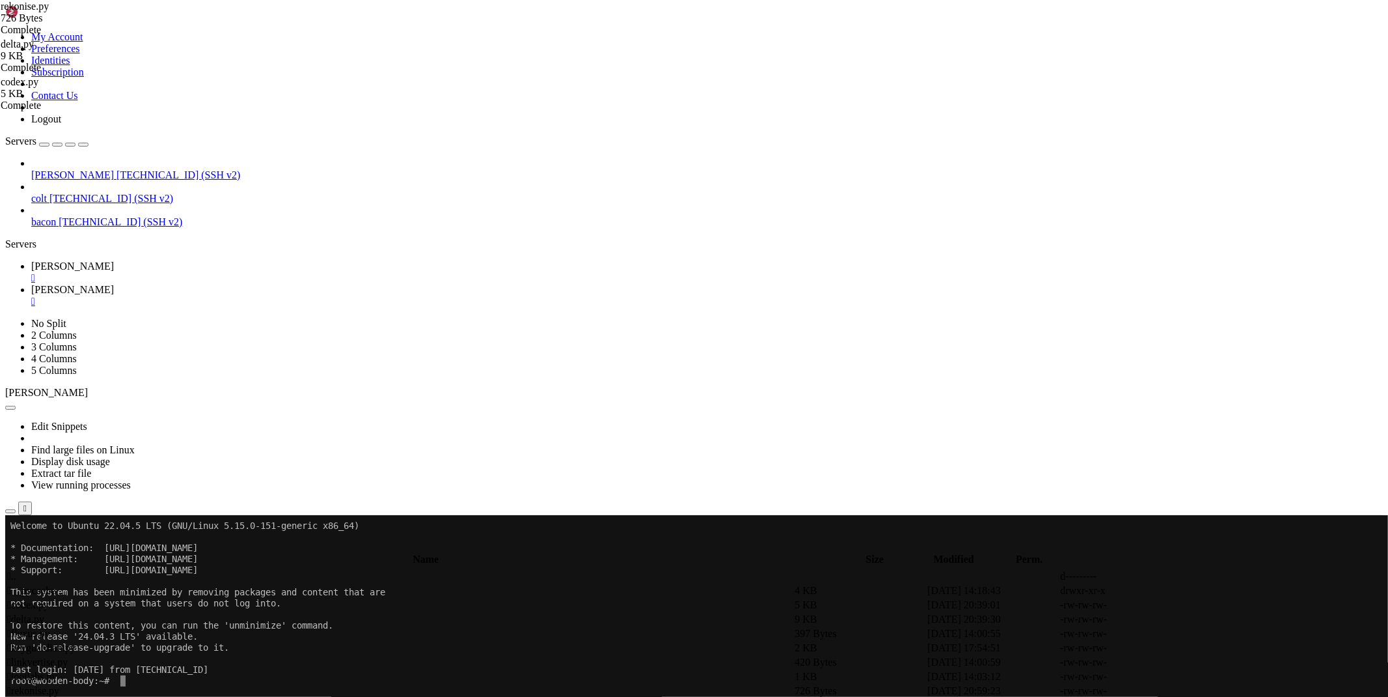
click at [16, 570] on span " .." at bounding box center [11, 575] width 9 height 11
type input "/root/ryx"
click at [1193, 633] on icon at bounding box center [1193, 633] width 0 height 0
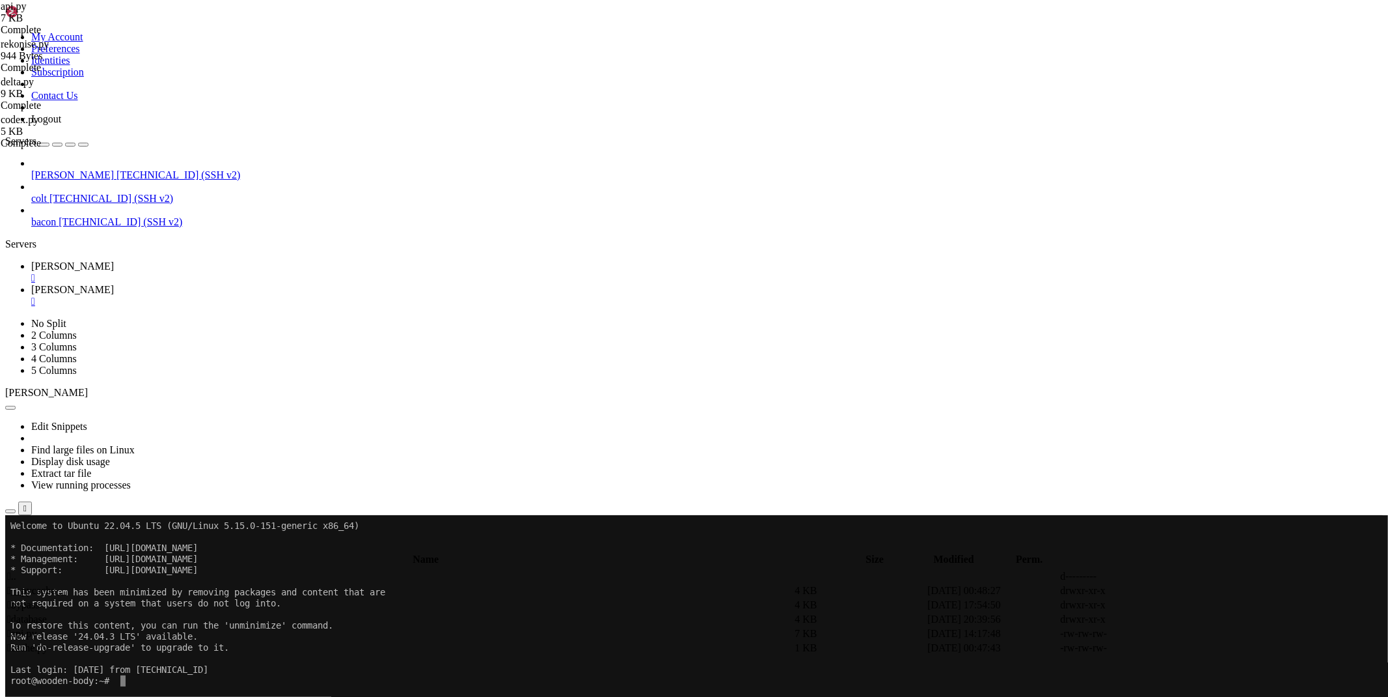
paste textarea
type textarea "asyncio.run(run())"
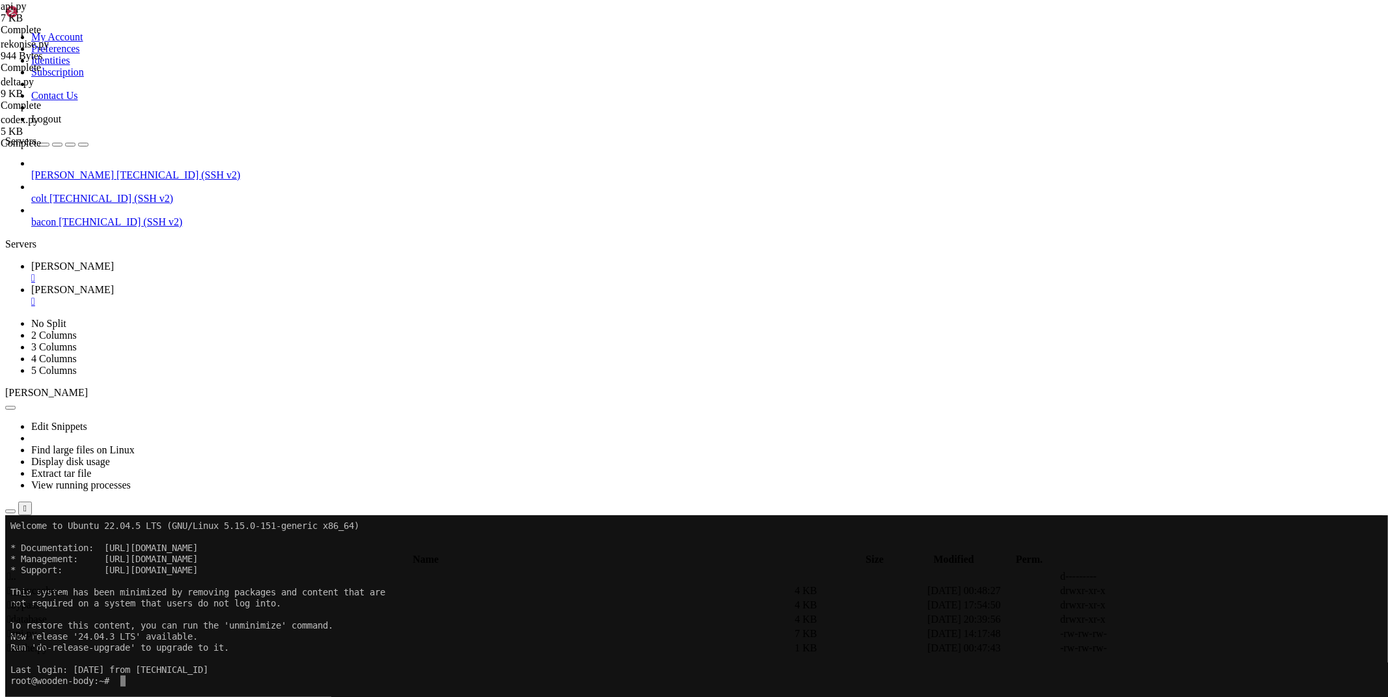
click at [184, 260] on link "[PERSON_NAME] " at bounding box center [707, 271] width 1352 height 23
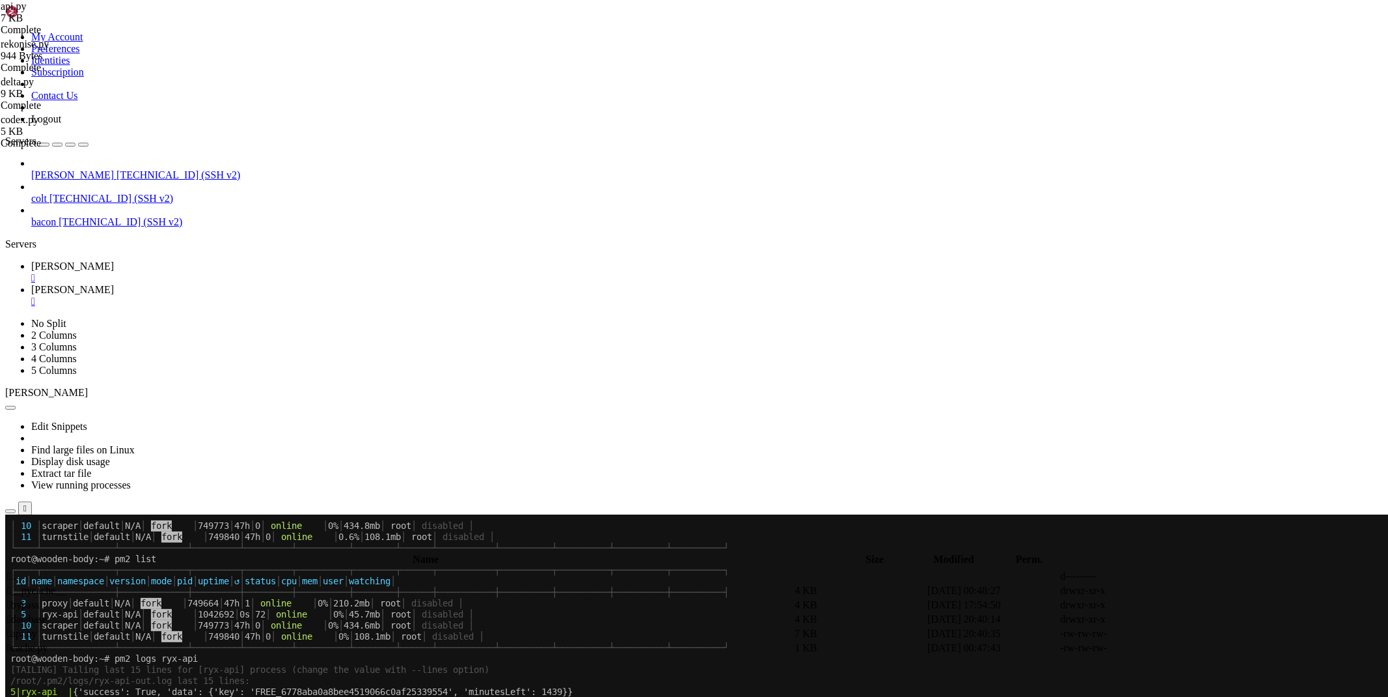
scroll to position [342, 0]
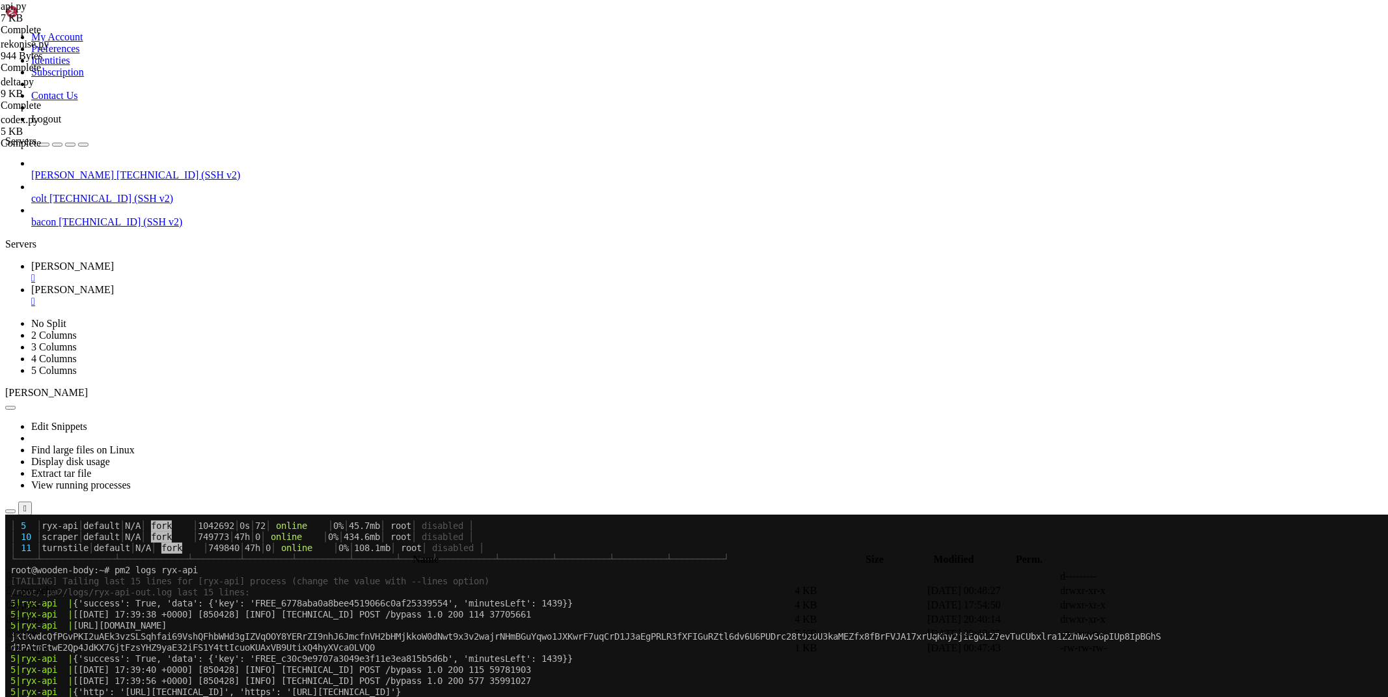
click at [114, 284] on span "[PERSON_NAME]" at bounding box center [72, 289] width 83 height 11
click at [39, 599] on span " bypass" at bounding box center [23, 604] width 32 height 11
type input "/root/ryx/bypass"
click at [1193, 691] on icon at bounding box center [1193, 691] width 0 height 0
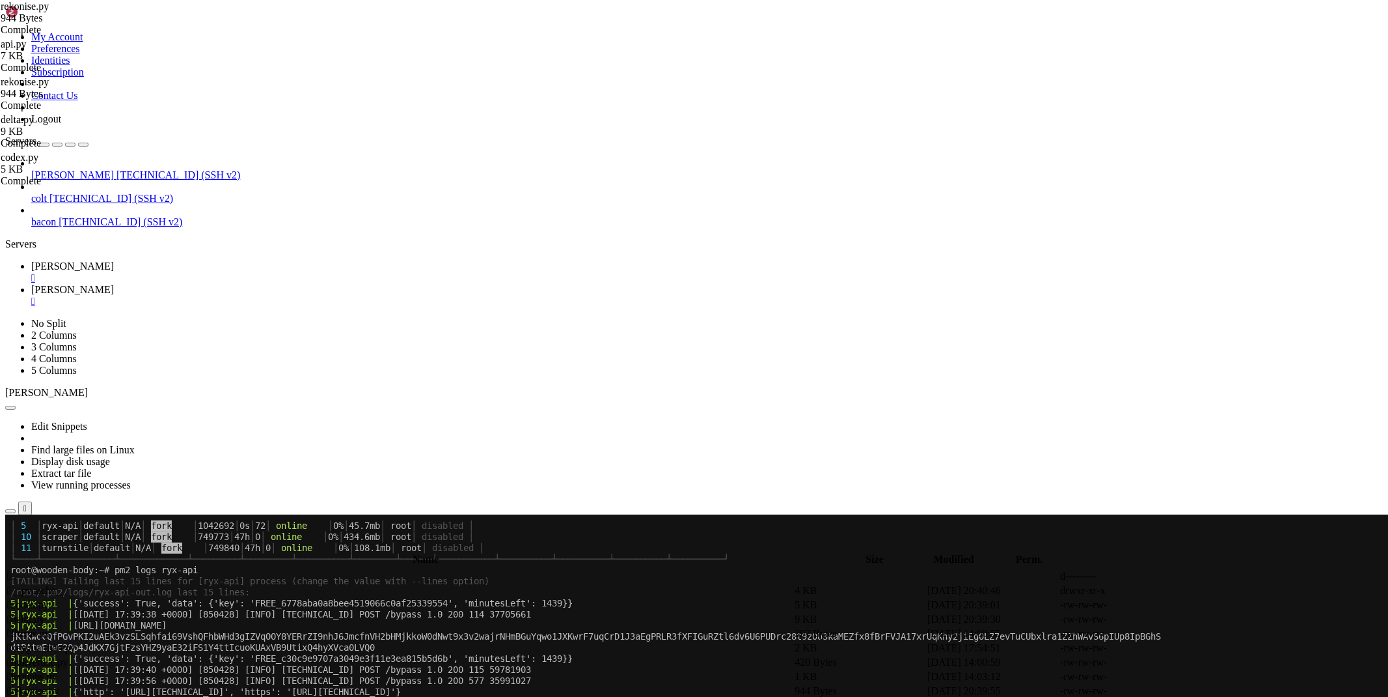
click at [212, 260] on link "[PERSON_NAME] " at bounding box center [707, 271] width 1352 height 23
drag, startPoint x: 283, startPoint y: 989, endPoint x: 10, endPoint y: 830, distance: 315.9
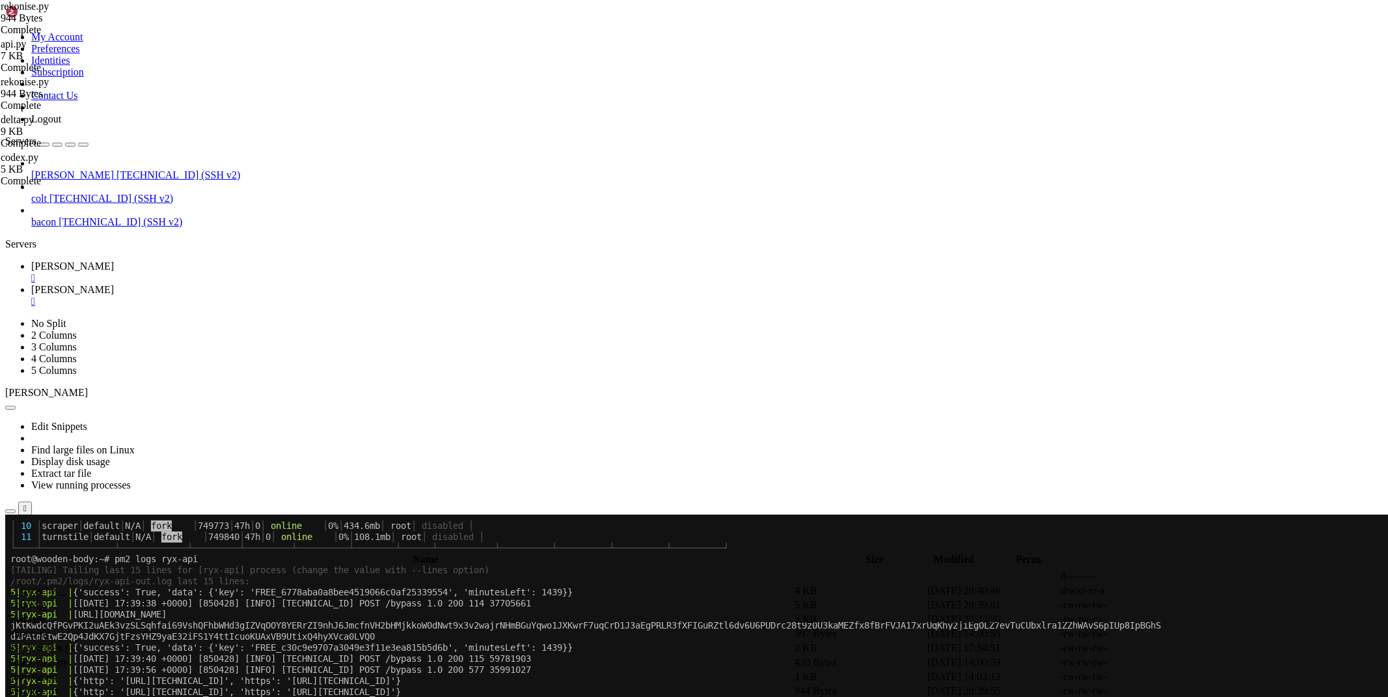
click at [251, 284] on link "[PERSON_NAME] " at bounding box center [707, 295] width 1352 height 23
drag, startPoint x: 720, startPoint y: 161, endPoint x: 278, endPoint y: 163, distance: 442.0
type textarea "a"
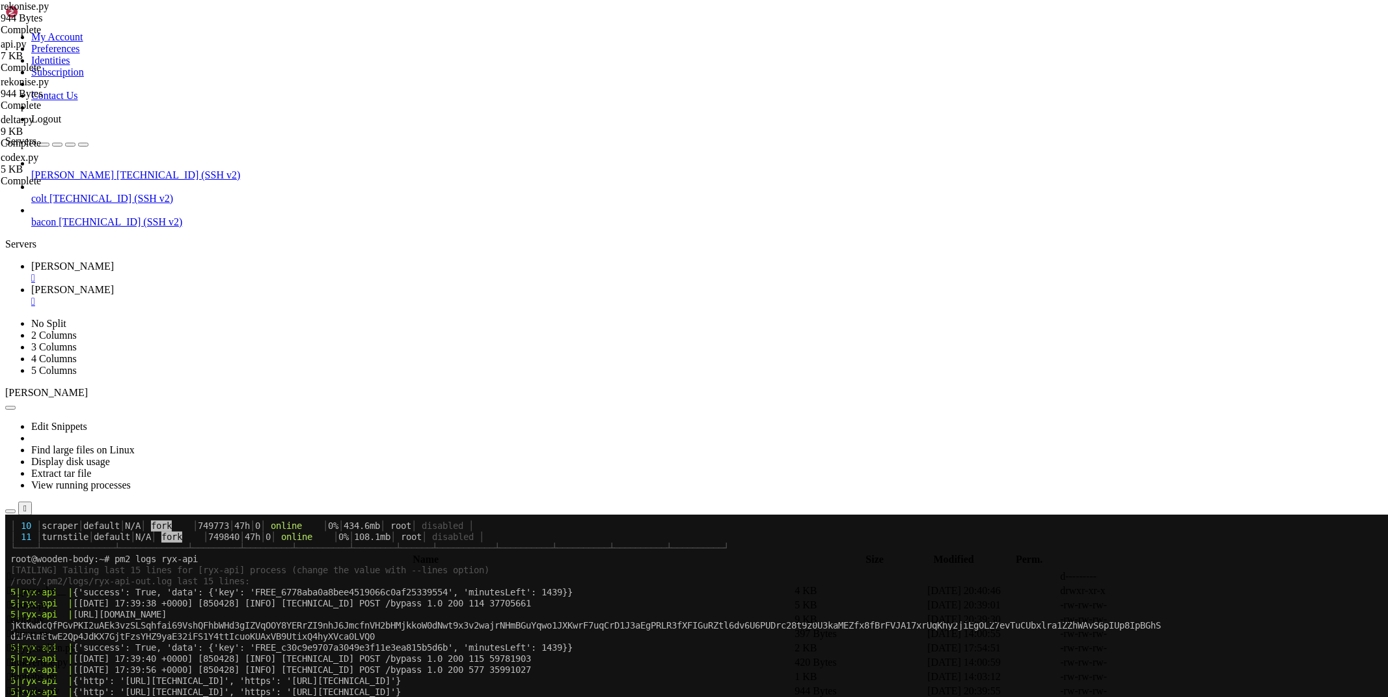
paste textarea "async with session.get(f'https://api.rekonise.com/social-unlocks/{u.group(0).sp…"
type textarea "async with session.get(f'https://api.rekonise.com/social-unlocks/{u.group(0).sp…"
click at [114, 260] on span "[PERSON_NAME]" at bounding box center [72, 265] width 83 height 11
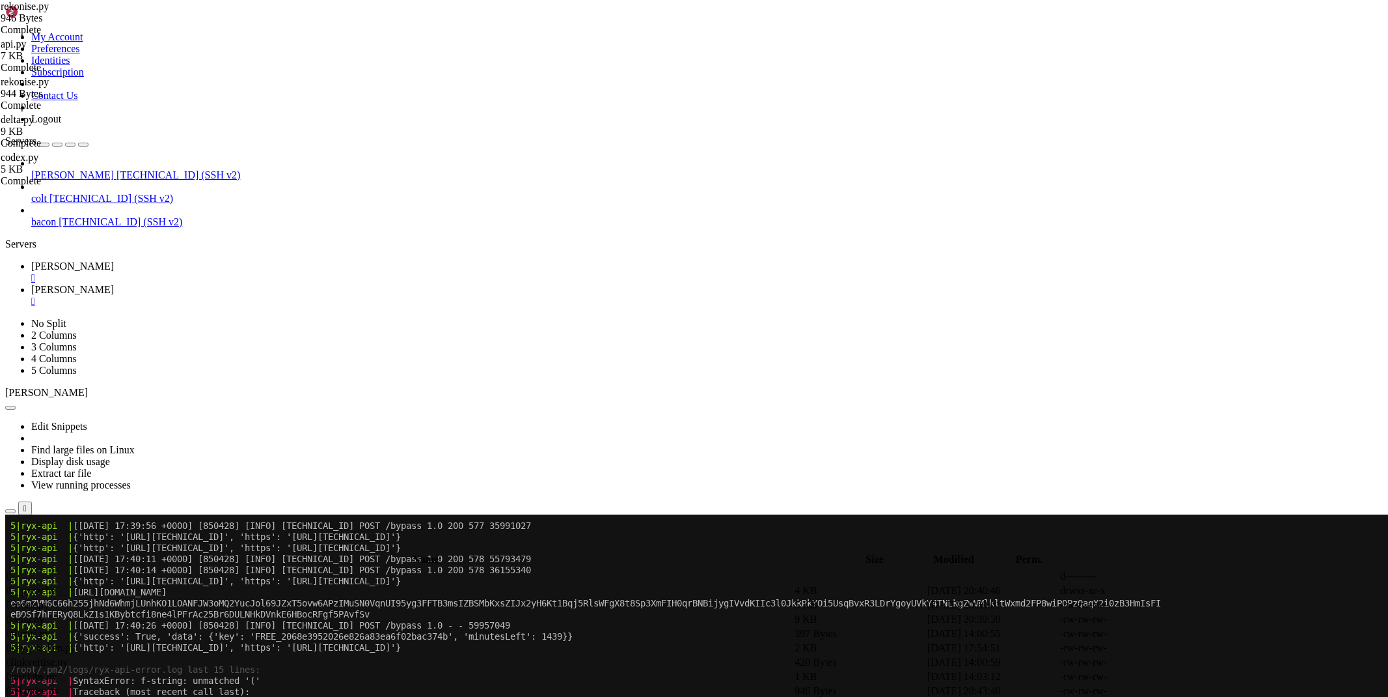
scroll to position [929, 0]
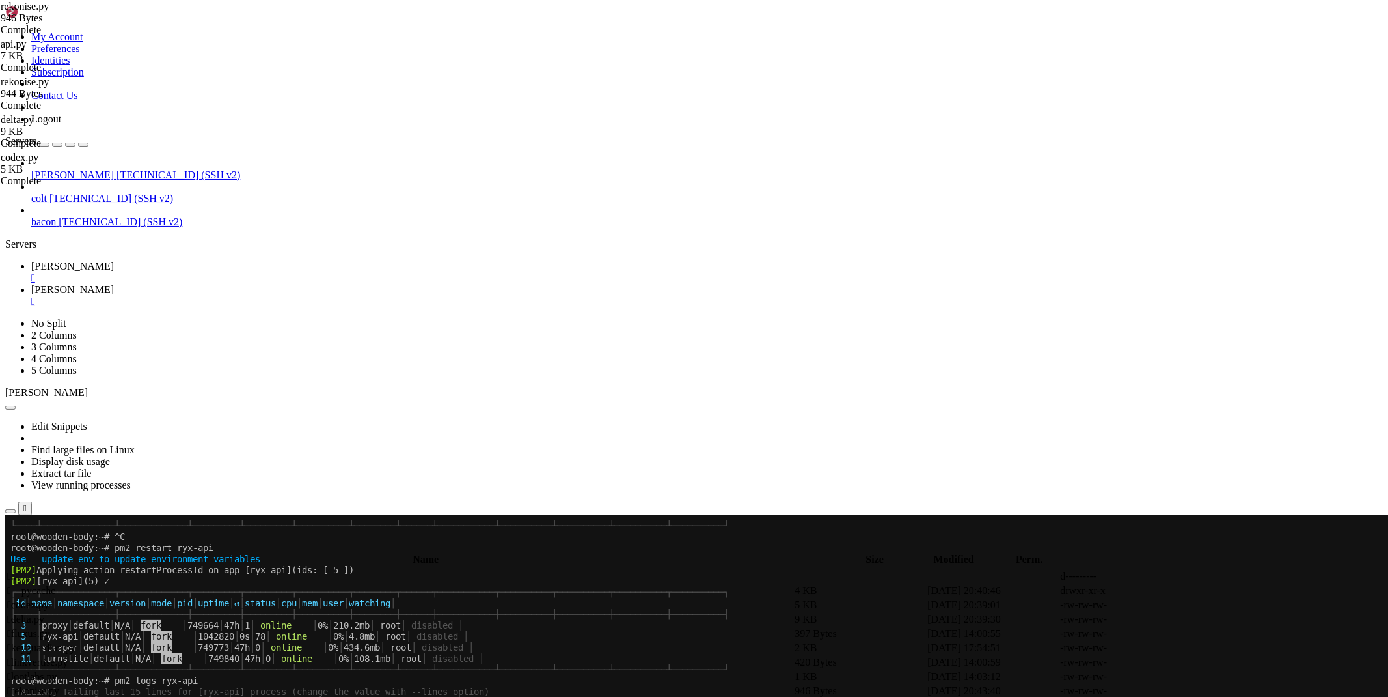
click at [114, 284] on span "[PERSON_NAME]" at bounding box center [72, 289] width 83 height 11
click at [1193, 691] on icon at bounding box center [1193, 691] width 0 height 0
drag, startPoint x: 573, startPoint y: 171, endPoint x: 284, endPoint y: 176, distance: 289.7
type textarea "a"
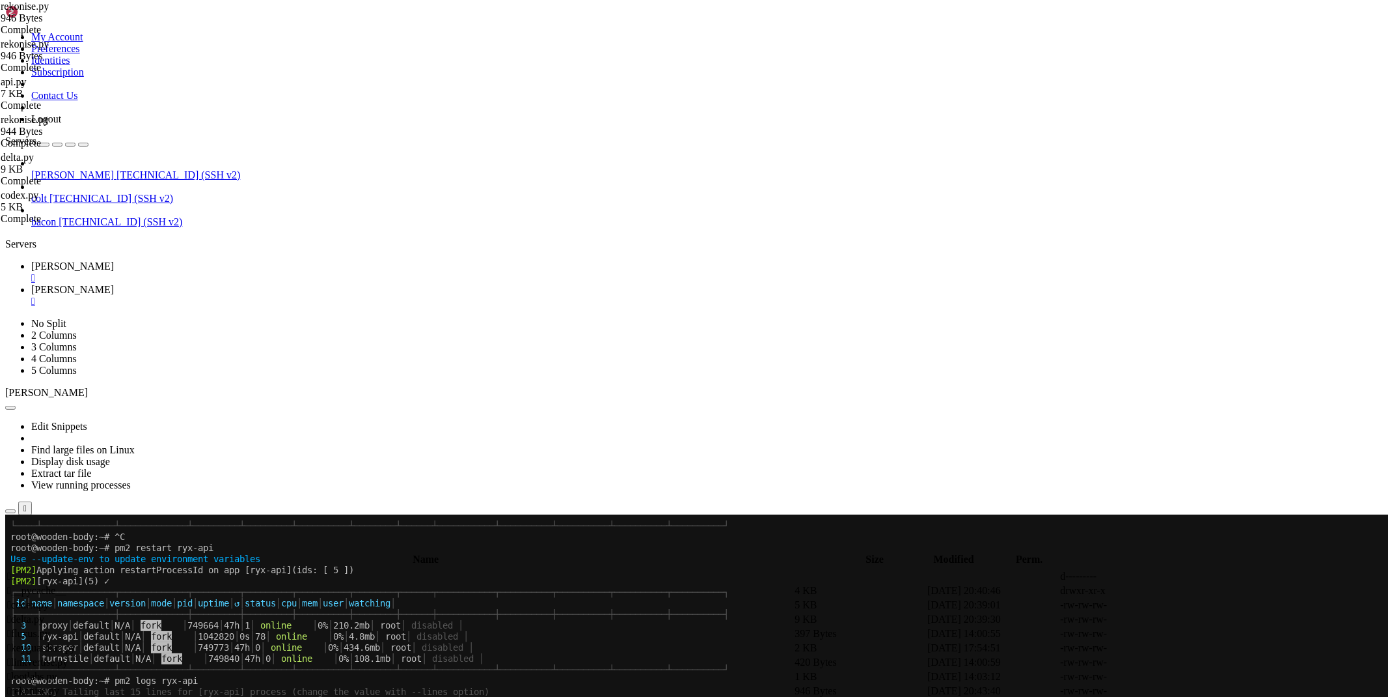
paste textarea "async with session.get('https://api.rekonise.com/social-unlocks/{}'.format(u.gr…"
type textarea "async with session.get('https://api.rekonise.com/social-unlocks/{}'.format(u.gr…"
click at [114, 260] on span "[PERSON_NAME]" at bounding box center [72, 265] width 83 height 11
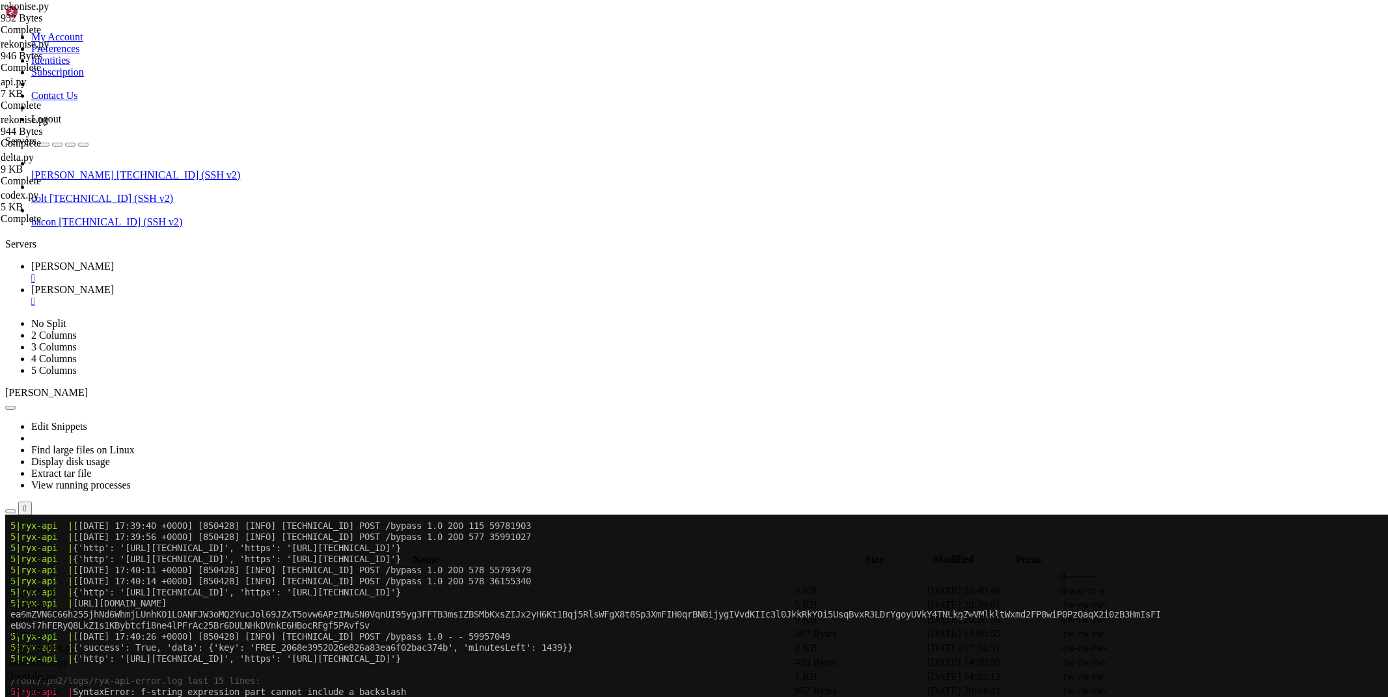
scroll to position [1515, 0]
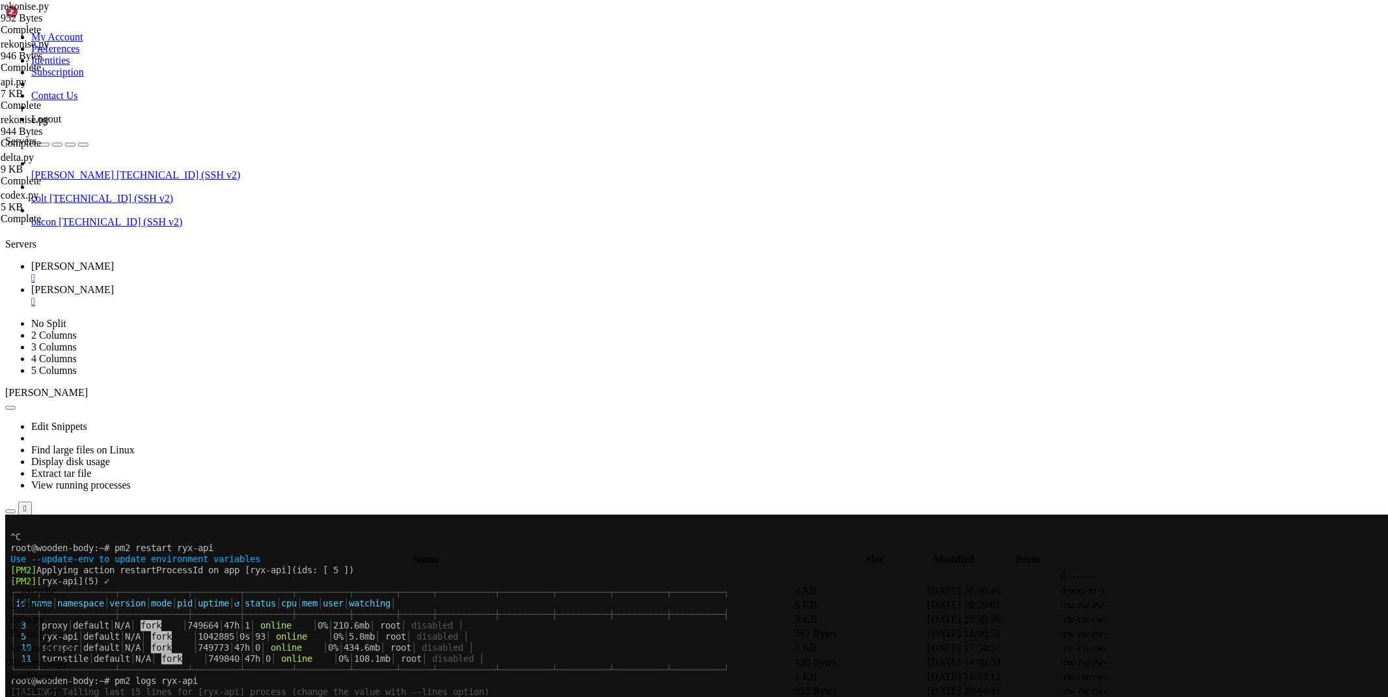
click at [254, 284] on link "[PERSON_NAME] " at bounding box center [707, 295] width 1352 height 23
click at [16, 570] on span " .." at bounding box center [11, 575] width 9 height 11
type input "/root/ryx"
click at [1193, 633] on icon at bounding box center [1193, 633] width 0 height 0
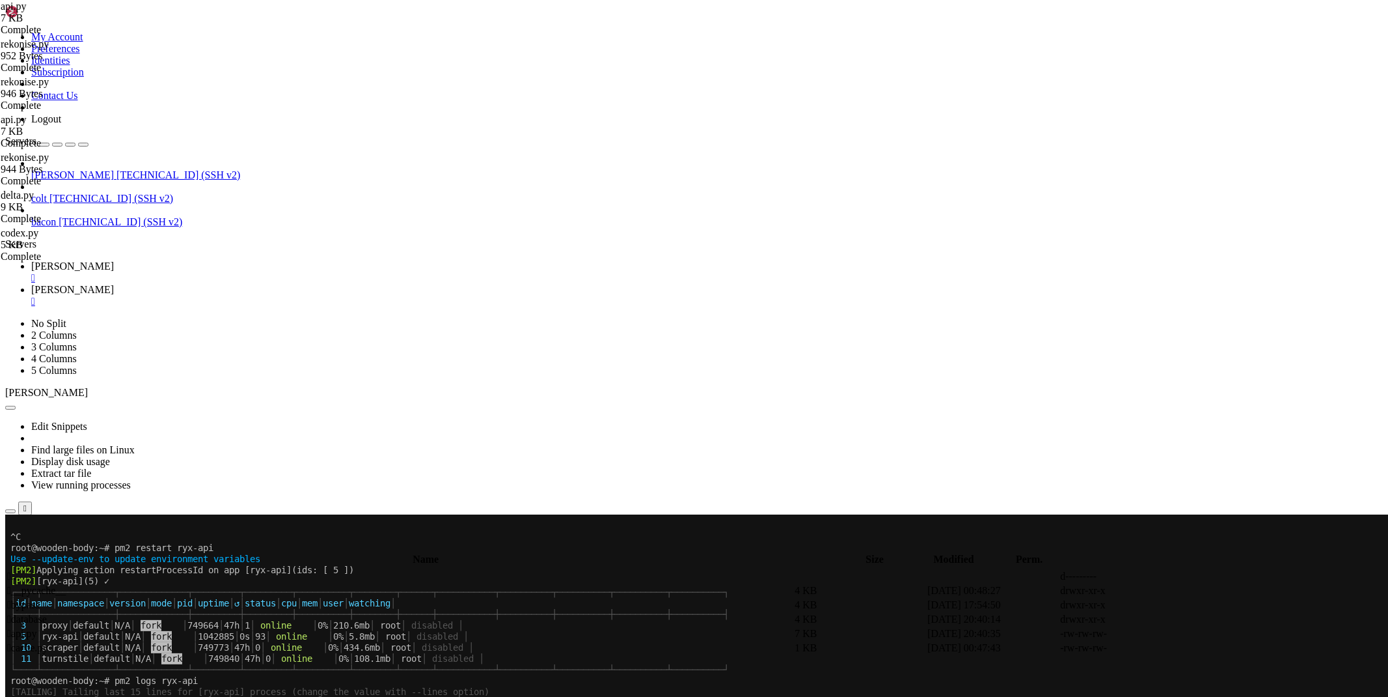
drag, startPoint x: 318, startPoint y: 112, endPoint x: 179, endPoint y: 100, distance: 139.1
type textarea "from sources import keyguardian"
type textarea "import time, asyncio, json"
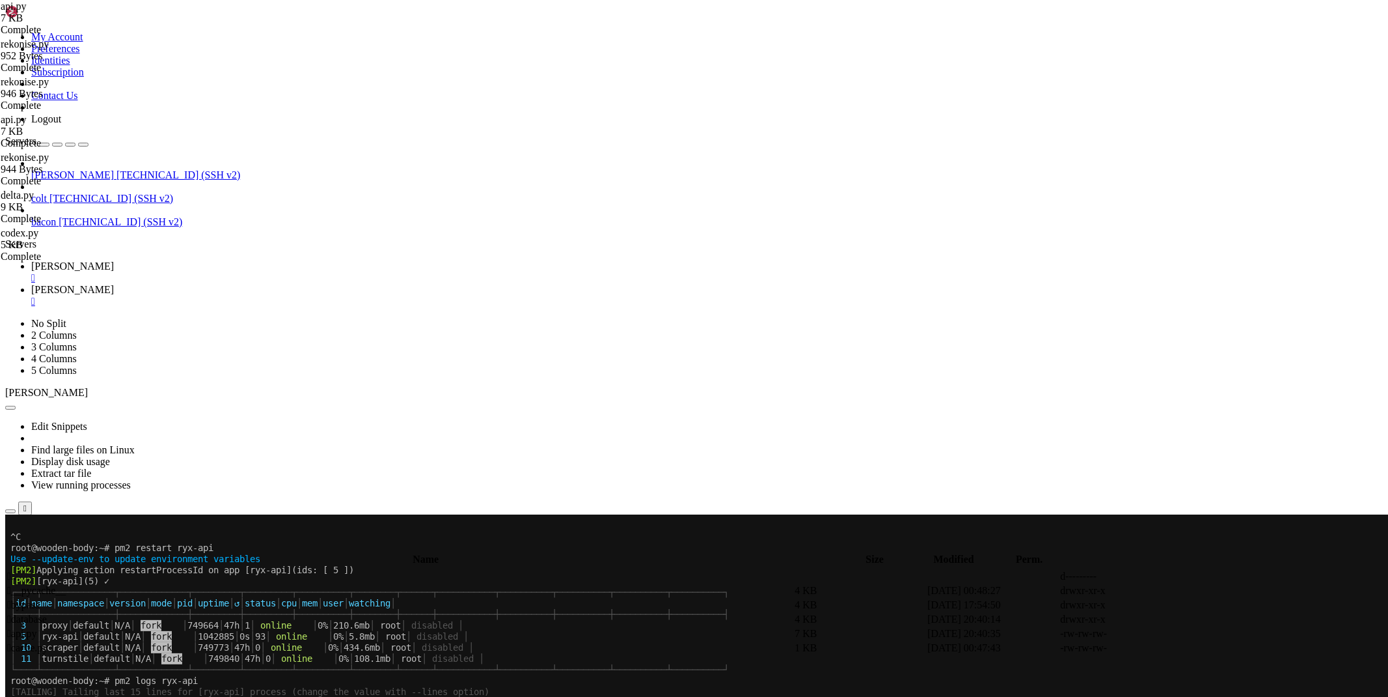
click at [31, 260] on icon at bounding box center [31, 265] width 0 height 11
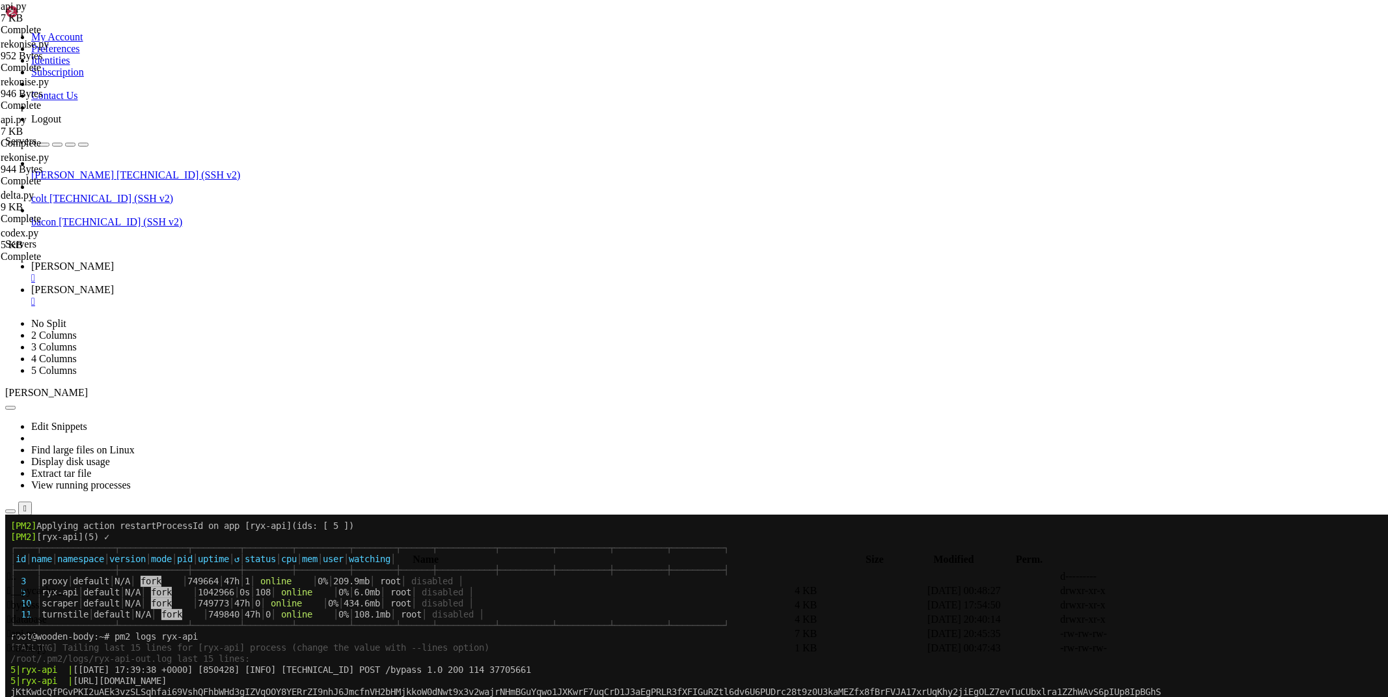
scroll to position [2158, 0]
click at [242, 284] on link "[PERSON_NAME] " at bounding box center [707, 295] width 1352 height 23
click at [1193, 633] on link at bounding box center [1193, 633] width 0 height 0
drag, startPoint x: 402, startPoint y: 437, endPoint x: 288, endPoint y: 435, distance: 113.9
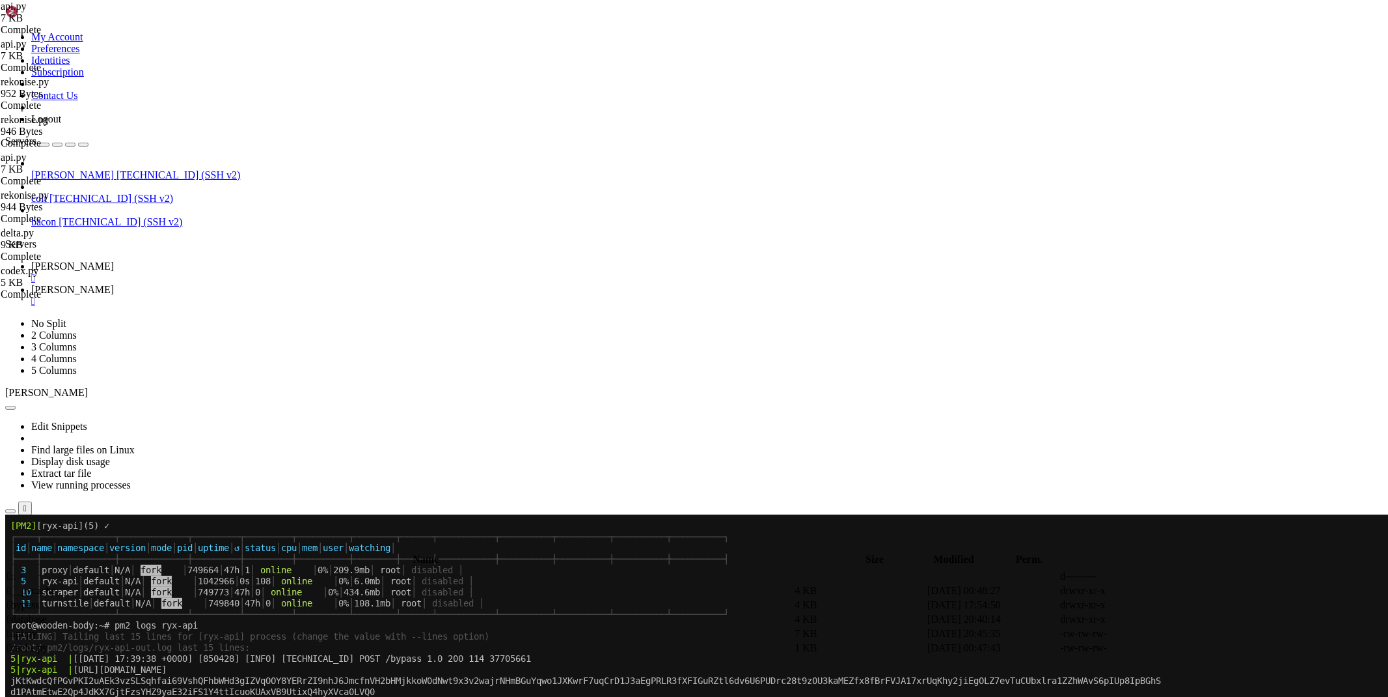
scroll to position [173, 0]
type textarea "r=await rekonise.rekonise(url"
click at [39, 599] on span " bypass" at bounding box center [23, 604] width 32 height 11
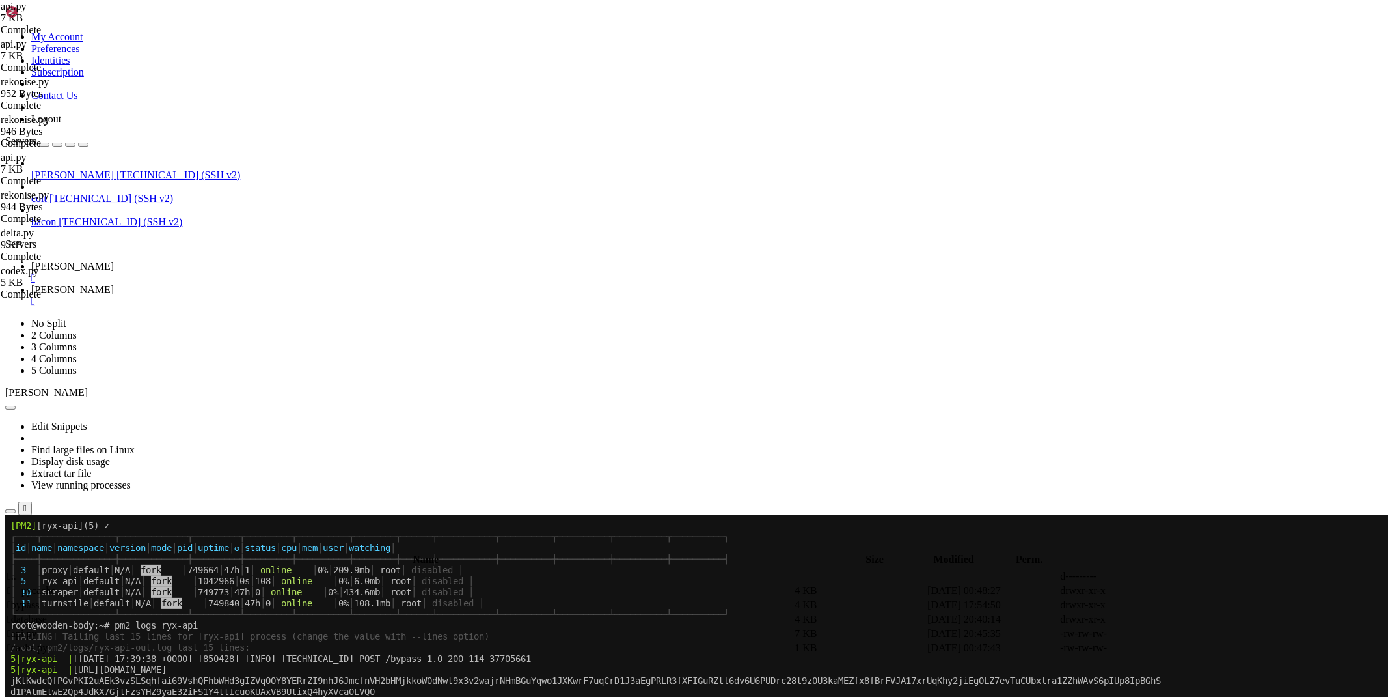
type input "/root/ryx/bypass"
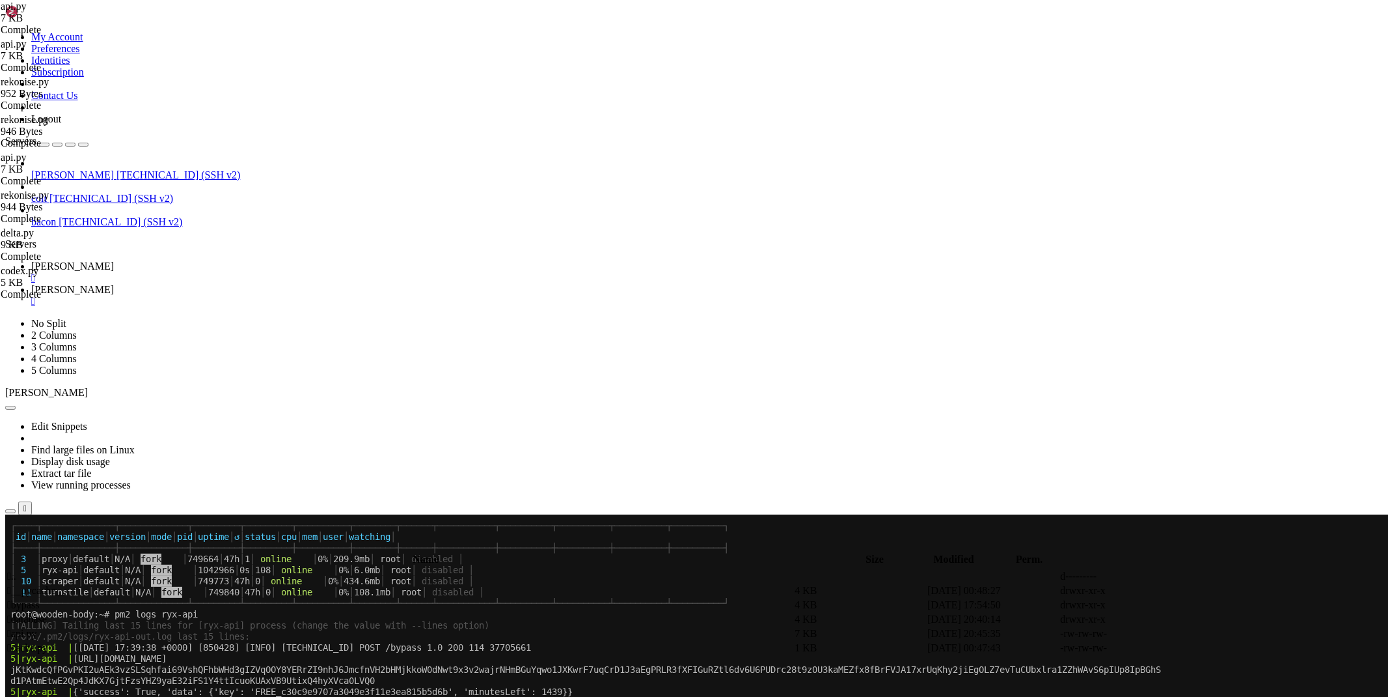
scroll to position [2179, 0]
click at [1193, 648] on icon at bounding box center [1193, 648] width 0 height 0
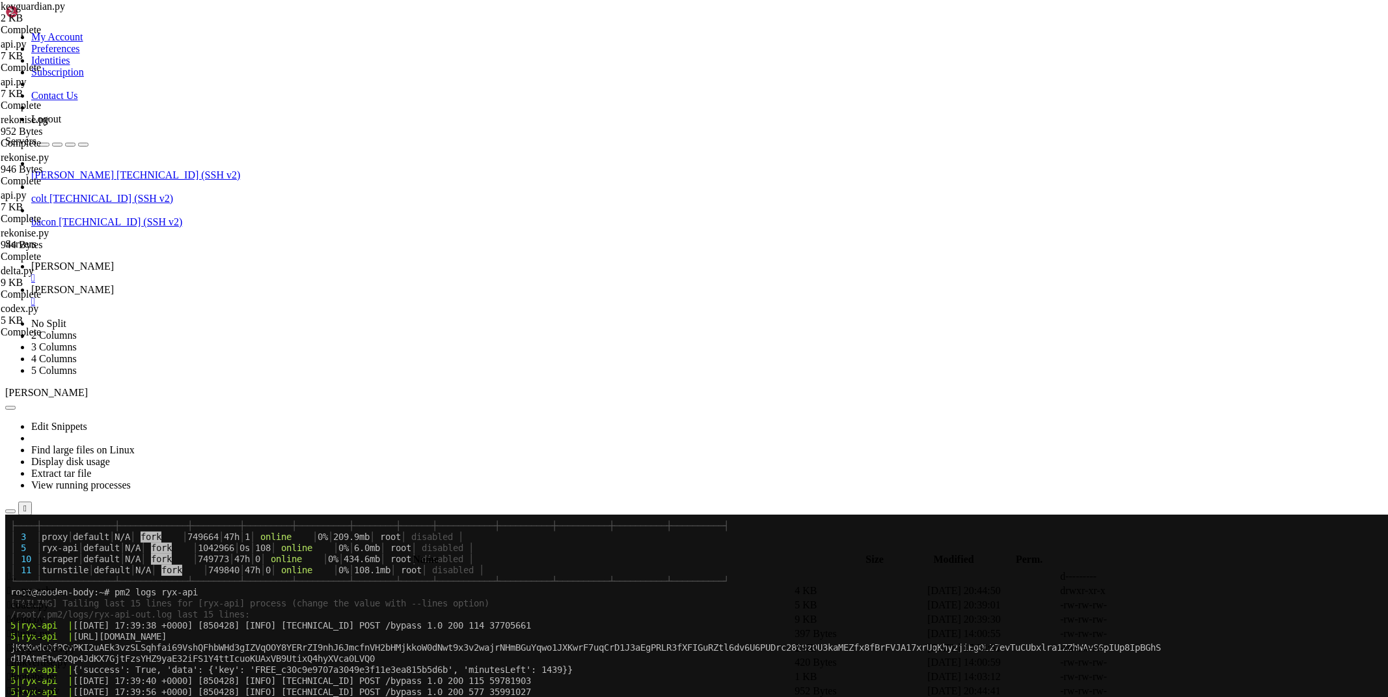
scroll to position [2202, 0]
paste textarea "print(asyncio.run(keyguardian(input('url -'))))"
type textarea "print(asyncio.run(keyguardian(input('url -'))))"
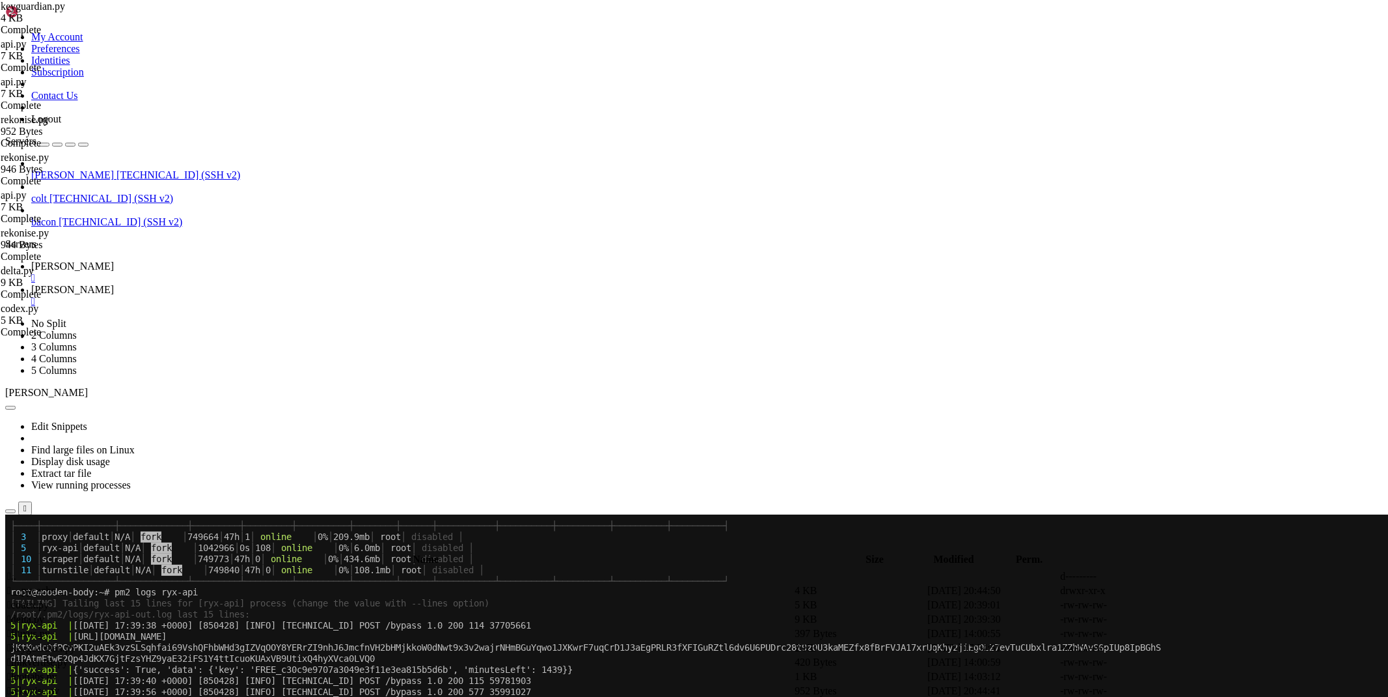
click at [285, 296] on div "" at bounding box center [707, 302] width 1352 height 12
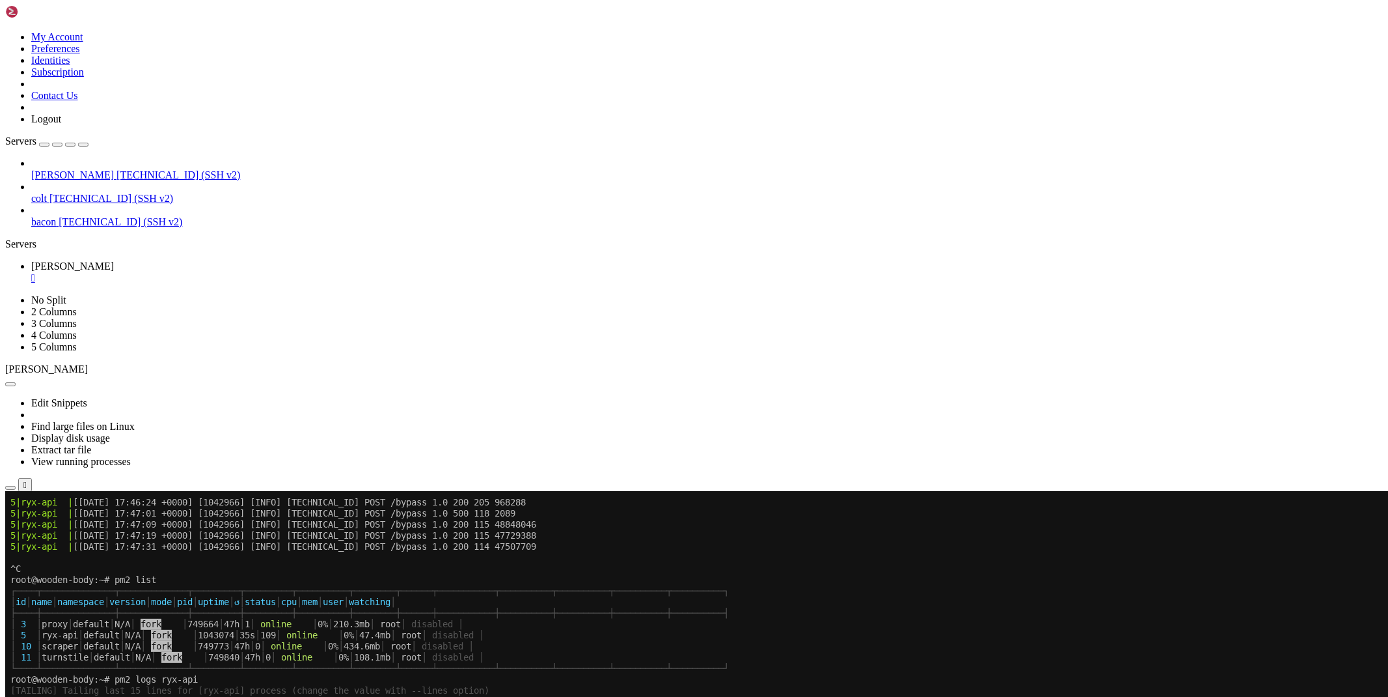
scroll to position [3297, 0]
click at [10, 488] on icon "button" at bounding box center [10, 488] width 0 height 0
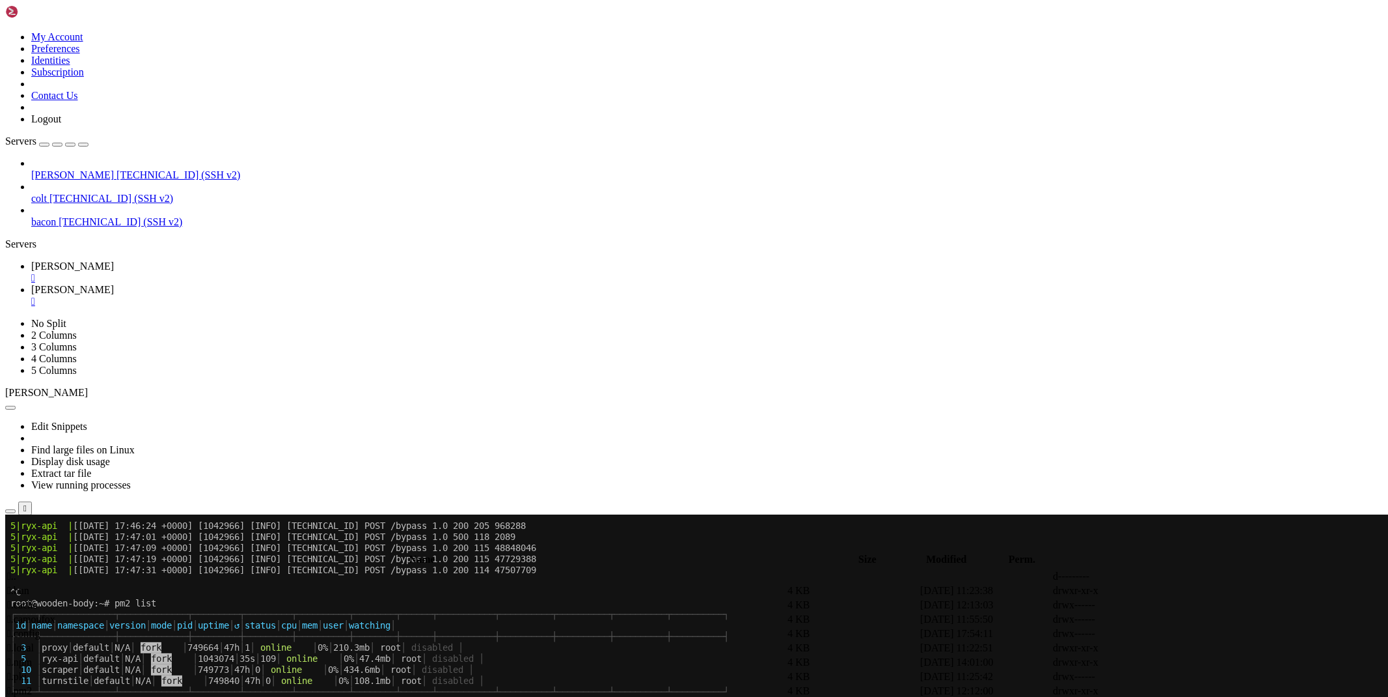
click at [185, 260] on link "[PERSON_NAME] " at bounding box center [707, 271] width 1352 height 23
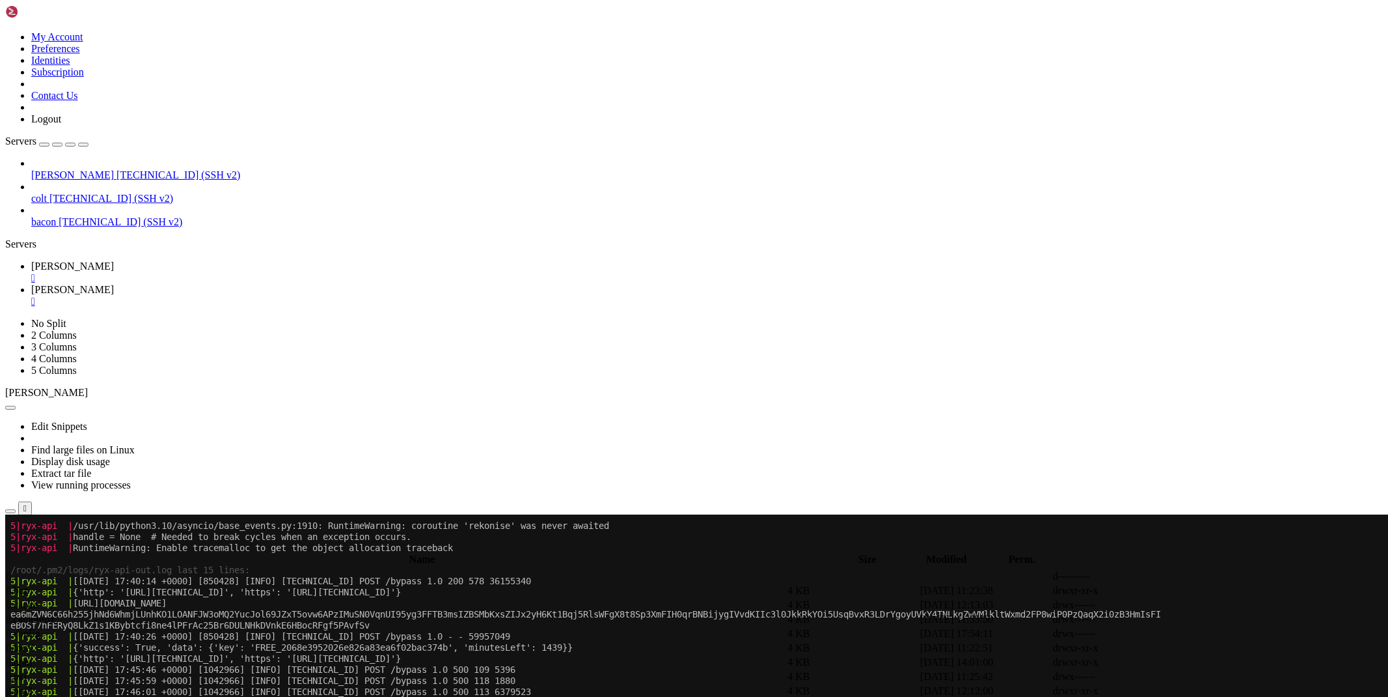
scroll to position [3641, 0]
click at [239, 284] on link "[PERSON_NAME] " at bounding box center [707, 295] width 1352 height 23
click at [1193, 633] on icon at bounding box center [1193, 633] width 0 height 0
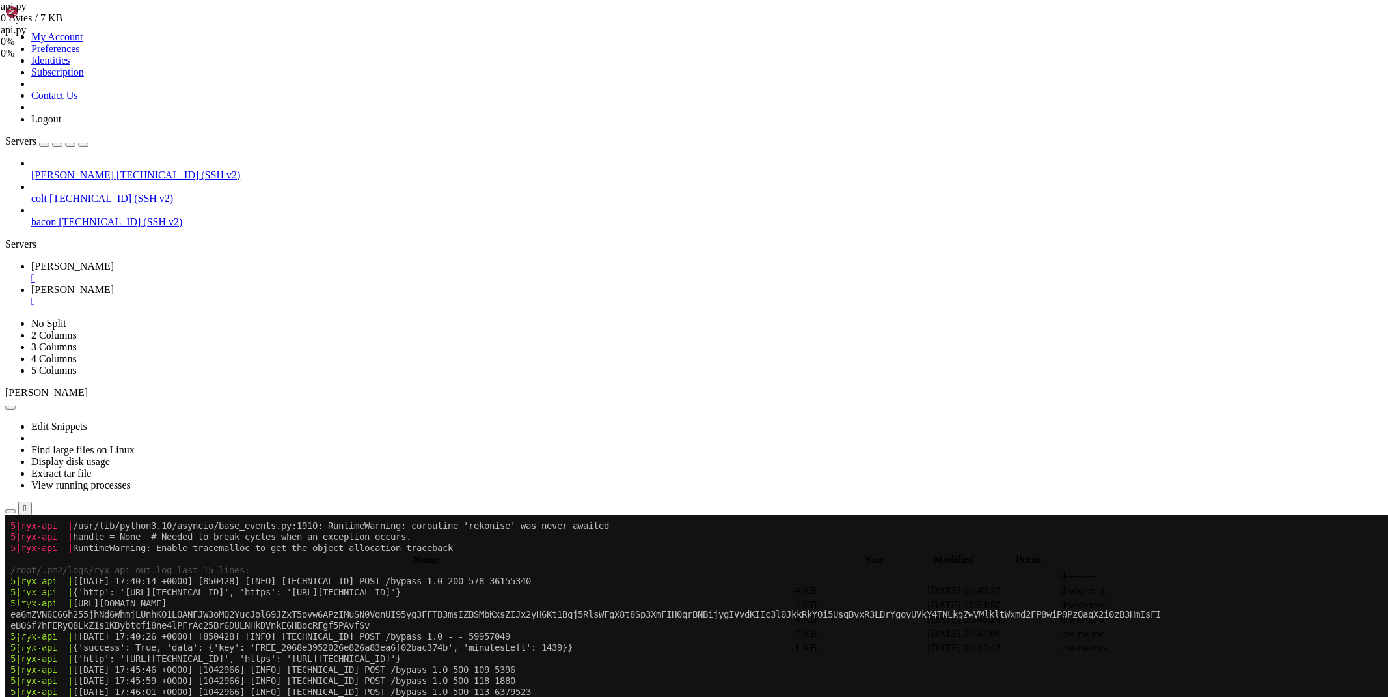
click at [189, 260] on link "[PERSON_NAME] " at bounding box center [707, 271] width 1352 height 23
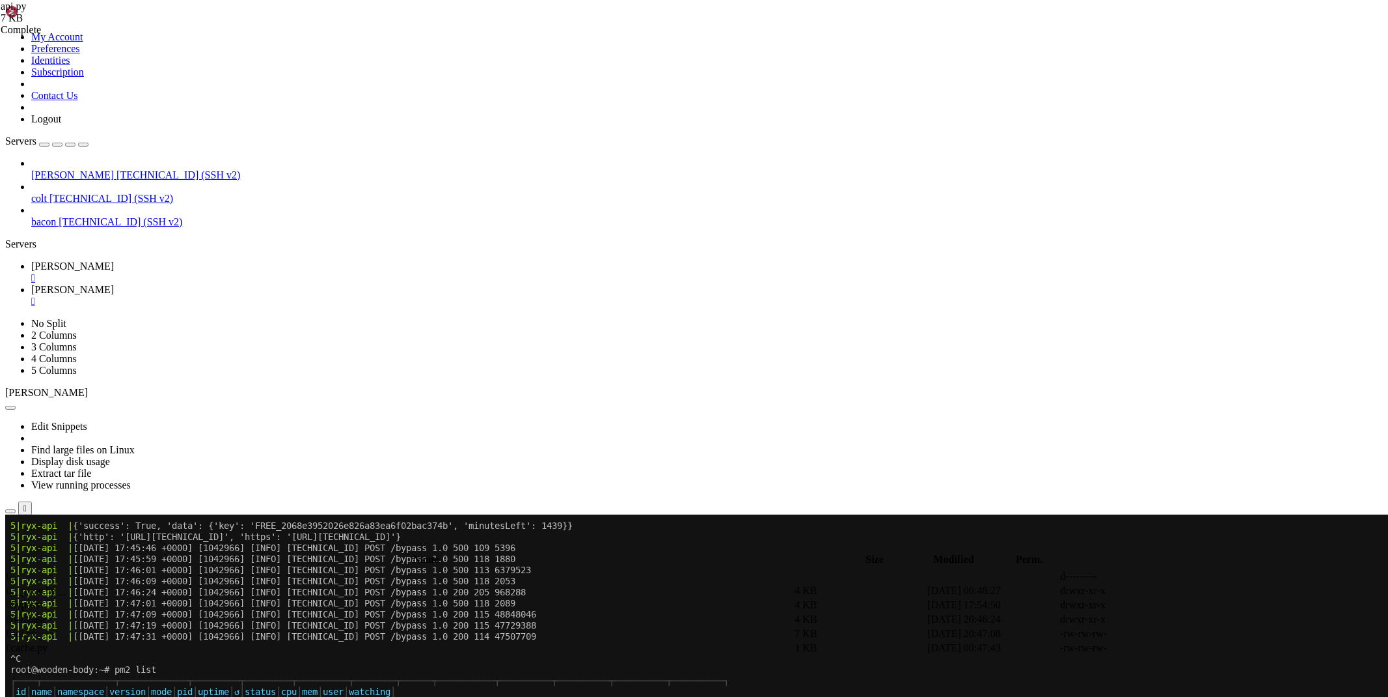
scroll to position [3773, 0]
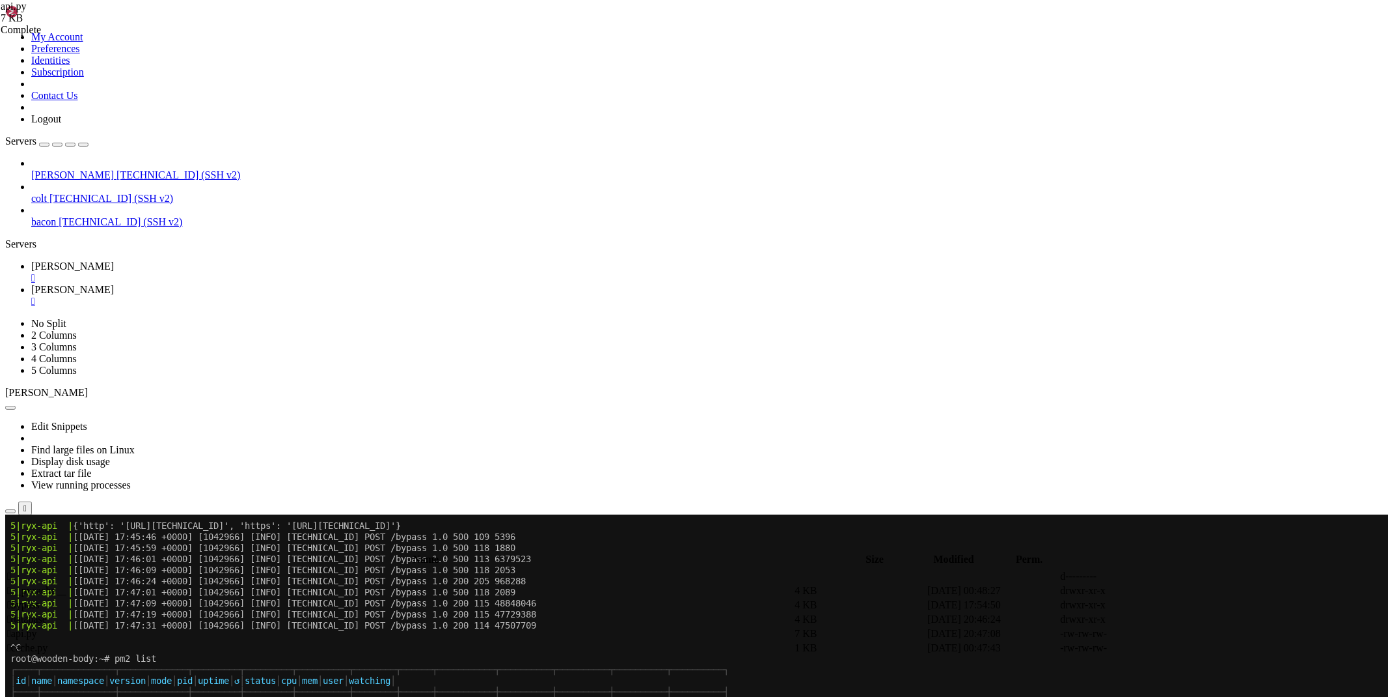
drag, startPoint x: 247, startPoint y: 1103, endPoint x: 119, endPoint y: 1102, distance: 127.6
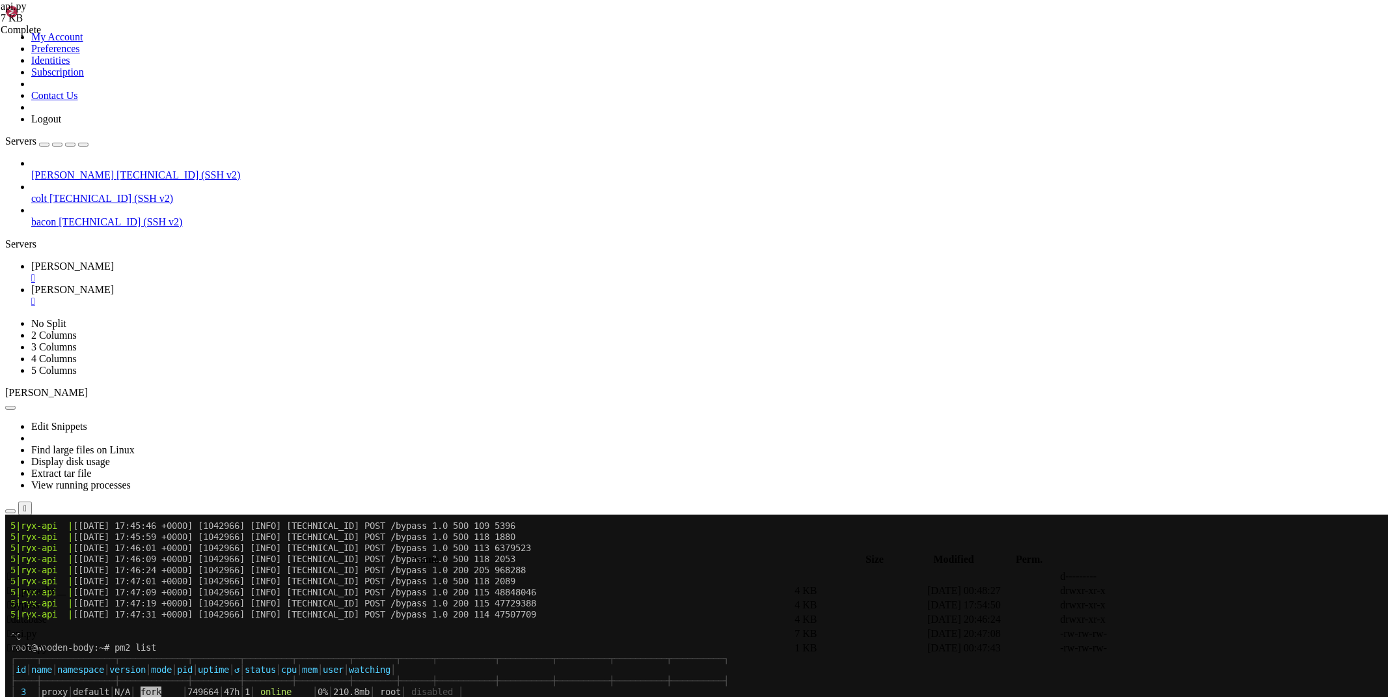
scroll to position [3785, 0]
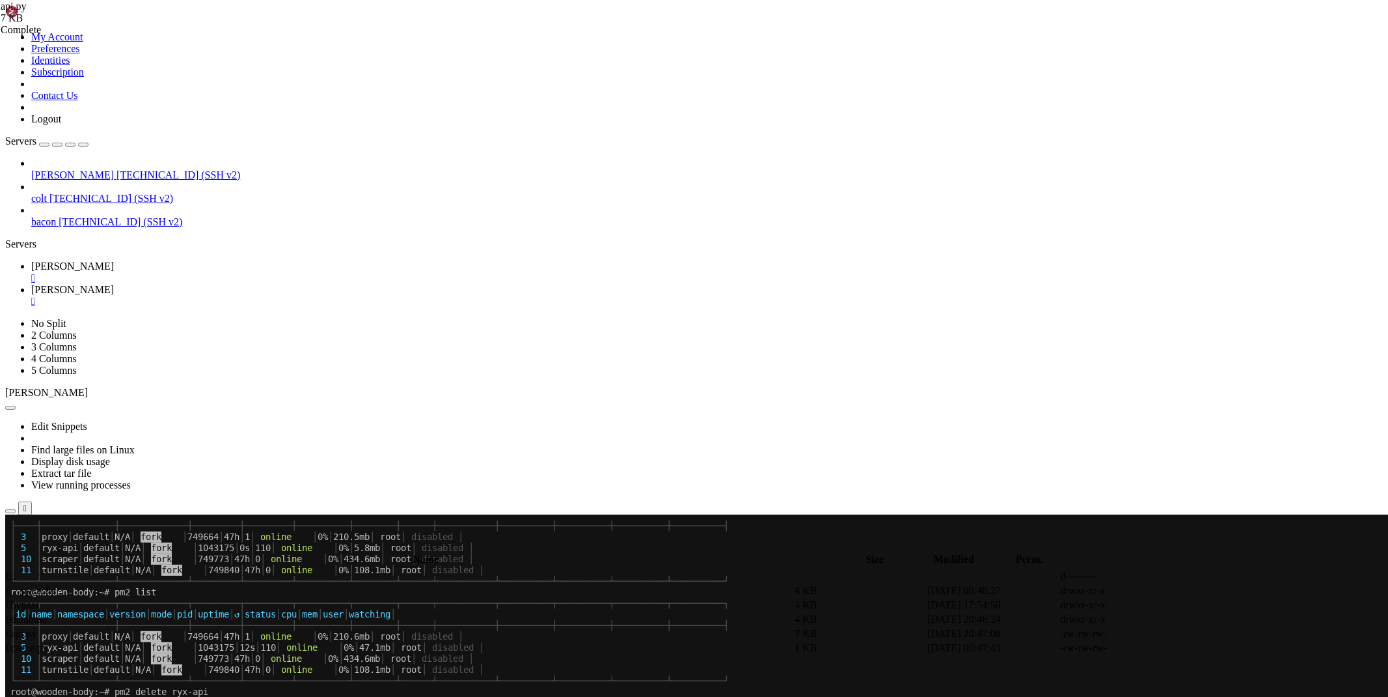
scroll to position [4482, 0]
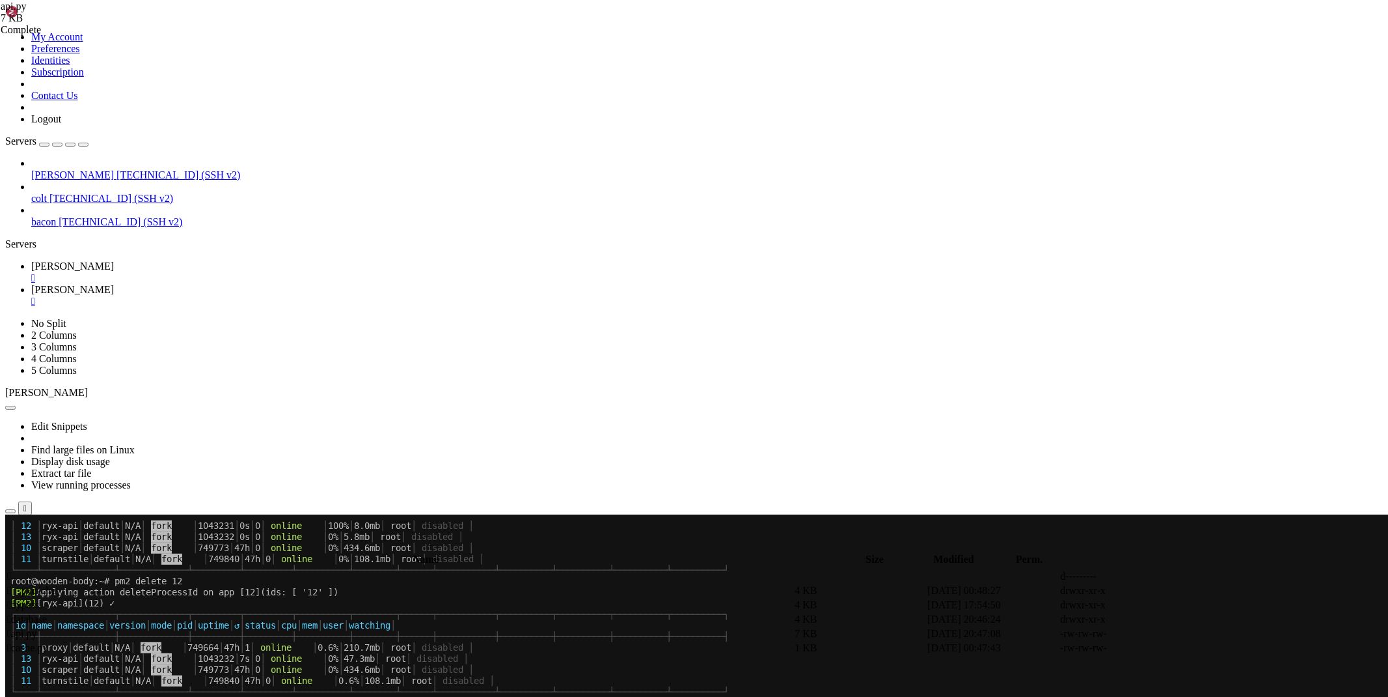
click at [114, 284] on span "[PERSON_NAME]" at bounding box center [72, 289] width 83 height 11
click at [926, 598] on td "4 KB" at bounding box center [859, 604] width 131 height 13
type input "/root/ryx/bypass"
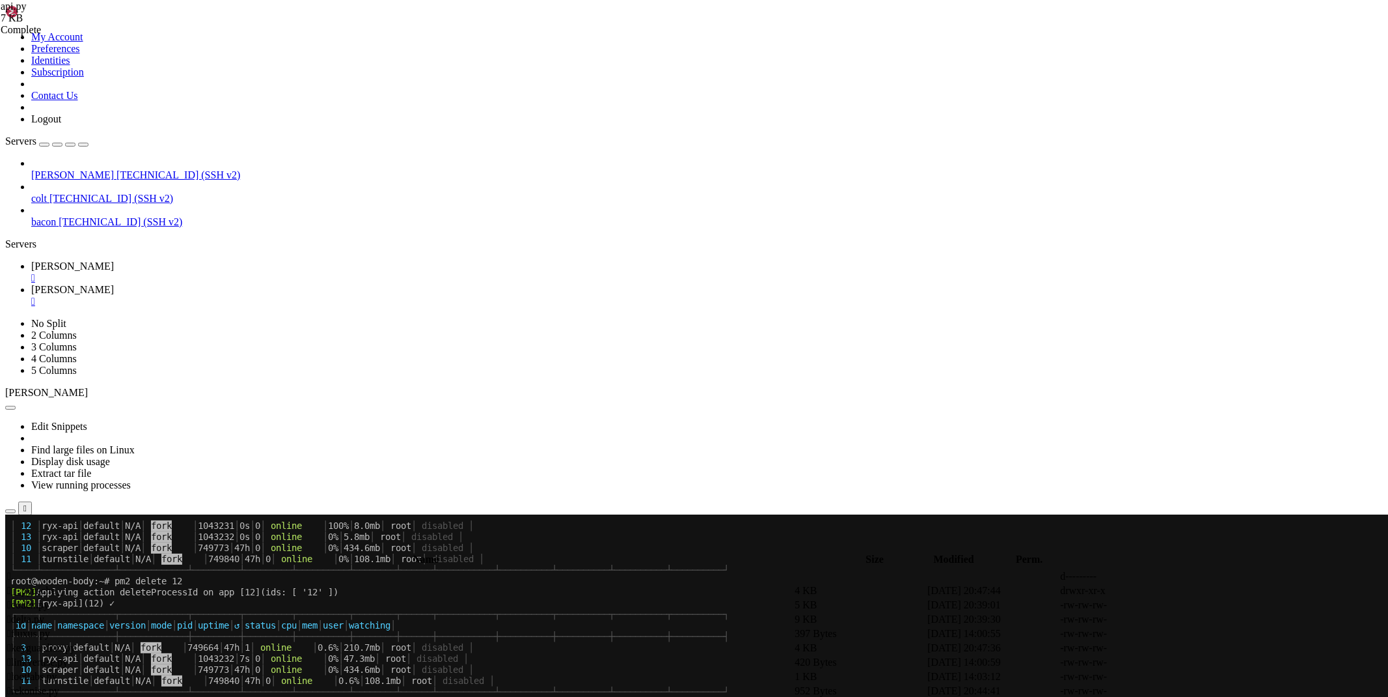
click at [1193, 648] on link at bounding box center [1193, 648] width 0 height 0
drag, startPoint x: 389, startPoint y: 667, endPoint x: 172, endPoint y: 660, distance: 216.9
type textarea "print(asyncio.run(keyguardian(input('url -'))))"
type textarea "except Exception as e: return f'An error occurred while bypassing Keyguardian (…"
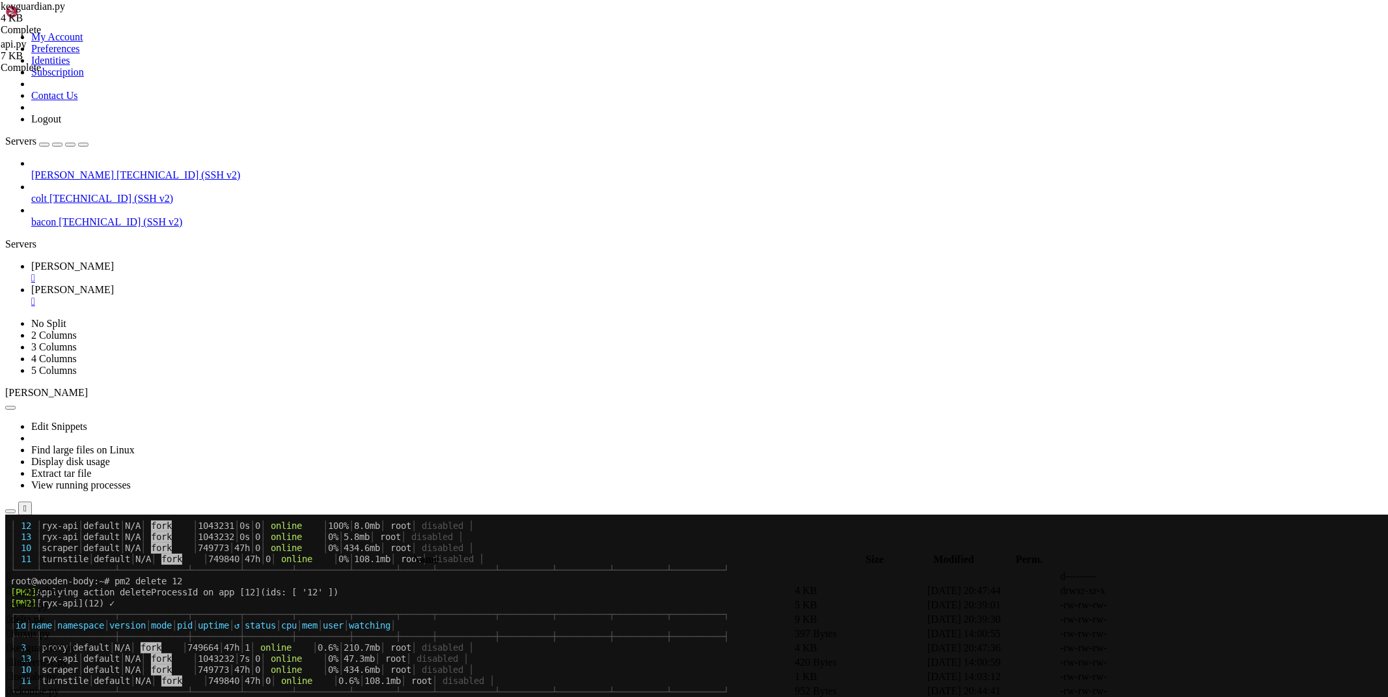
click at [114, 260] on span "[PERSON_NAME]" at bounding box center [72, 265] width 83 height 11
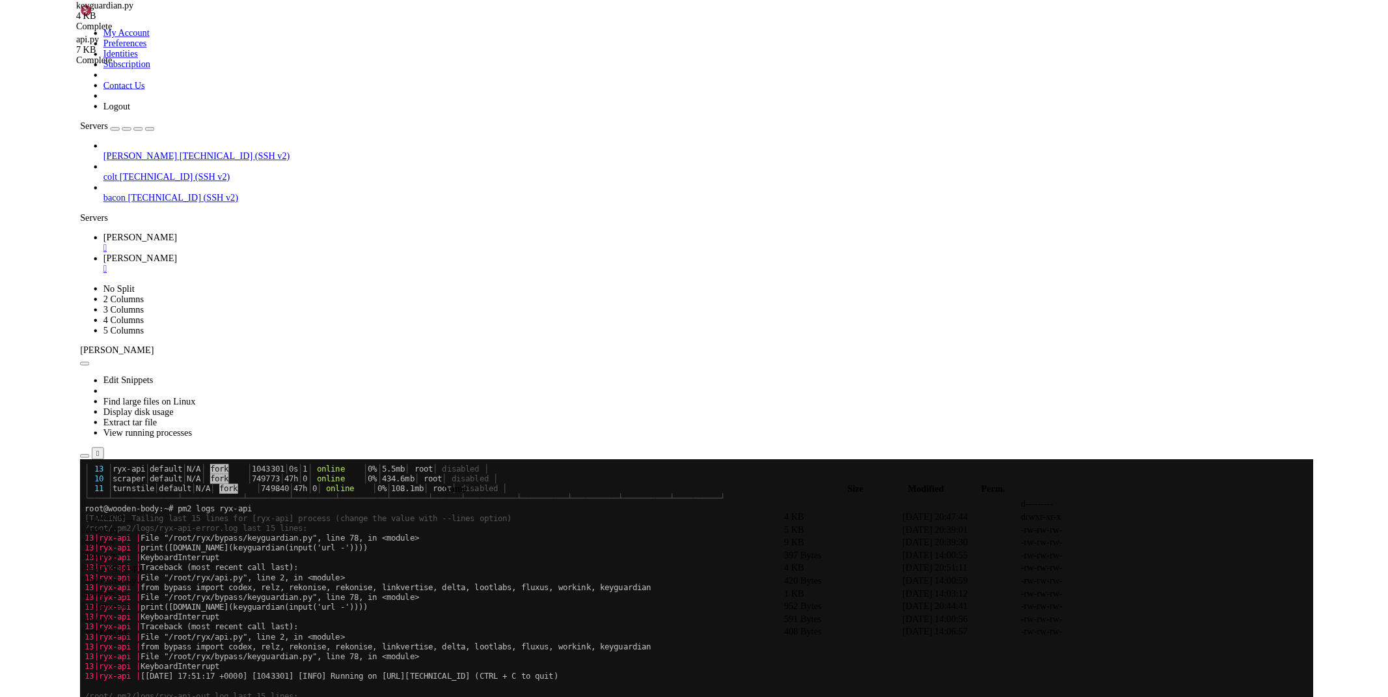
scroll to position [5183, 0]
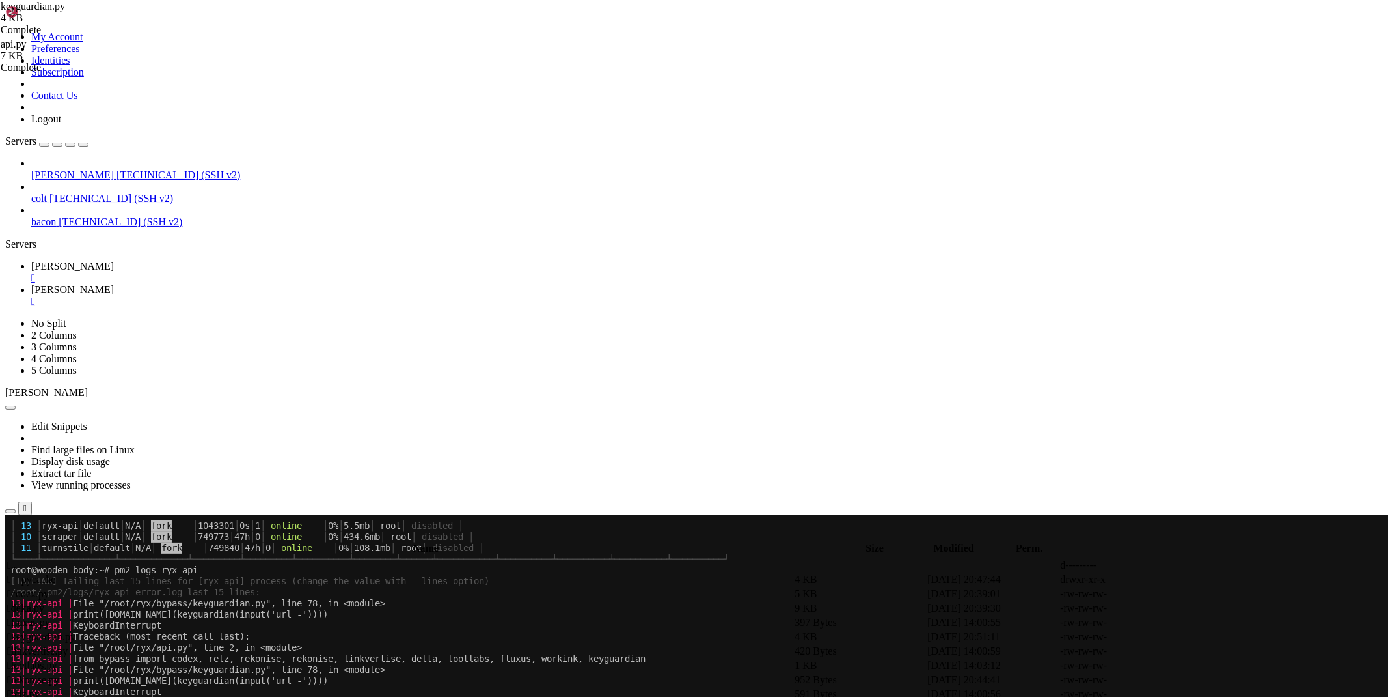
click at [114, 284] on span "[PERSON_NAME]" at bounding box center [72, 289] width 83 height 11
click at [16, 559] on span " .." at bounding box center [11, 564] width 9 height 11
type input "/root/ryx"
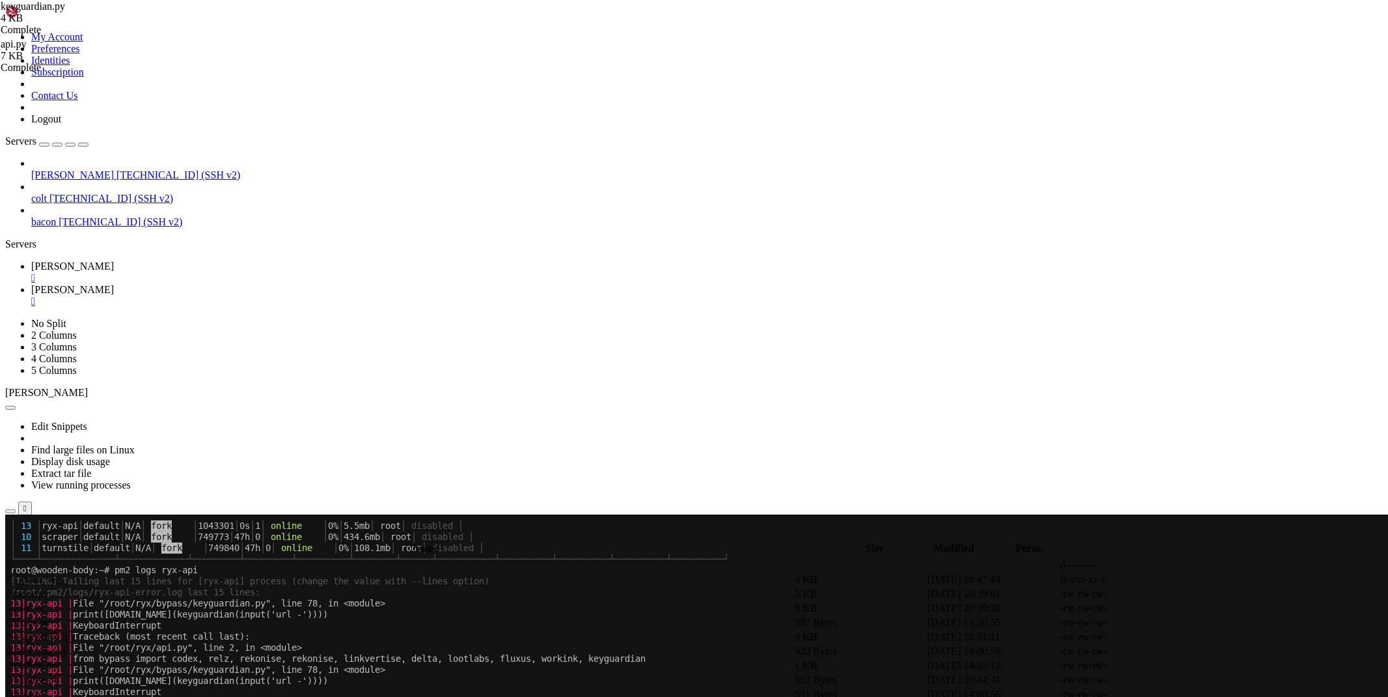
click at [269, 559] on td " .." at bounding box center [400, 565] width 786 height 13
click at [270, 559] on td " .." at bounding box center [400, 565] width 786 height 13
click at [1193, 622] on icon at bounding box center [1193, 622] width 0 height 0
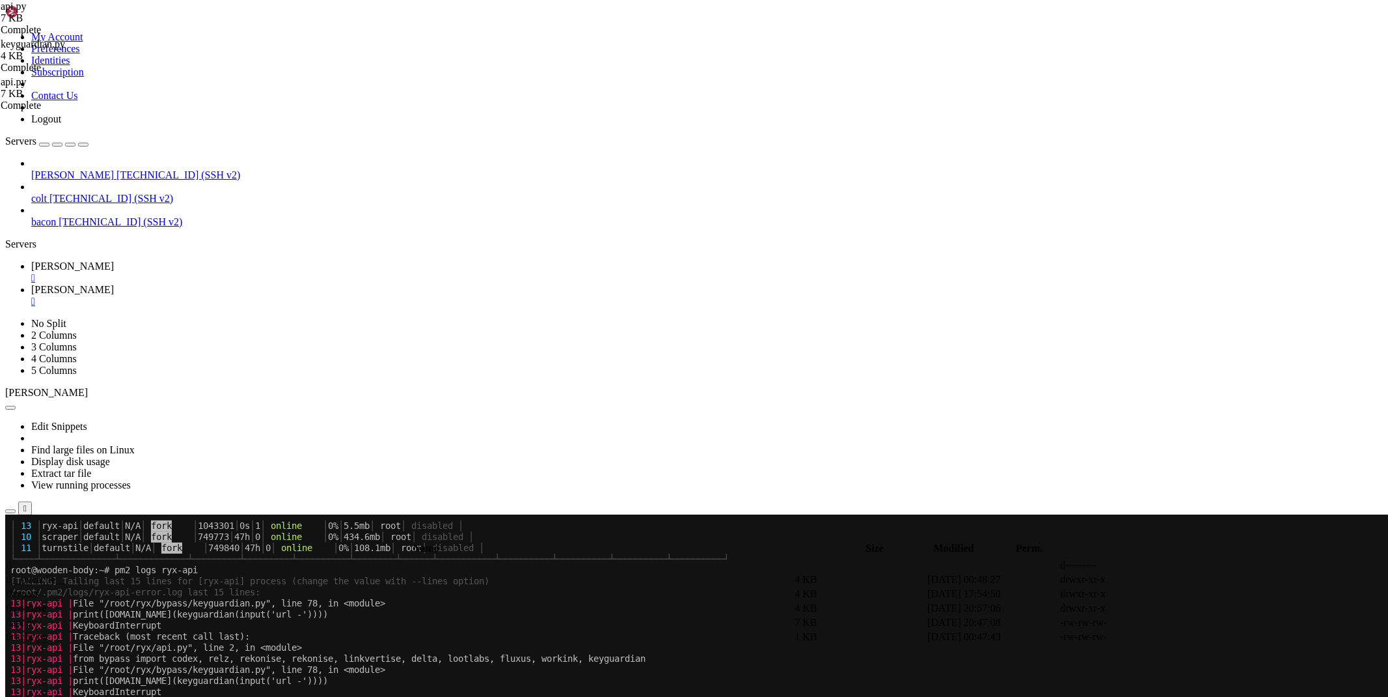
type textarea "asyncio.run(run())"
click at [39, 588] on span " bypass" at bounding box center [23, 593] width 32 height 11
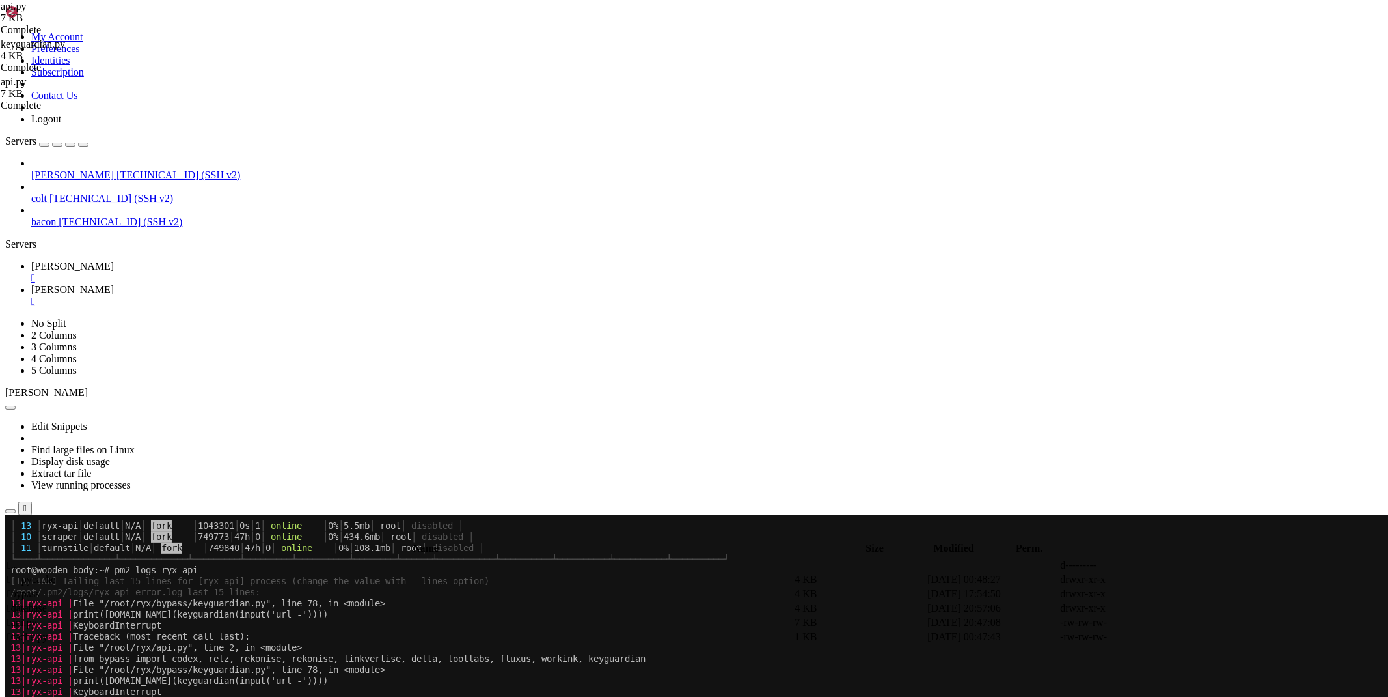
type input "/root/ryx/bypass"
click at [1193, 608] on icon at bounding box center [1193, 608] width 0 height 0
type textarea "if 'NoneType' in e: return await delta(url) return f'An error occurred while by…"
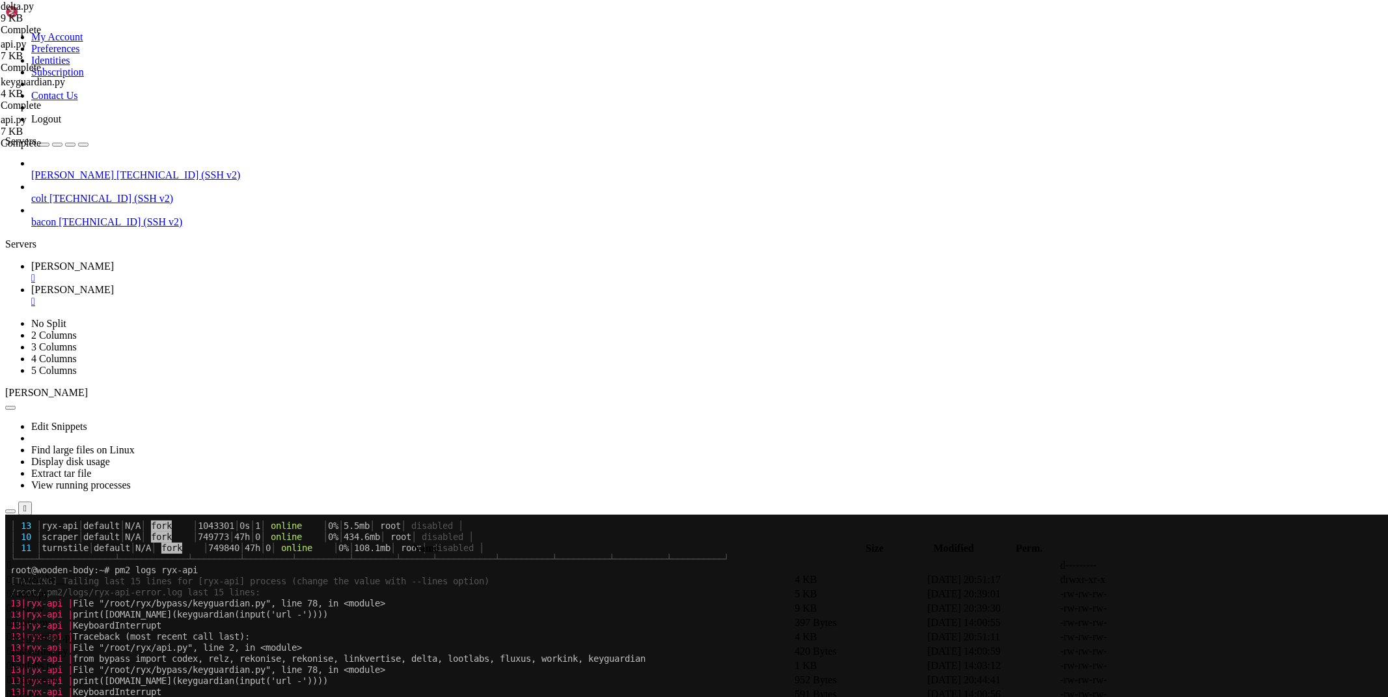
click at [11, 559] on span "" at bounding box center [9, 564] width 4 height 11
type input "/root/ryx"
click at [1193, 622] on link at bounding box center [1193, 622] width 0 height 0
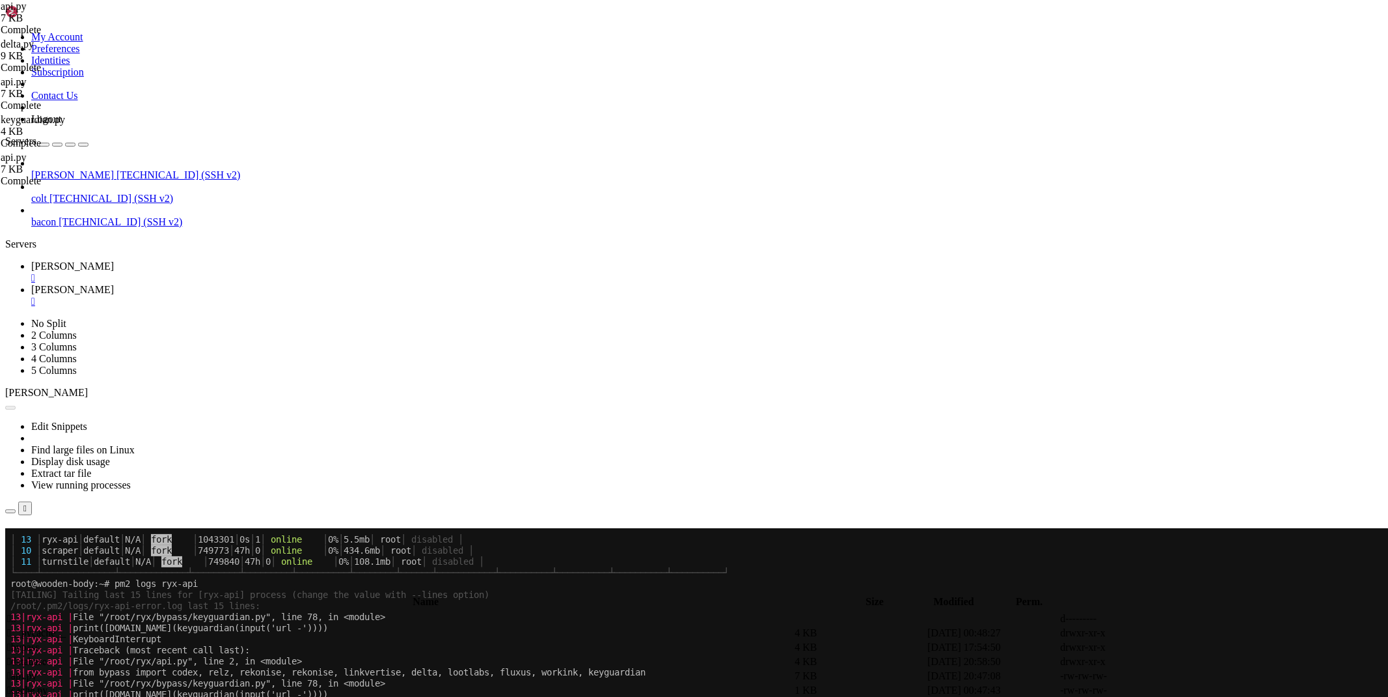
scroll to position [217, 0]
drag, startPoint x: 196, startPoint y: 642, endPoint x: 198, endPoint y: 651, distance: 8.7
drag, startPoint x: 198, startPoint y: 651, endPoint x: 797, endPoint y: 431, distance: 638.0
type textarea "r=await sync(fluxus.fluxus, url)"
